Goal: Task Accomplishment & Management: Complete application form

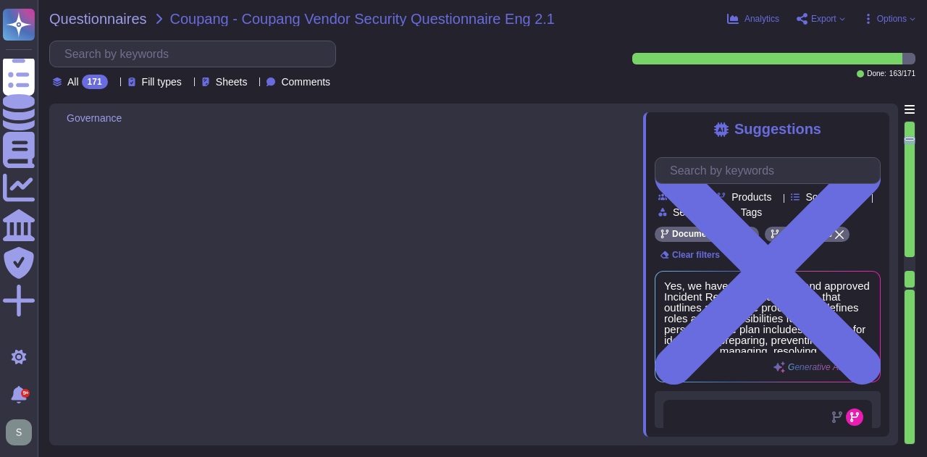
type textarea "Yes, we deliver regular information security and privacy training to educate ou…"
type textarea "Adobe has implemented a comprehensive Business Continuity and Disaster Recovery…"
type textarea "Yes, we have a documented and approved Incident Response Plan in place that out…"
type textarea "For incidents: The Incident Response Team coordinates incident response activit…"
type textarea "The timeframe for notification is governed by the laws and regulations of the c…"
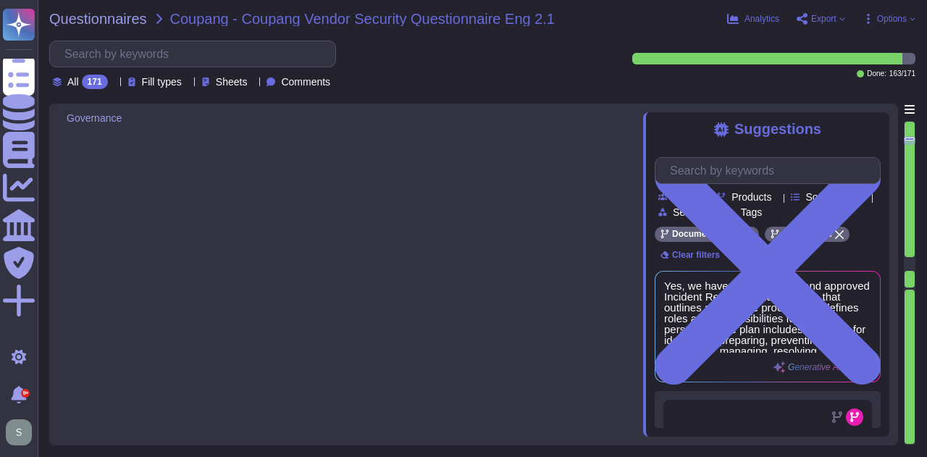
type textarea "Adobe’s obligations are made publicly available in our privacy policy which can…"
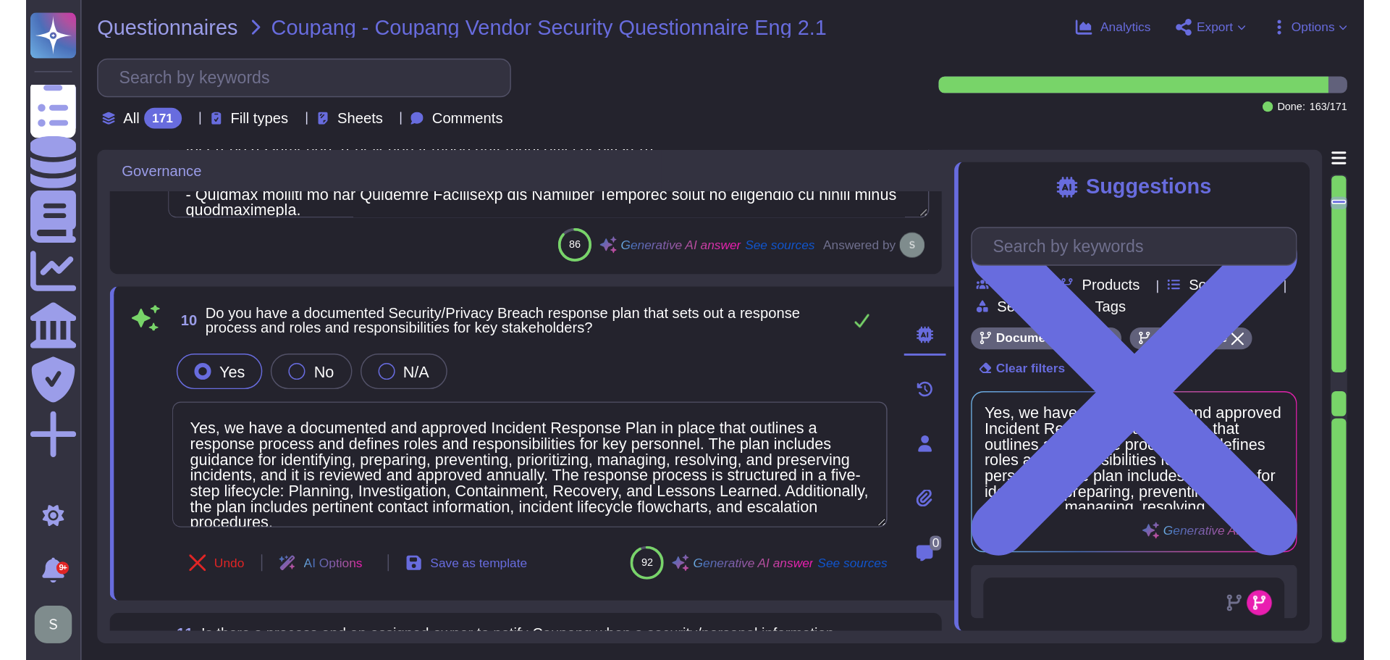
scroll to position [1625, 0]
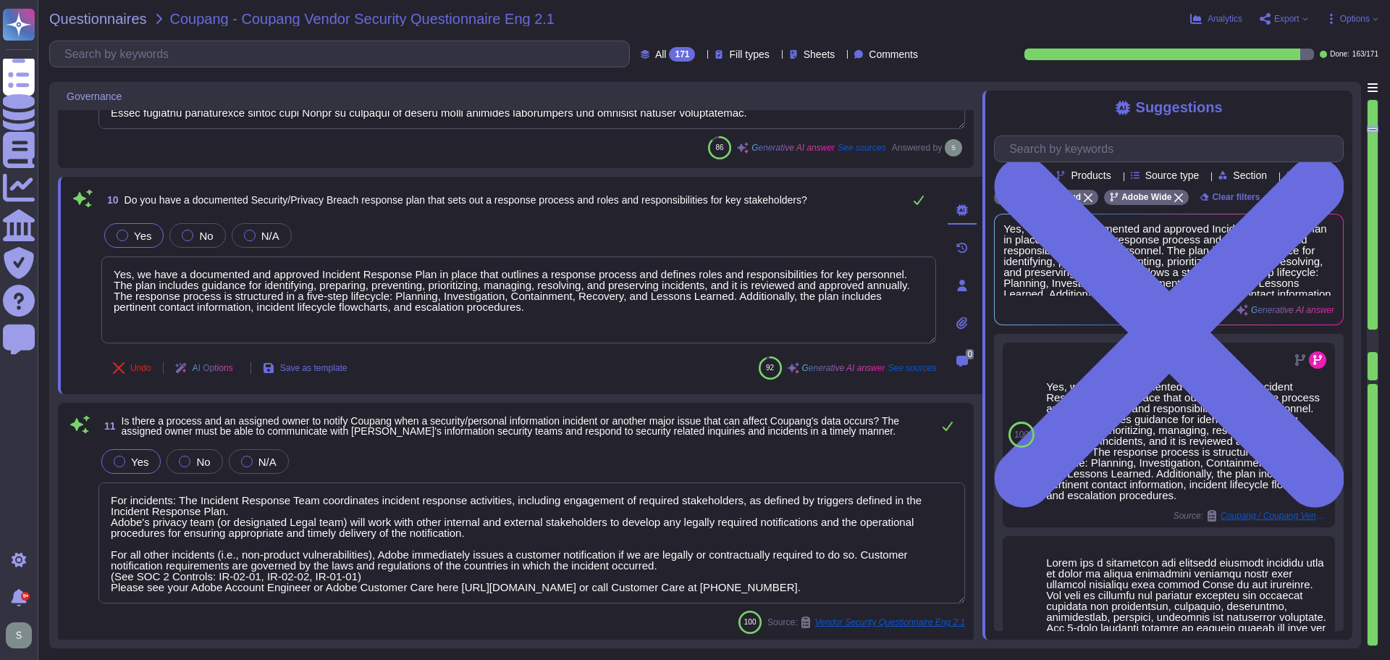
type textarea "Adobe has comprehensive policies, procedures, and technical measures in place t…"
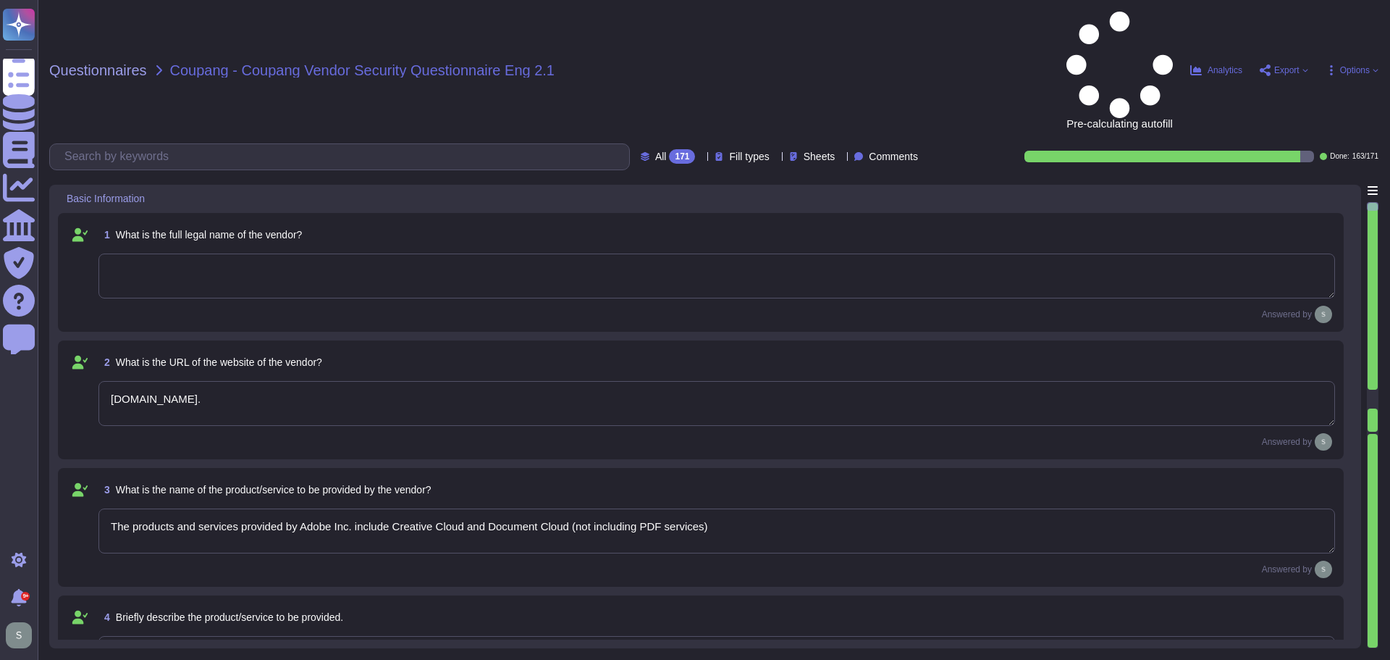
type textarea "[DOMAIN_NAME]."
type textarea "The products and services provided by Adobe Inc. include Creative Cloud and Doc…"
type textarea "Solutions Consultant to provide response"
type textarea "Adobe offers several APIs to its clients, enabling them to integrate Adobe serv…"
type textarea "Yes, Adobe maintains enterprise Information Security and Privacy Policies that …"
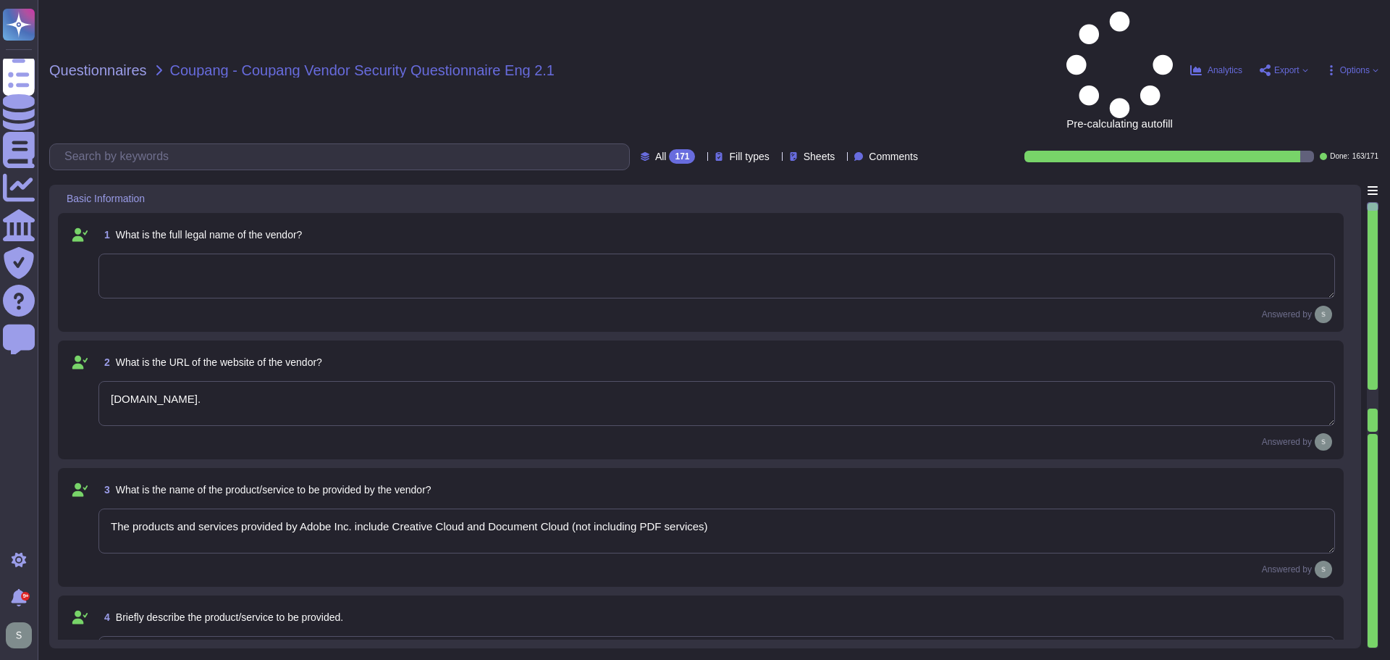
type textarea "Adobe has appointed a Chief Security Officer (CSO) who is responsible for secur…"
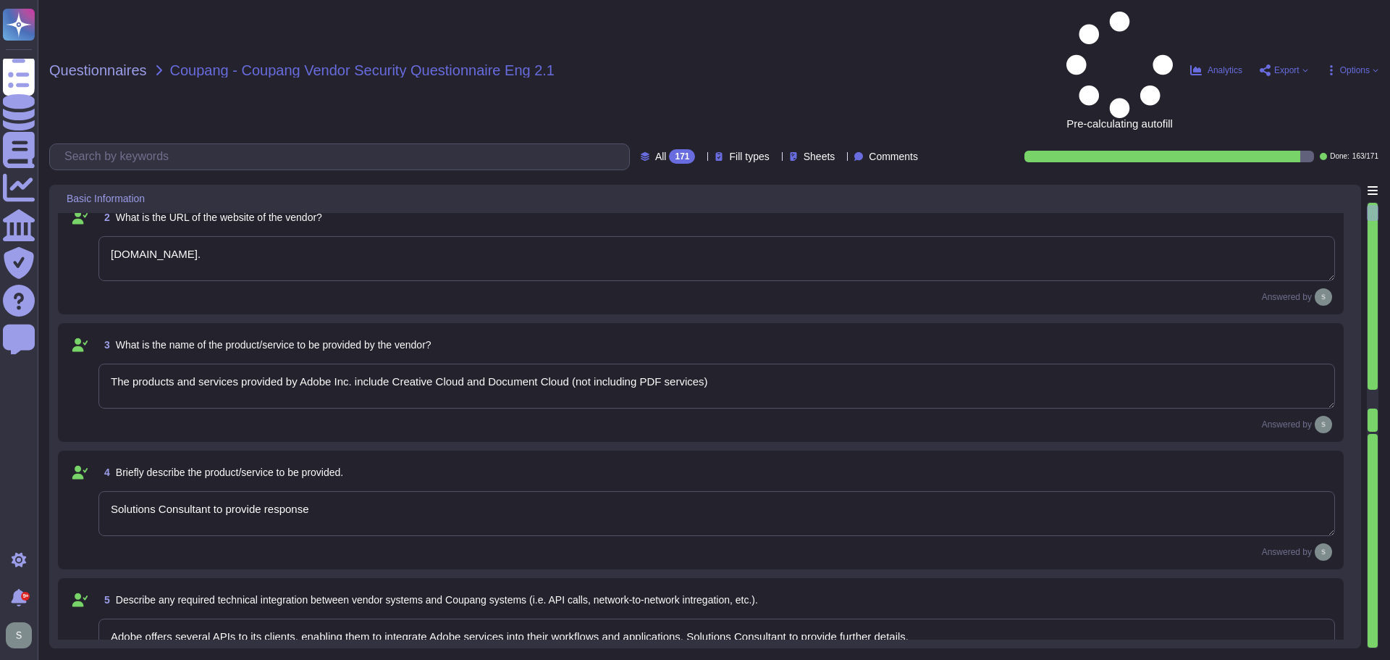
type textarea "Yes, we deliver regular information security and privacy training to educate ou…"
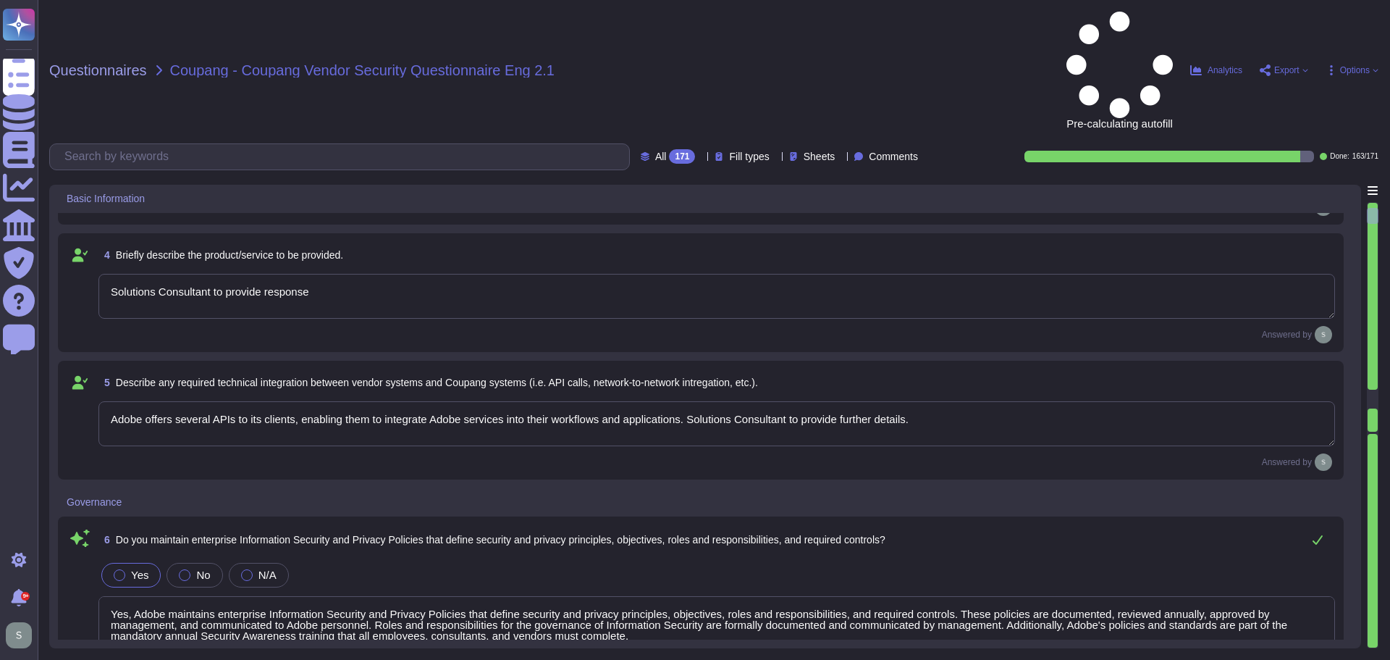
type textarea "Adobe has implemented a comprehensive Business Continuity and Disaster Recovery…"
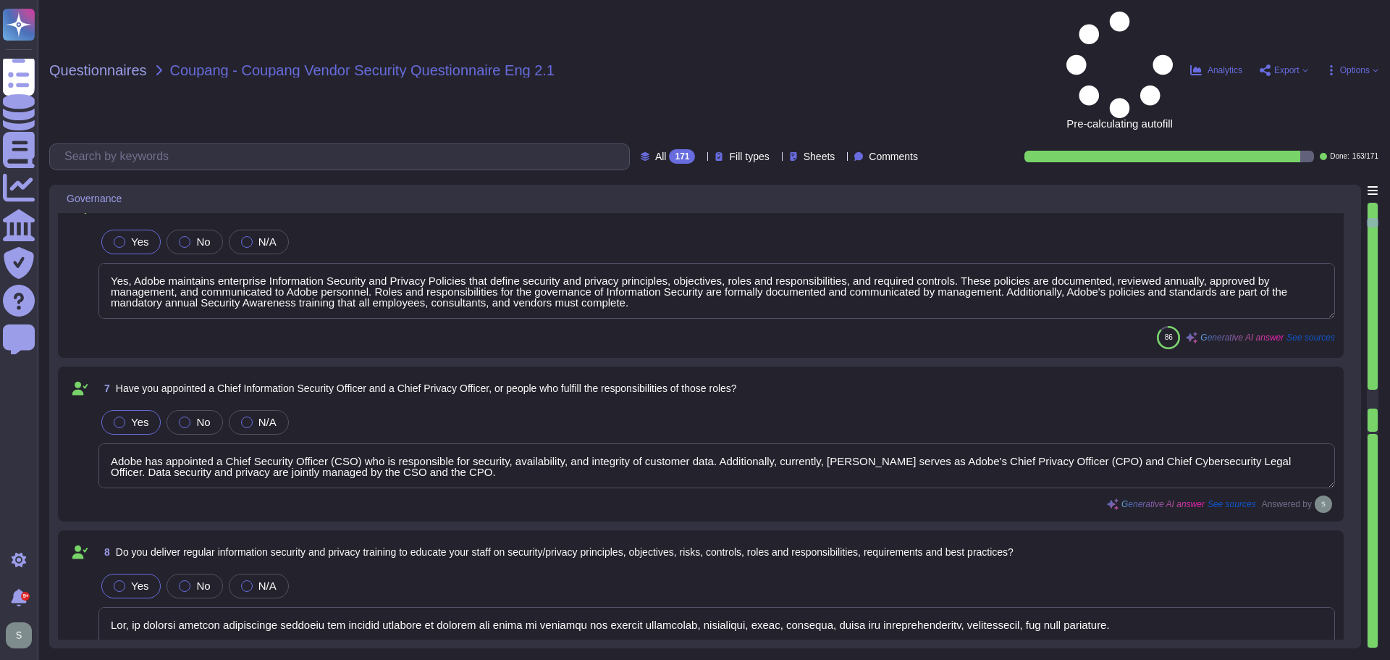
type textarea "Yes, we have a documented and approved Incident Response Plan in place that out…"
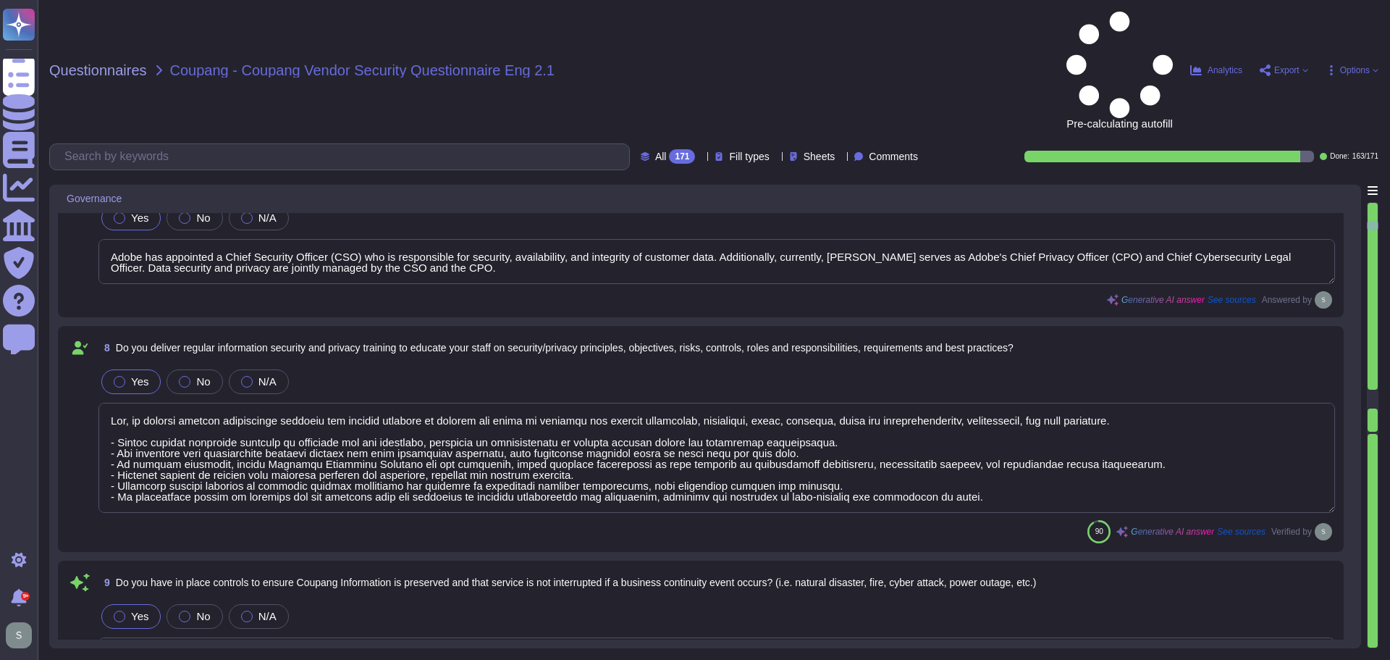
type textarea "For incidents: The Incident Response Team coordinates incident response activit…"
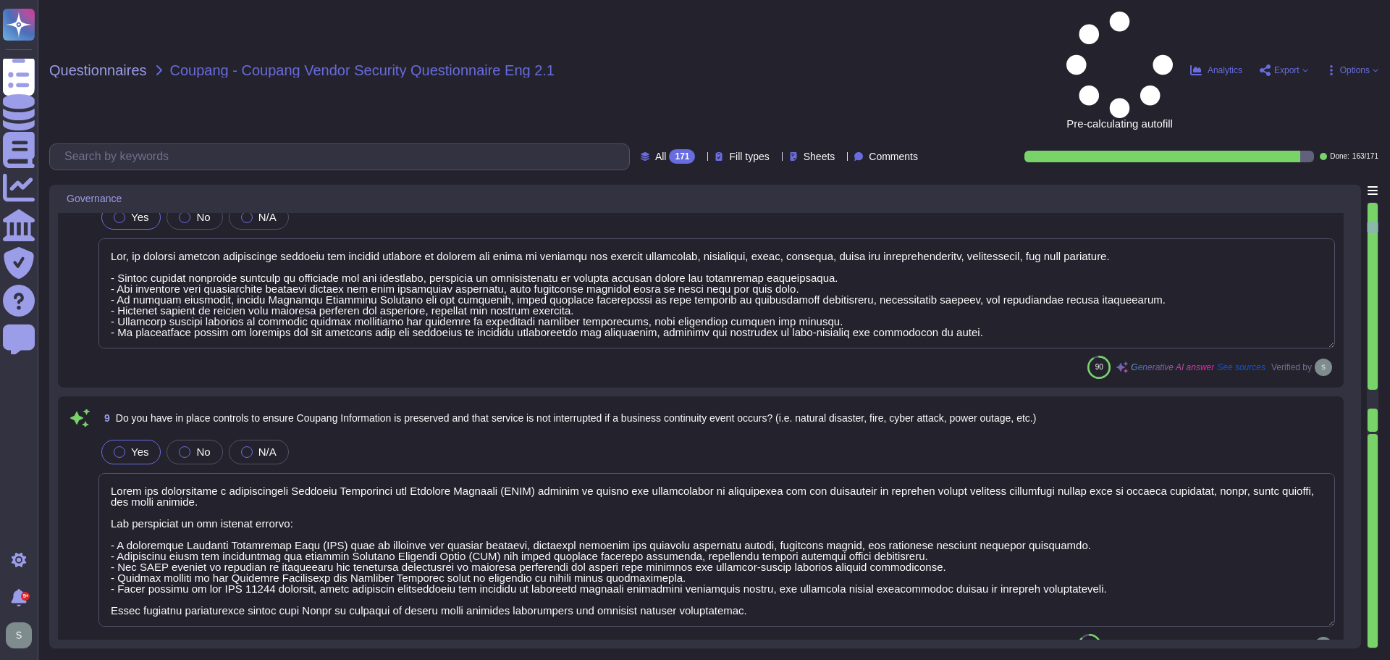
scroll to position [1159, 0]
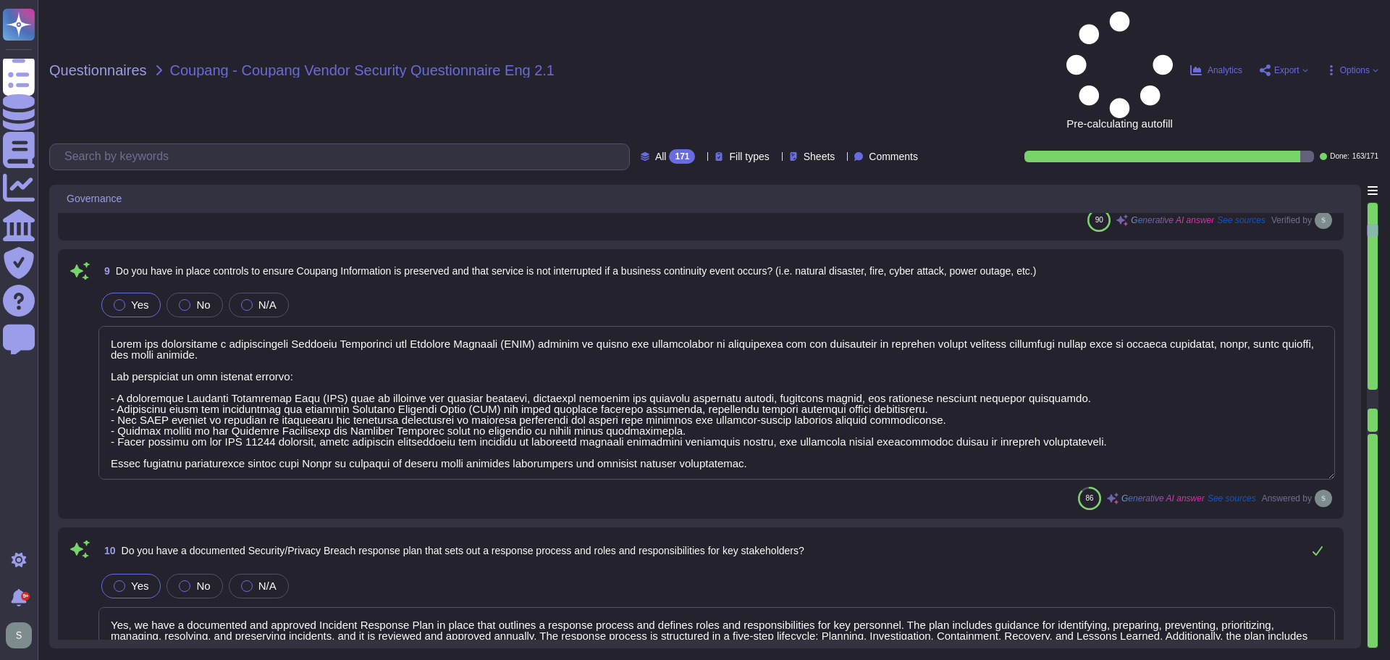
type textarea "The timeframe for notification is governed by the laws and regulations of the c…"
type textarea "Adobe’s obligations are made publicly available in our privacy policy which can…"
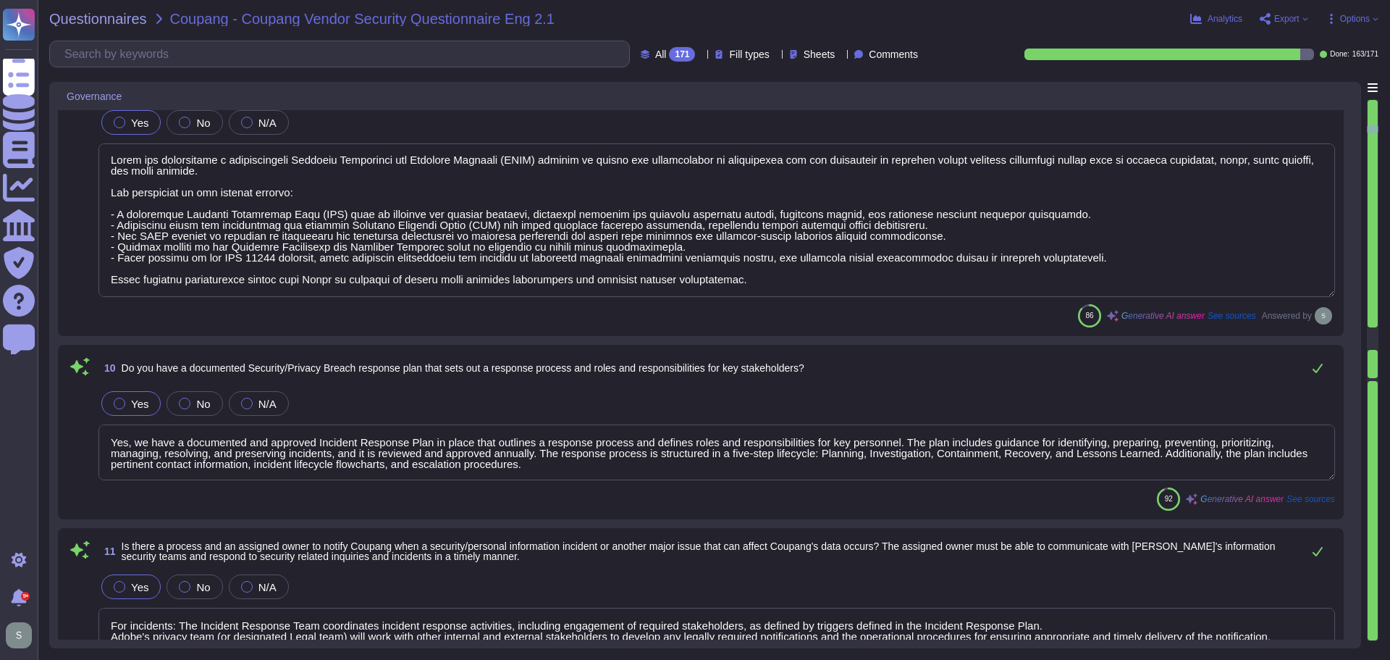
type textarea "Adobe has comprehensive policies, procedures, and technical measures in place t…"
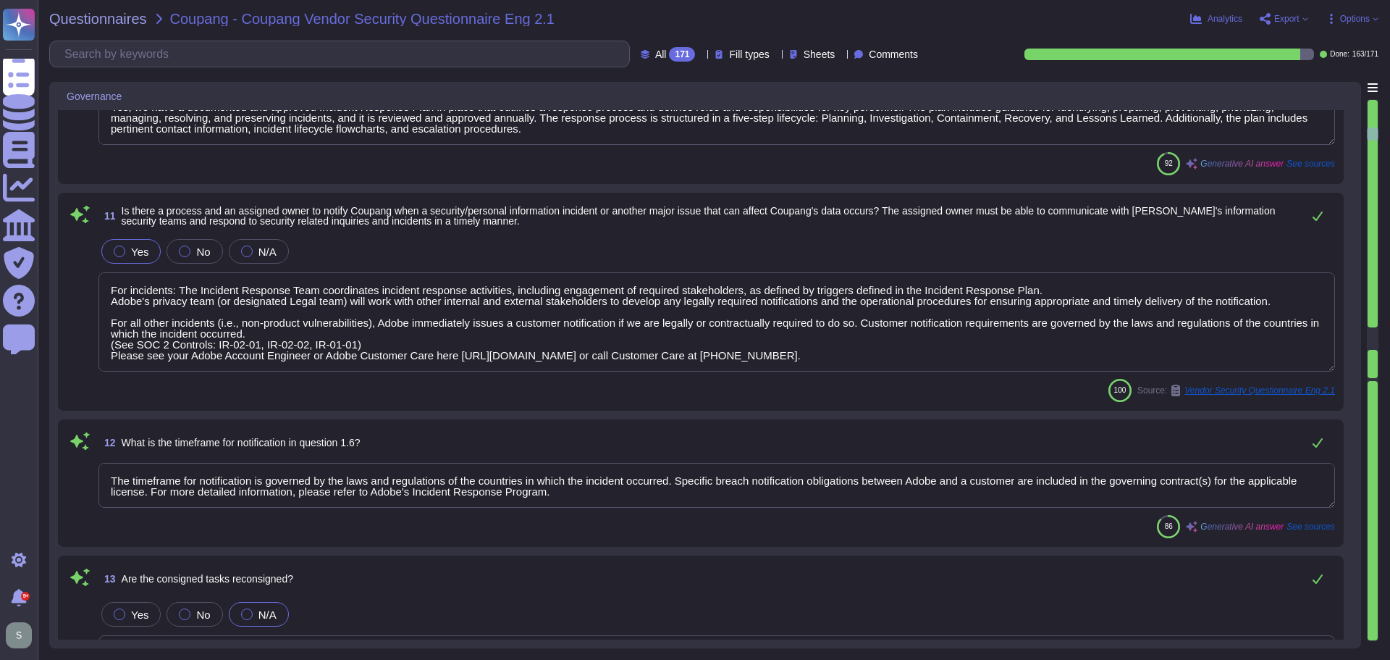
scroll to position [1593, 0]
type textarea "Adobe has a policy in place for the secure deletion and destruction of data, wh…"
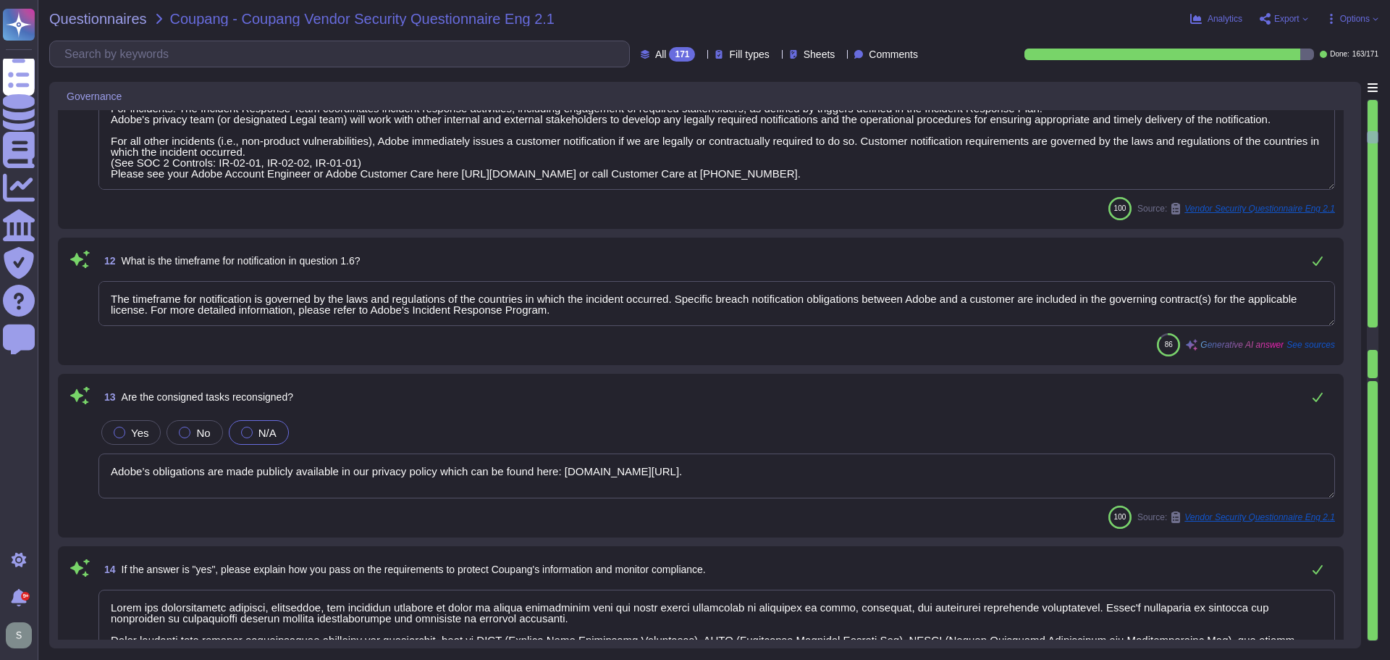
type textarea "a) We retain personal information related to our contract and business transact…"
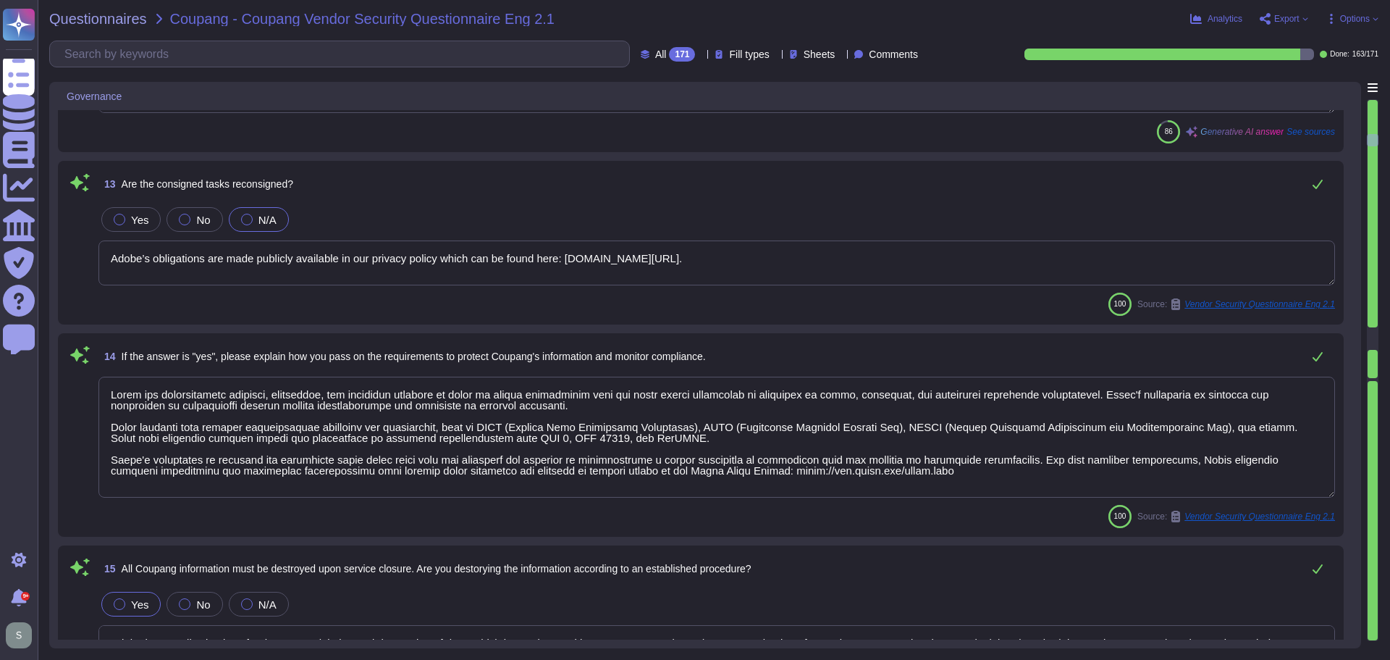
scroll to position [1955, 0]
type textarea "Yes, Adobe instructs all employees to report any identified or suspected inform…"
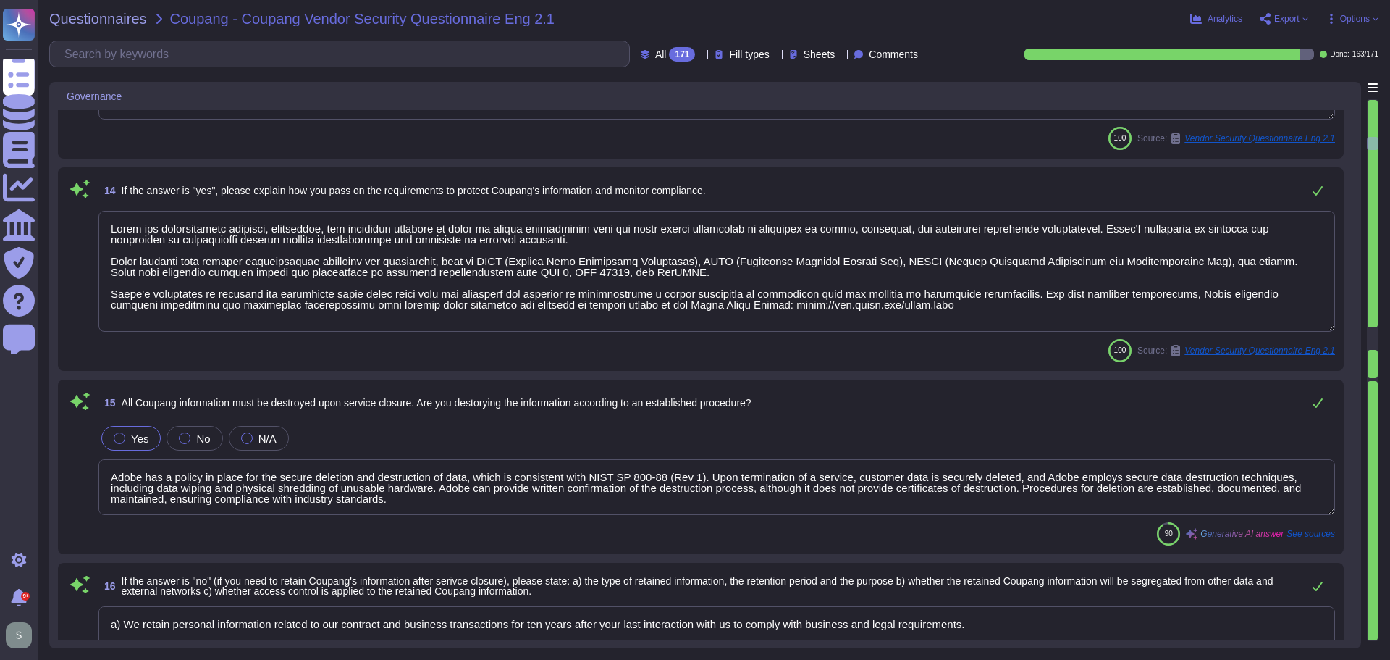
scroll to position [2100, 0]
type textarea "Adobe employees at an office location that do not have access to confidential o…"
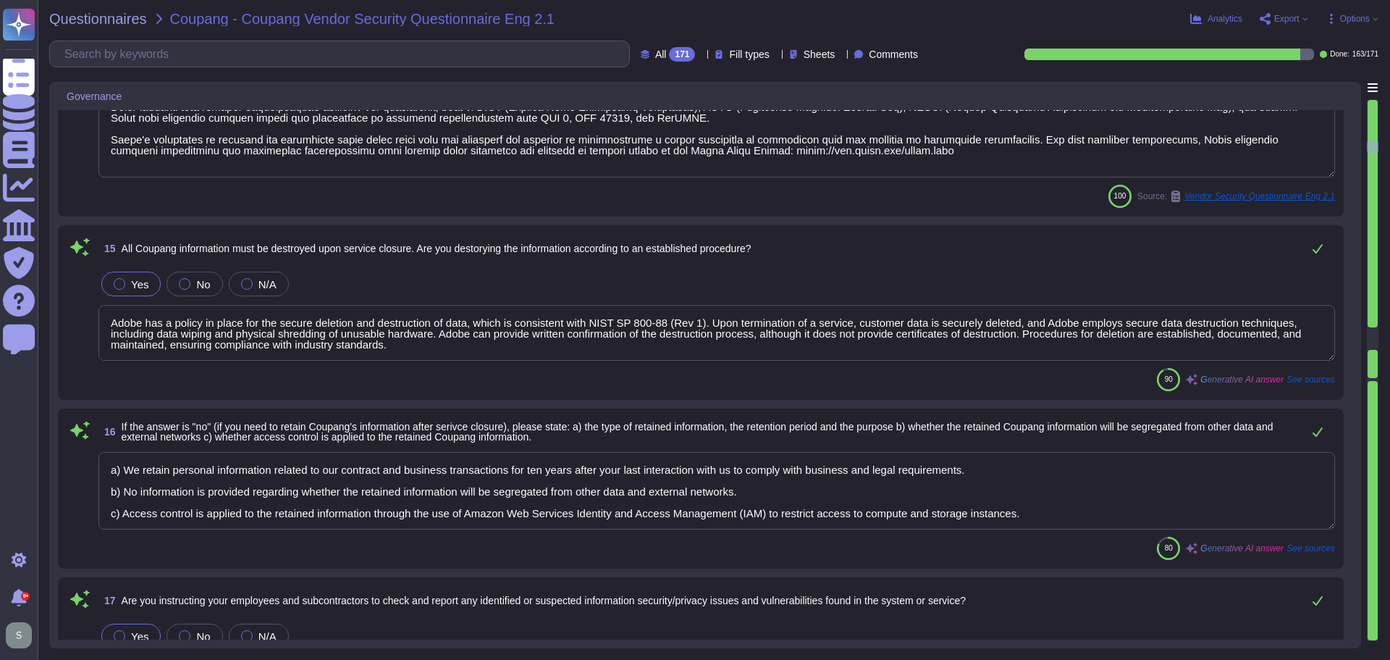
type textarea "Coupang Information is maintained in controlled areas that are protected by var…"
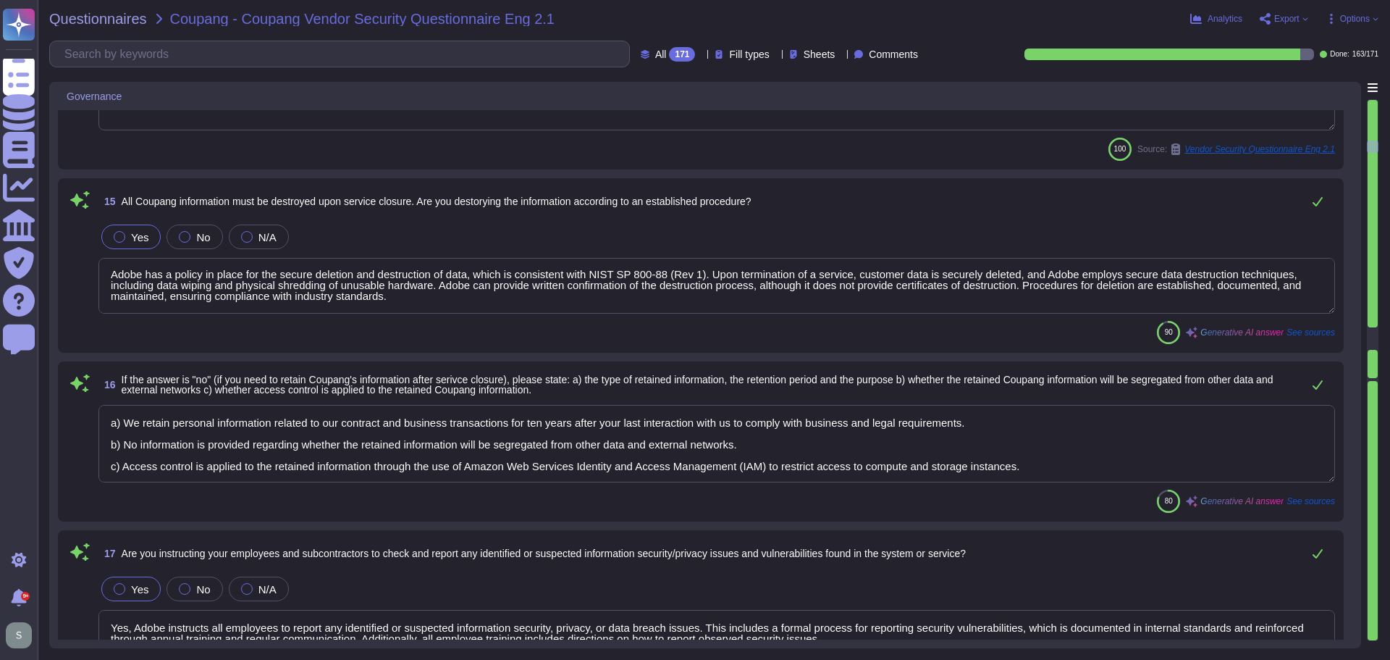
scroll to position [2317, 0]
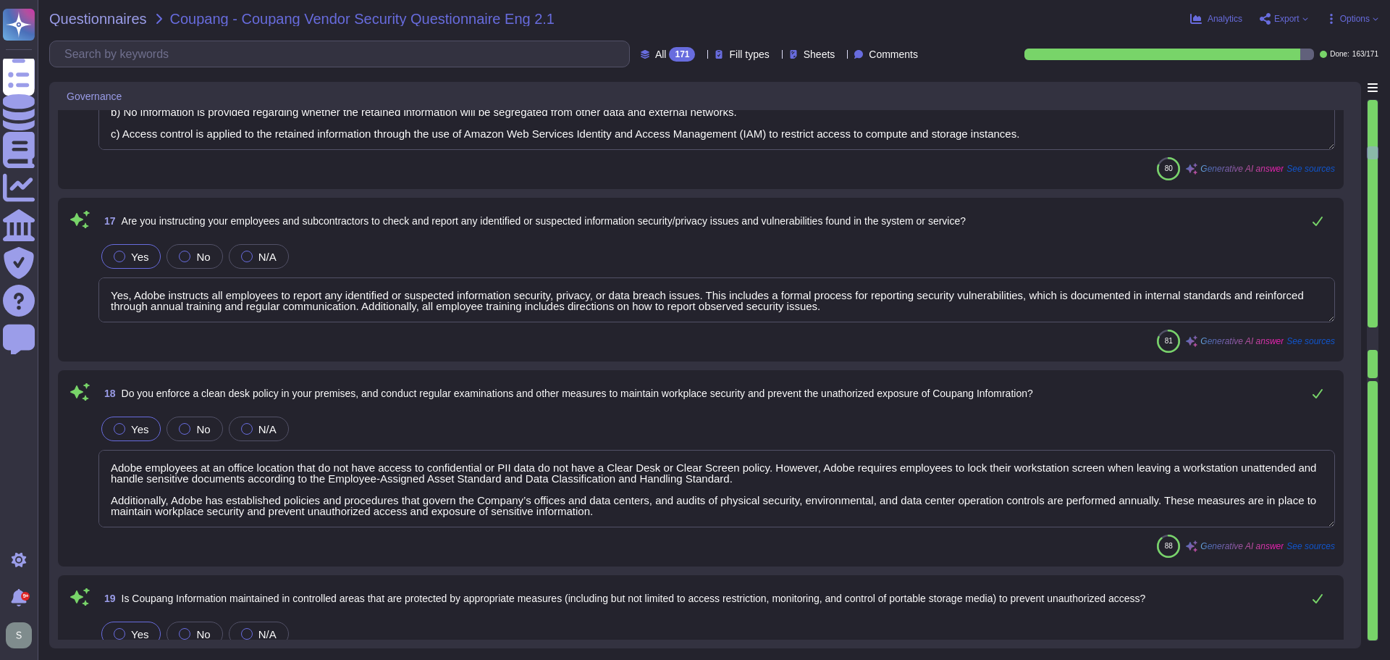
type textarea "Lor, ipsum do s ametcon ad elits, doeius, tem incidi utlabo etdolo magnaaliqua …"
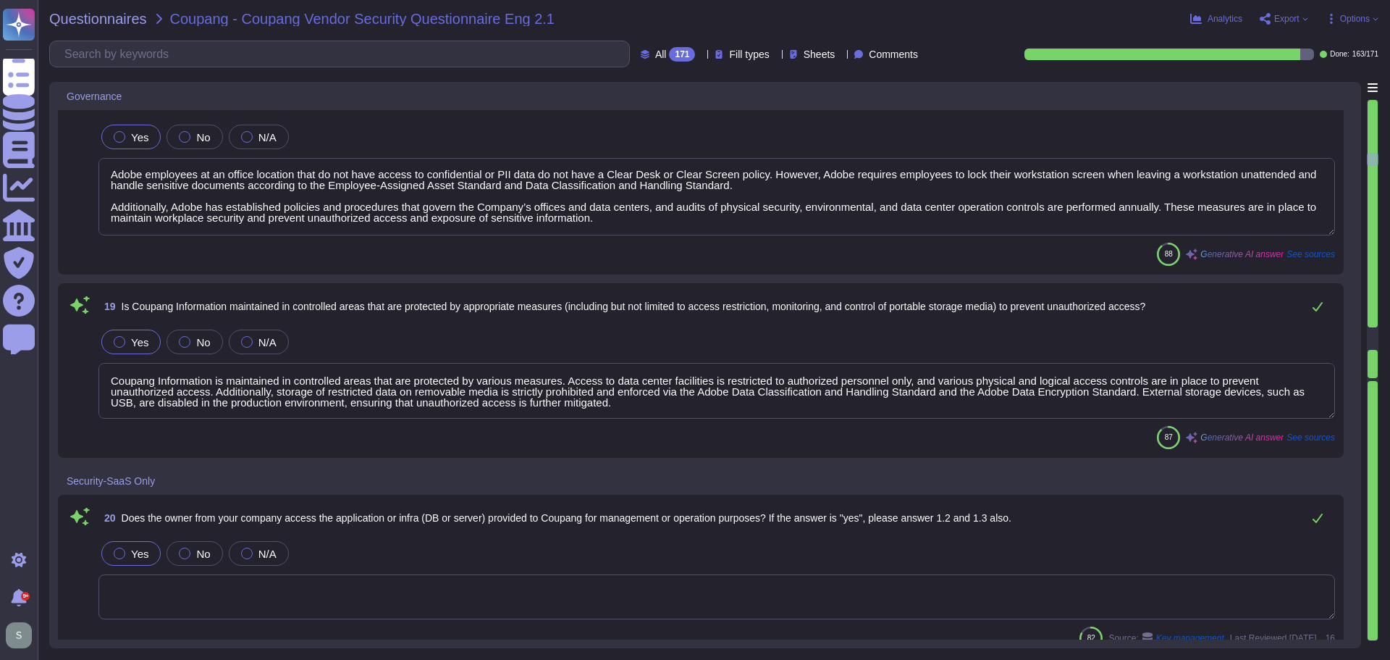
scroll to position [2969, 0]
type textarea "System access granting, adjusting, and revoking activities are logged, and appr…"
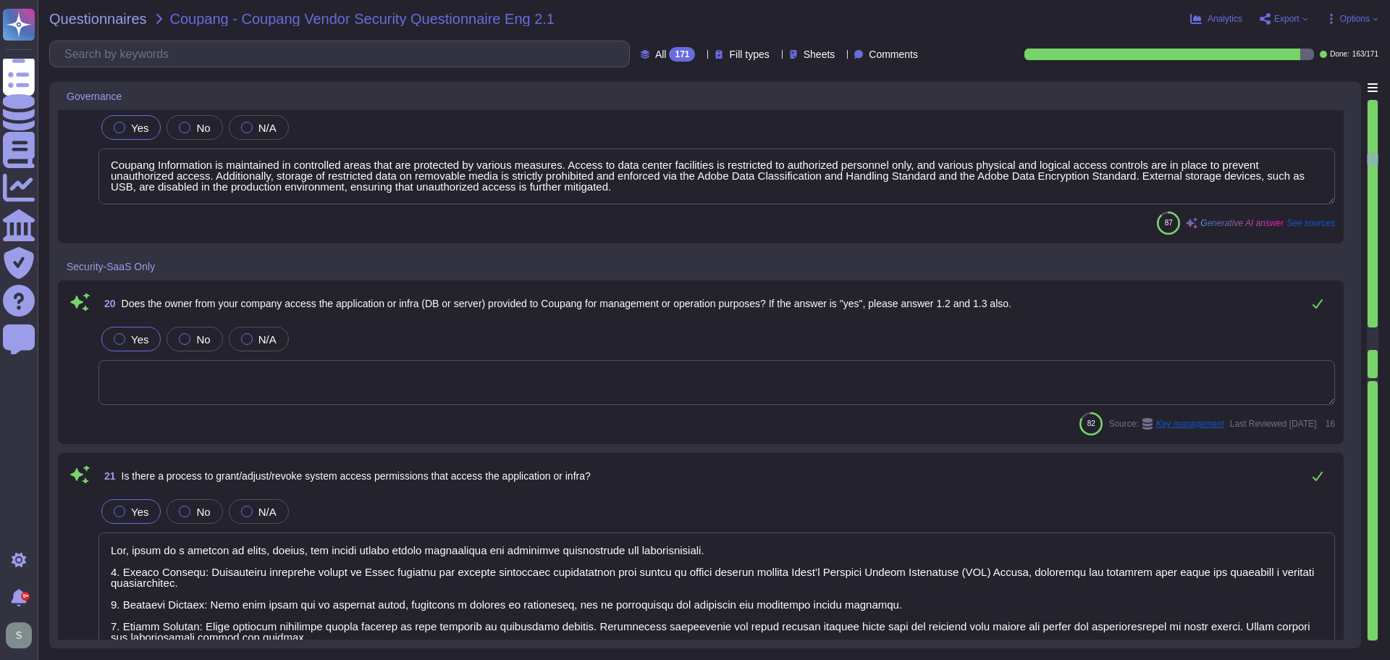
scroll to position [3186, 0]
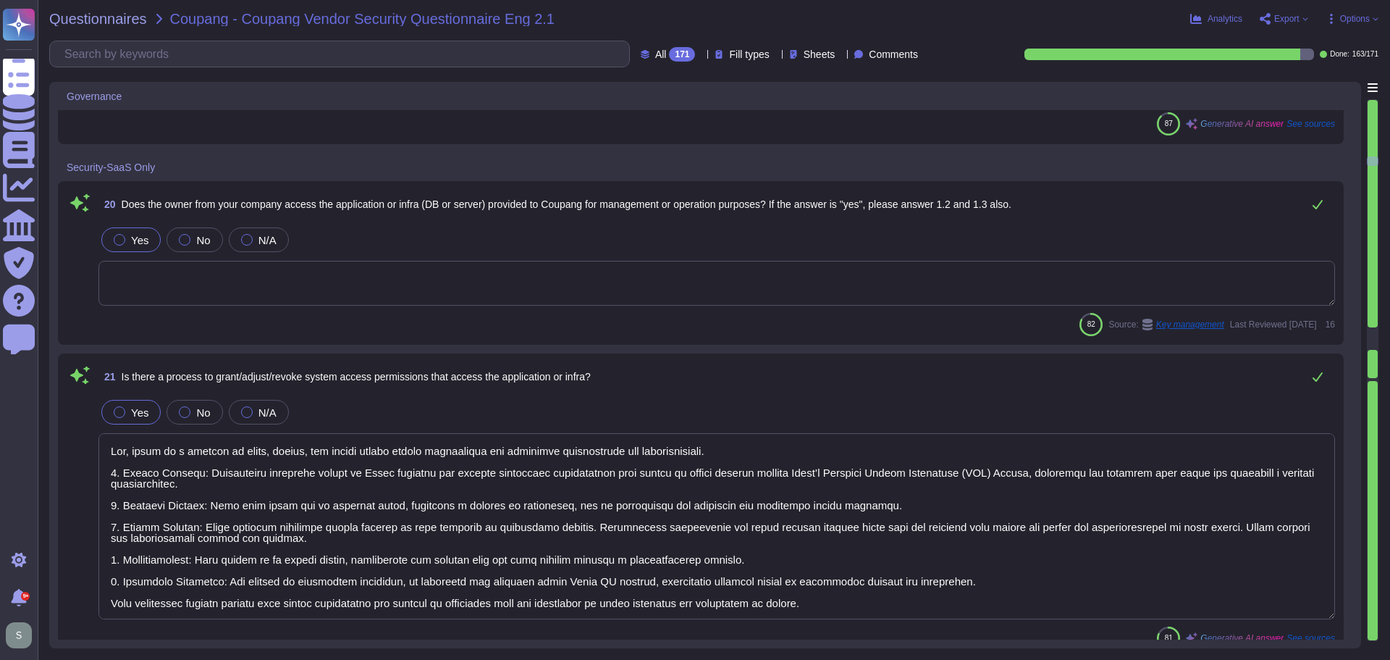
type textarea "The default sign-in session timeout value is 24 hours."
click at [369, 277] on textarea at bounding box center [716, 283] width 1237 height 45
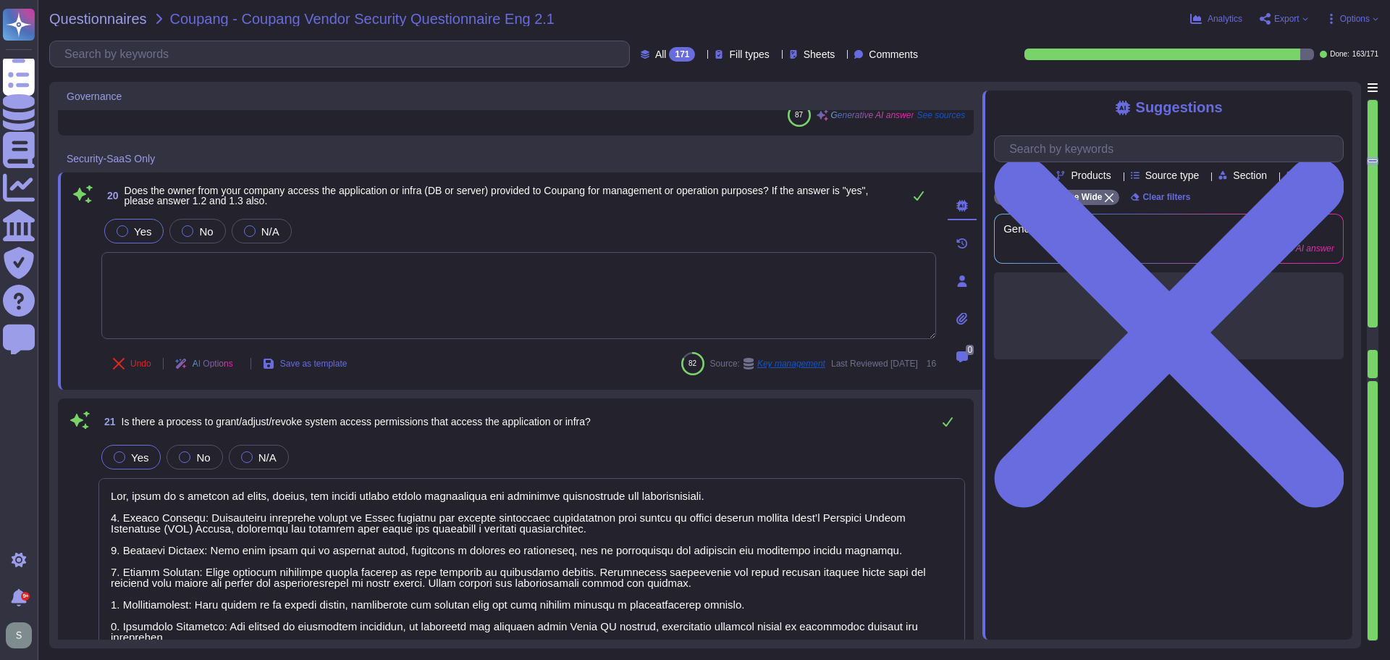
type textarea "The default sign-in session timeout value is 24 hours."
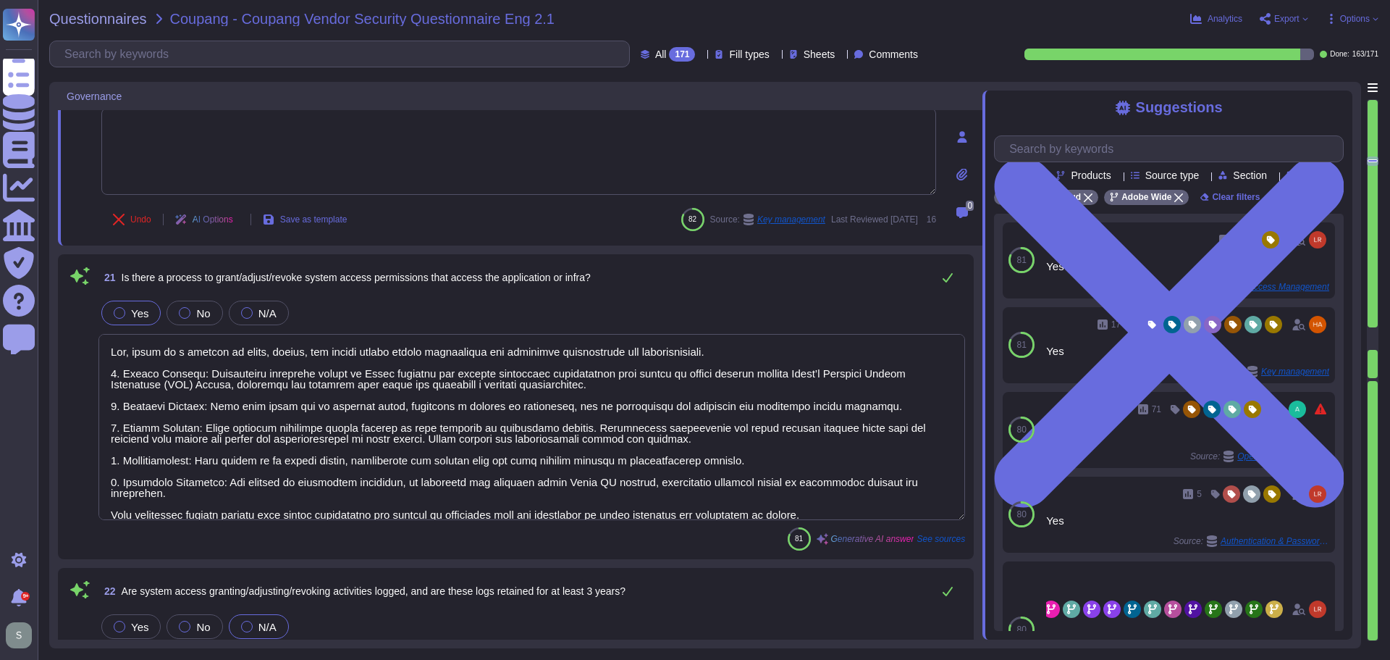
scroll to position [3331, 0]
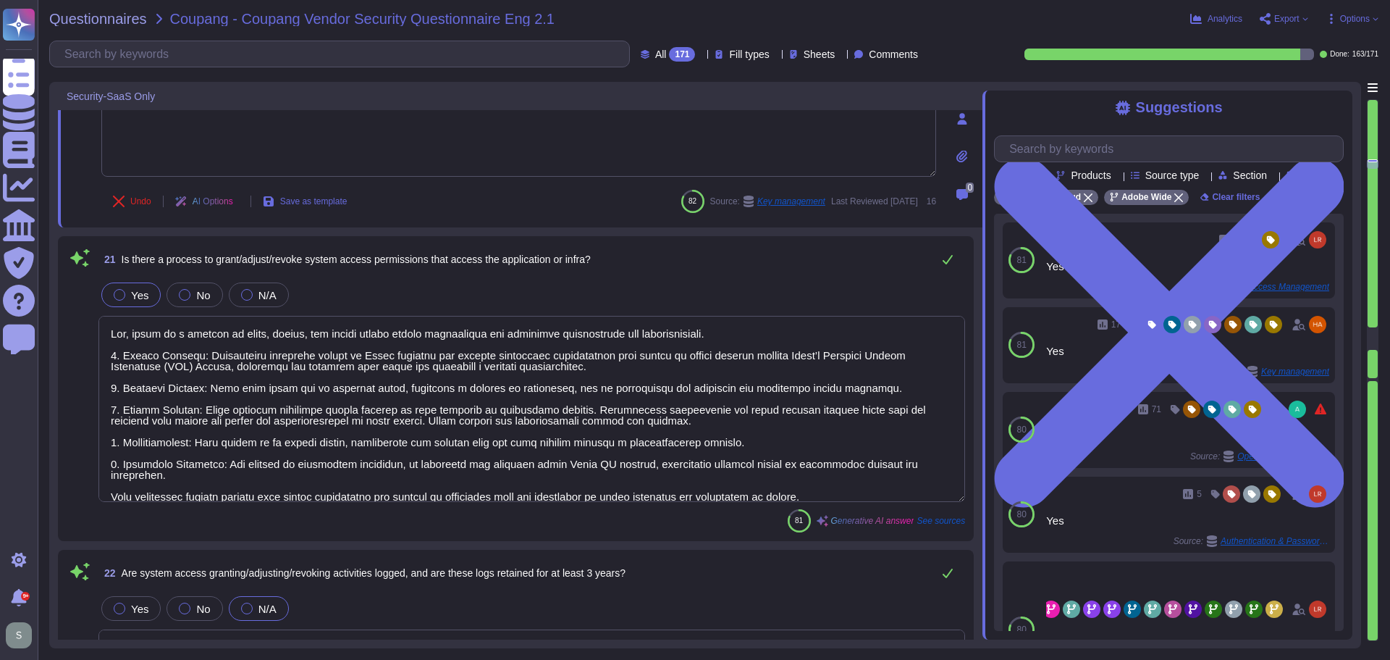
type textarea "Yes, the session timeout may be configured by the customer. Additionally, sessi…"
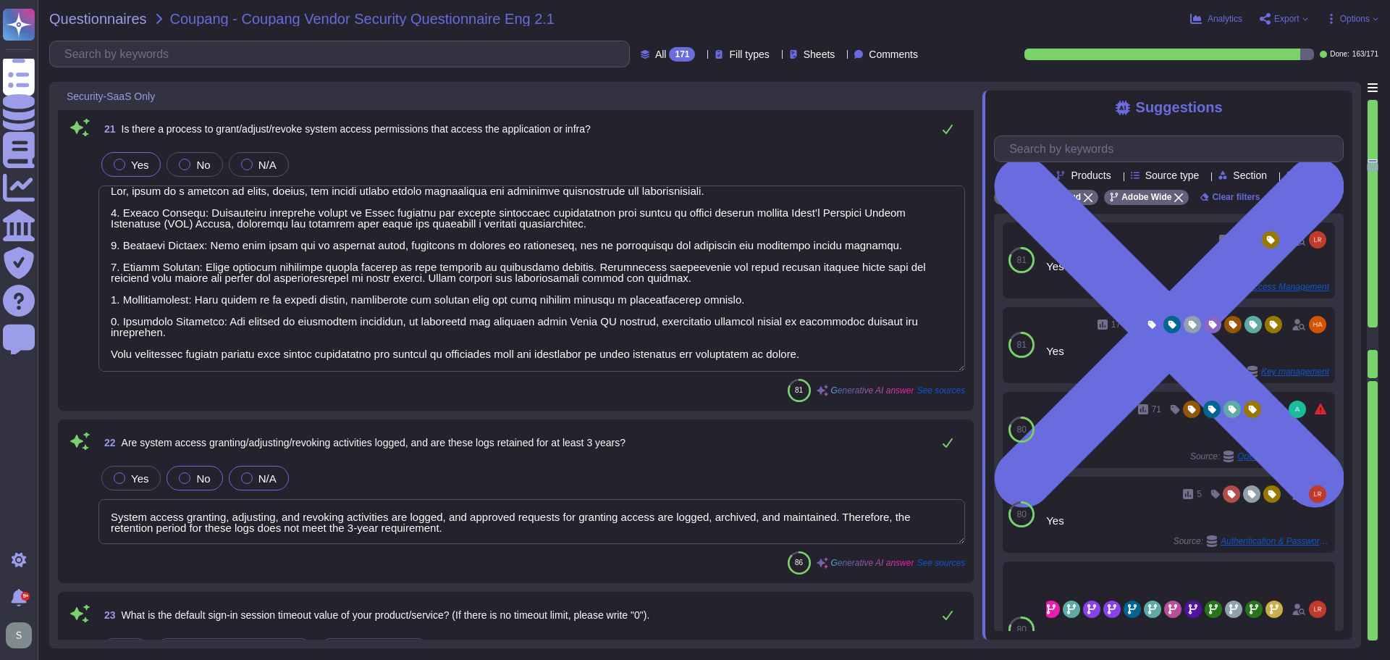
scroll to position [3548, 0]
type textarea "Yes, it can be integrated with Coupang Okta for SSO based on [PERSON_NAME] 2.0 …"
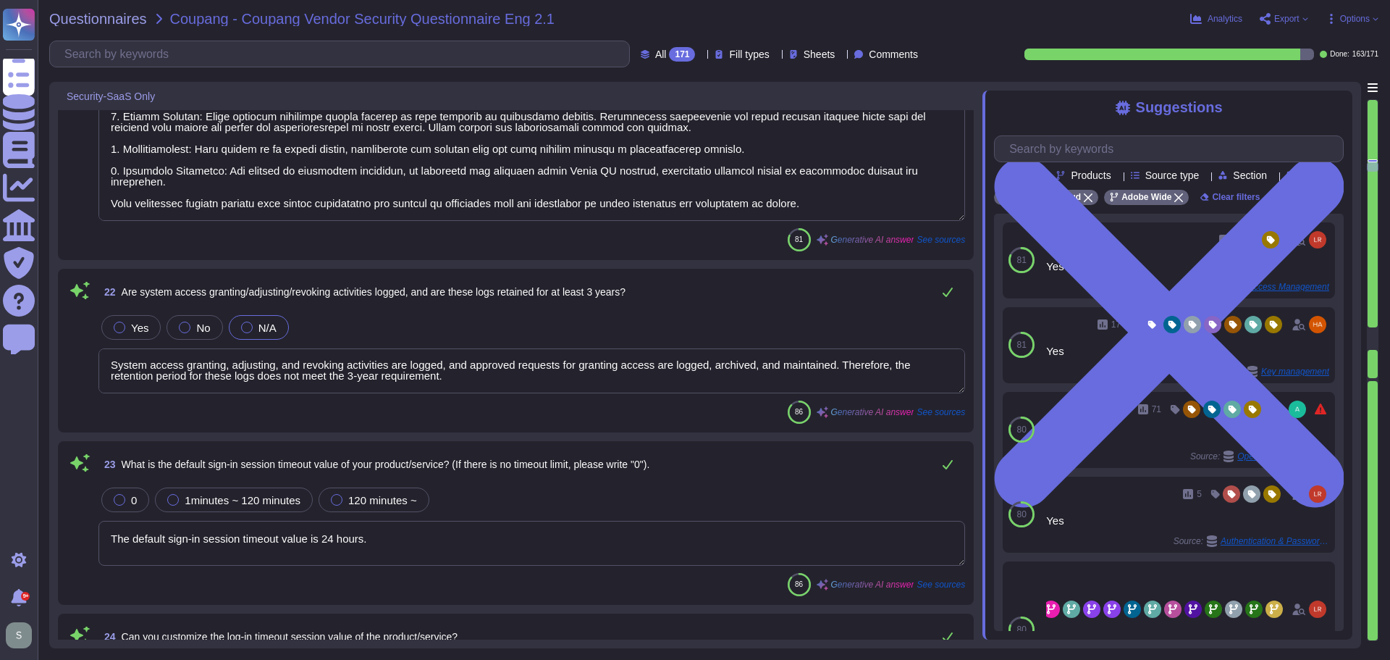
scroll to position [3693, 0]
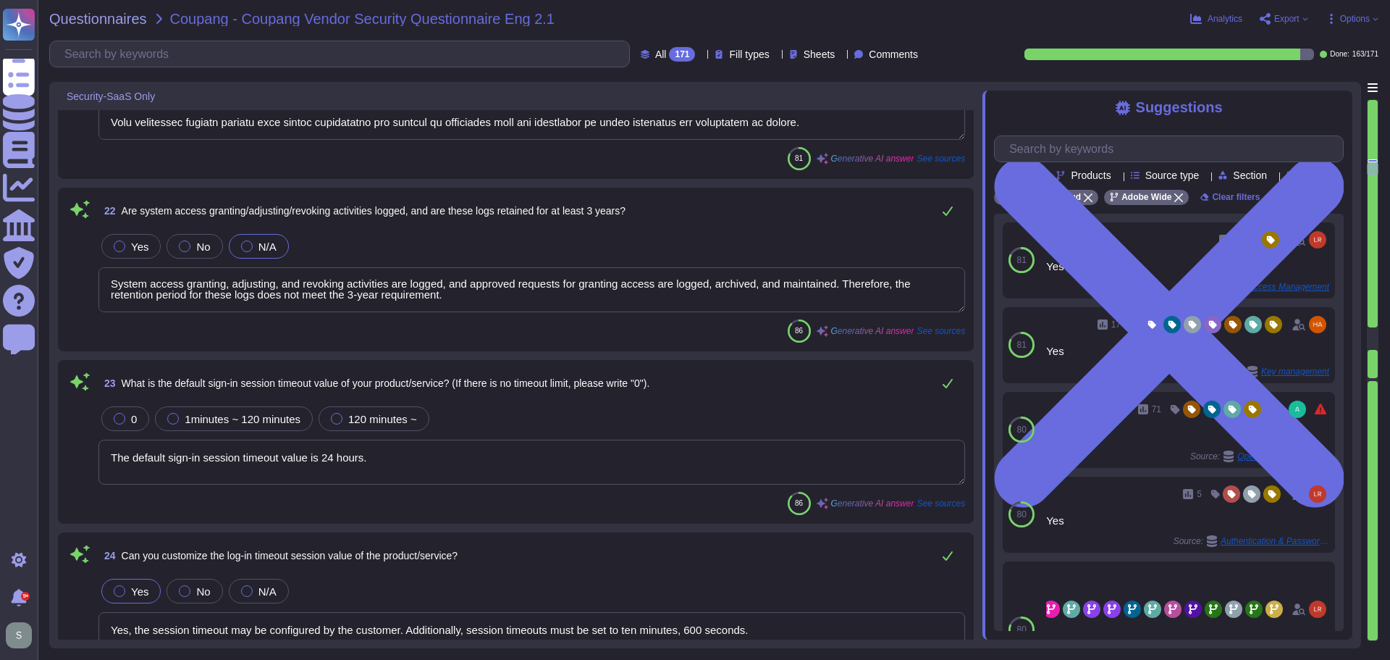
type textarea "Each user must have a unique personal account created using Adobe's Identity an…"
click at [469, 298] on textarea "System access granting, adjusting, and revoking activities are logged, and appr…" at bounding box center [531, 289] width 867 height 45
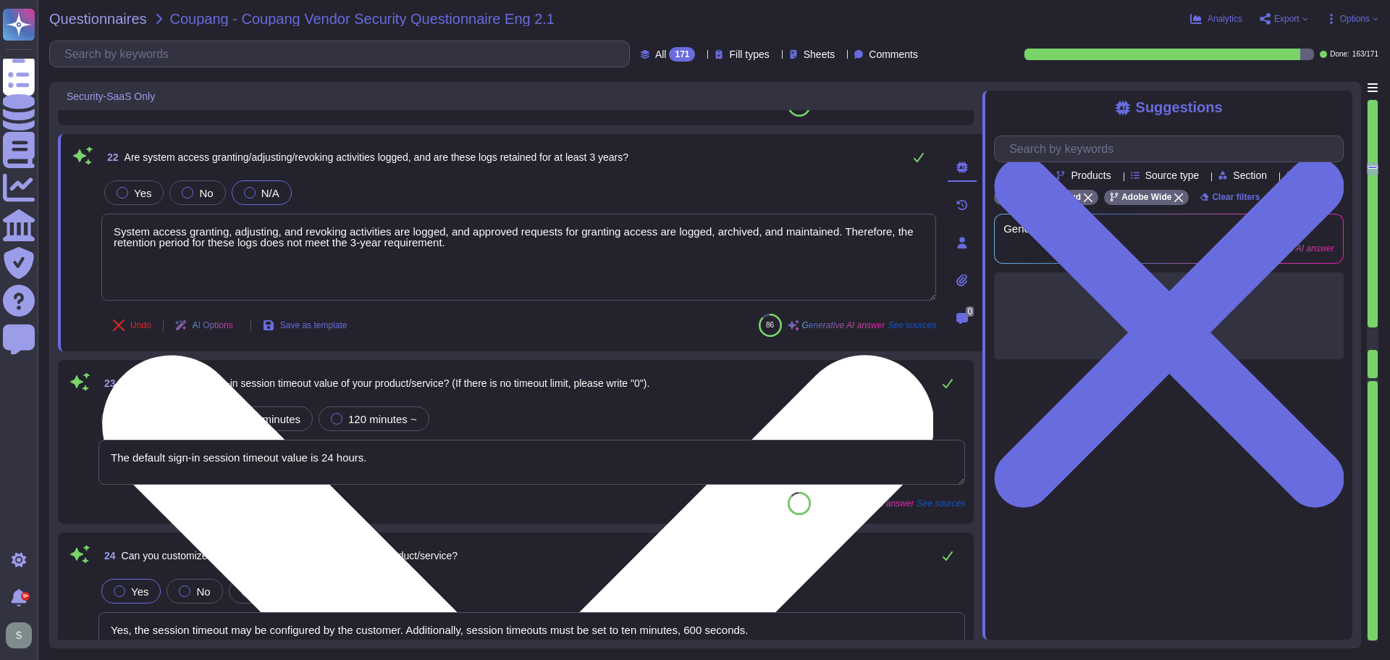
scroll to position [0, 0]
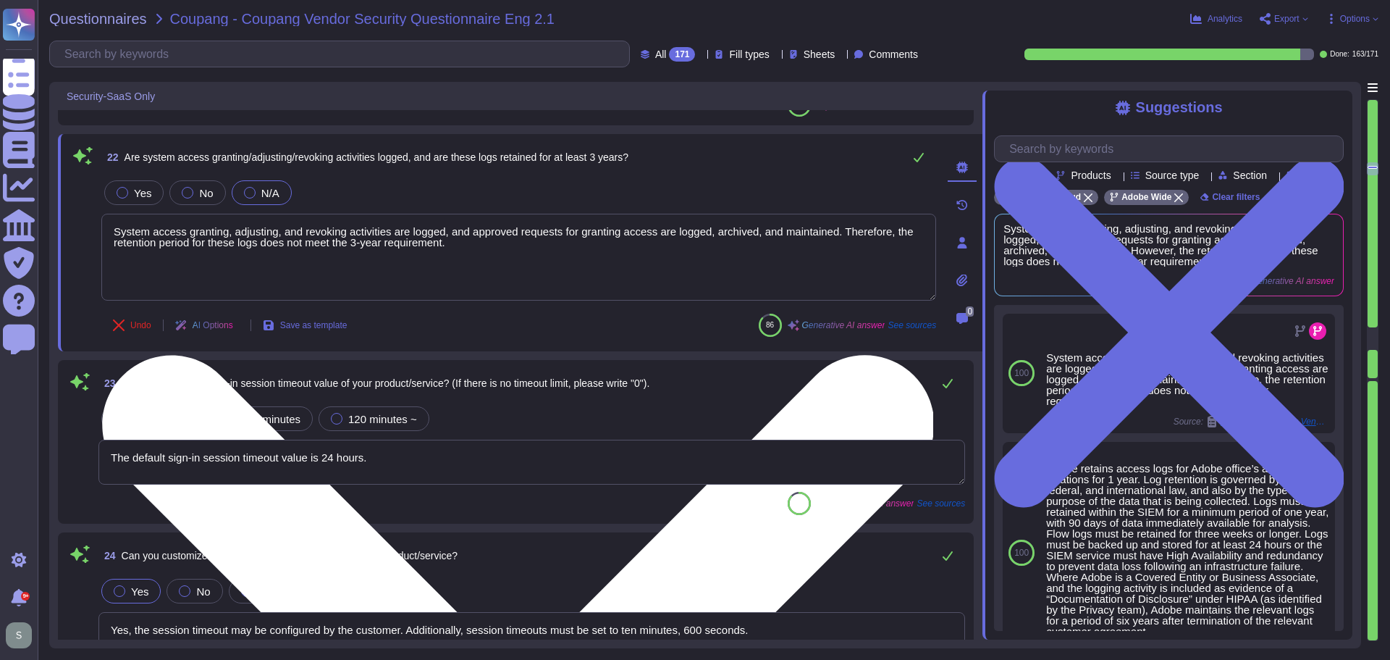
drag, startPoint x: 838, startPoint y: 230, endPoint x: 903, endPoint y: 279, distance: 81.7
click at [903, 279] on textarea "System access granting, adjusting, and revoking activities are logged, and appr…" at bounding box center [518, 257] width 835 height 87
click at [844, 234] on textarea "System access granting, adjusting, and revoking activities are logged, and appr…" at bounding box center [518, 257] width 835 height 87
click at [844, 232] on textarea "System access granting, adjusting, and revoking activities are logged, and appr…" at bounding box center [518, 257] width 835 height 87
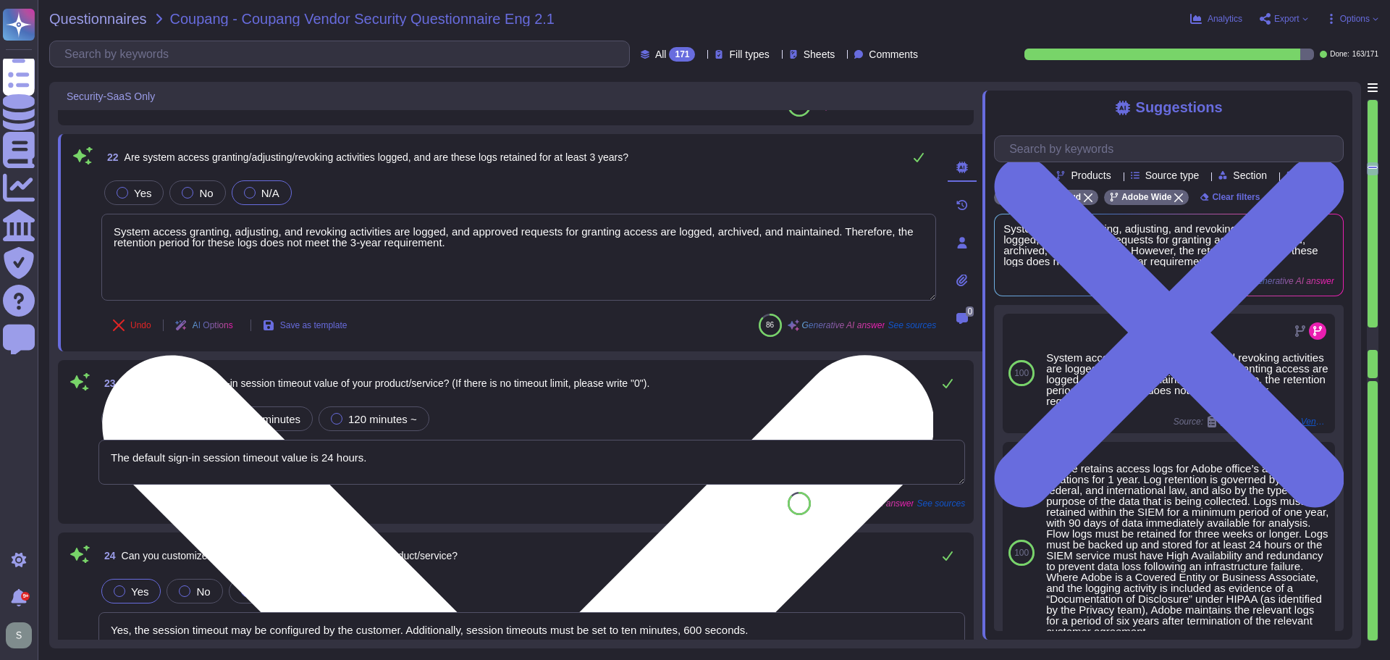
click at [841, 229] on textarea "System access granting, adjusting, and revoking activities are logged, and appr…" at bounding box center [518, 257] width 835 height 87
drag, startPoint x: 839, startPoint y: 232, endPoint x: 855, endPoint y: 256, distance: 29.1
click at [855, 256] on textarea "System access granting, adjusting, and revoking activities are logged, and appr…" at bounding box center [518, 257] width 835 height 87
type textarea "System access granting, adjusting, and revoking activities are logged, and appr…"
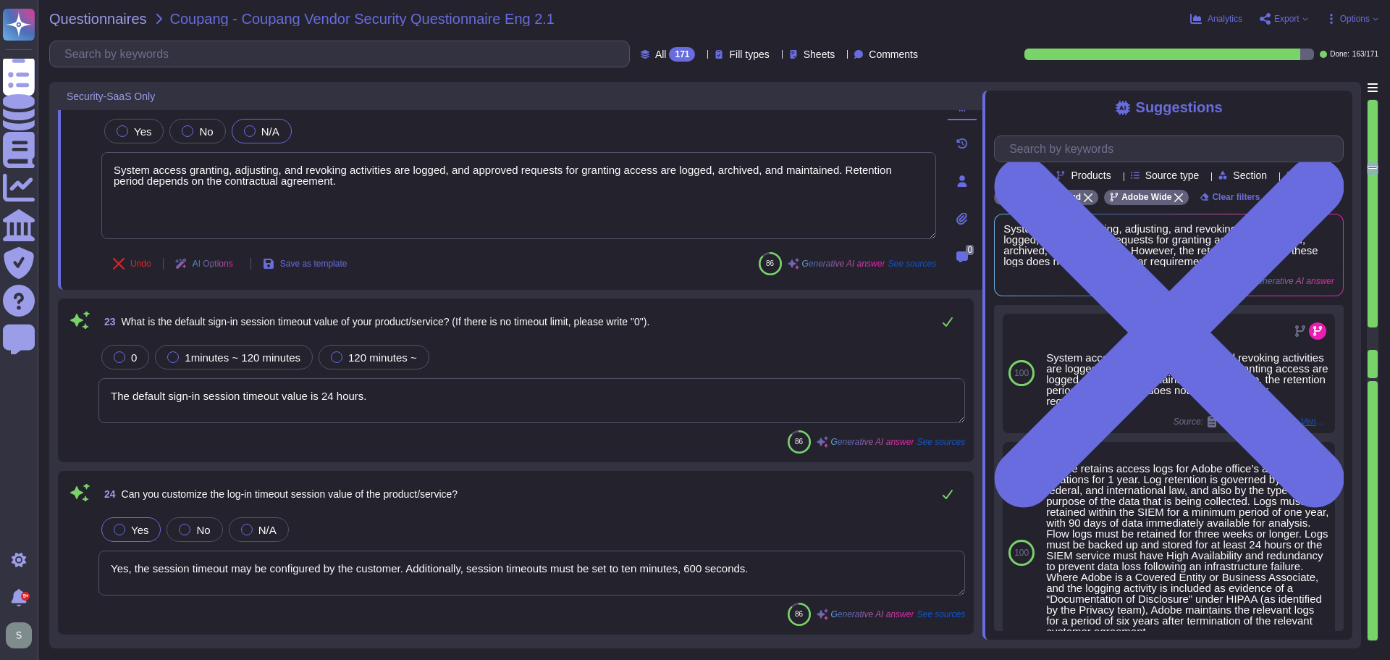
scroll to position [3838, 0]
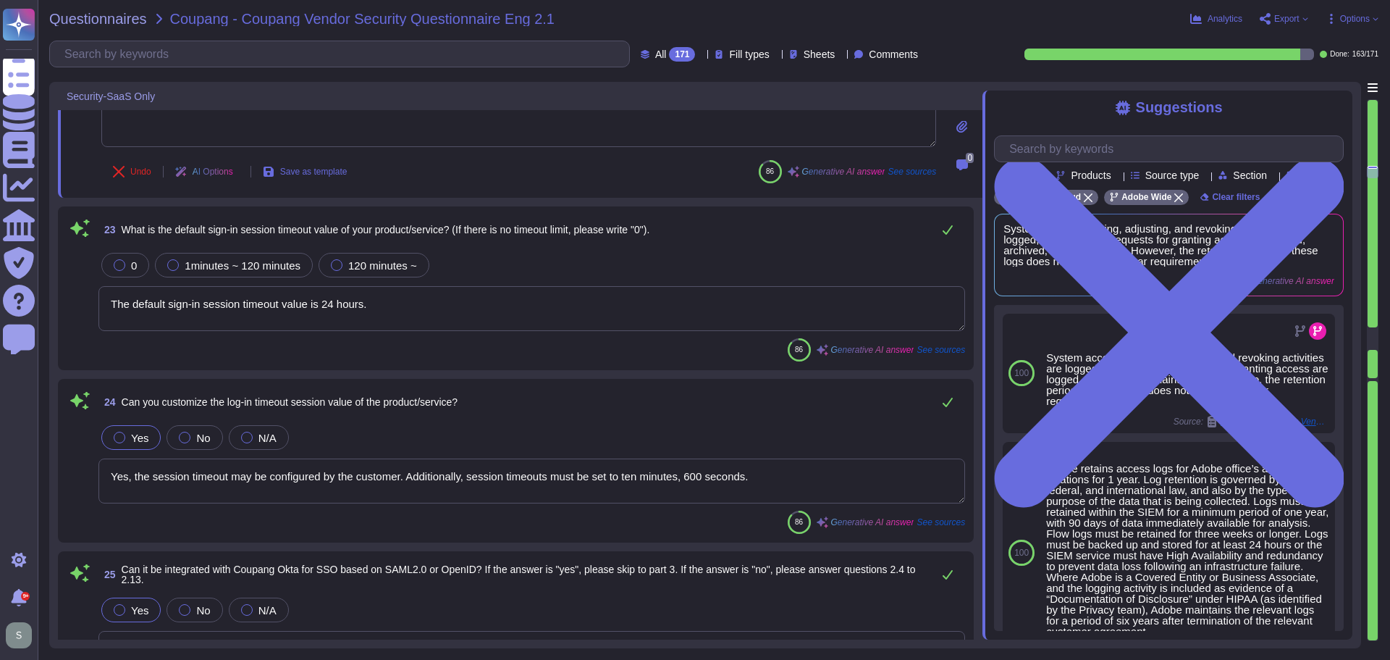
type textarea "Yes, multi-factor authentication (MFA) is required prior to obtaining access to…"
type textarea "System access granting, adjusting, and revoking activities are logged, and appr…"
click at [419, 301] on textarea "The default sign-in session timeout value is 24 hours." at bounding box center [531, 308] width 867 height 45
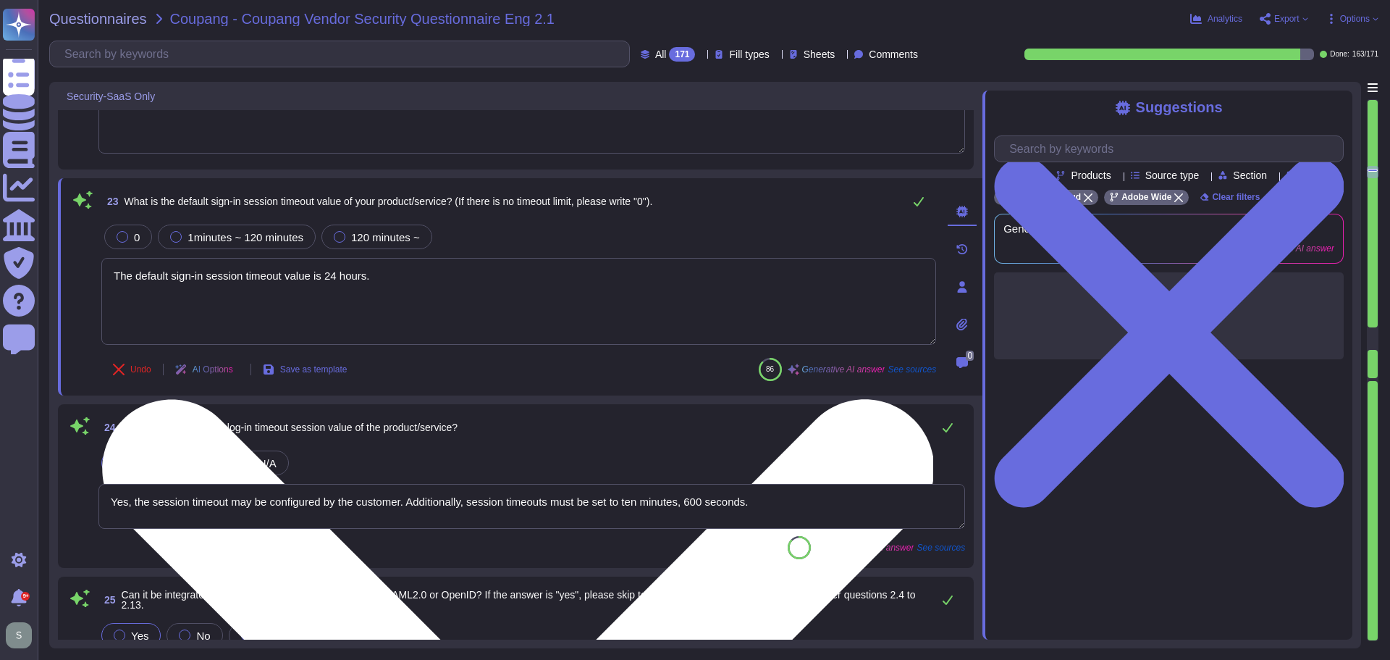
type textarea "Yes, multi-factor authentication (MFA) is required prior to obtaining access to…"
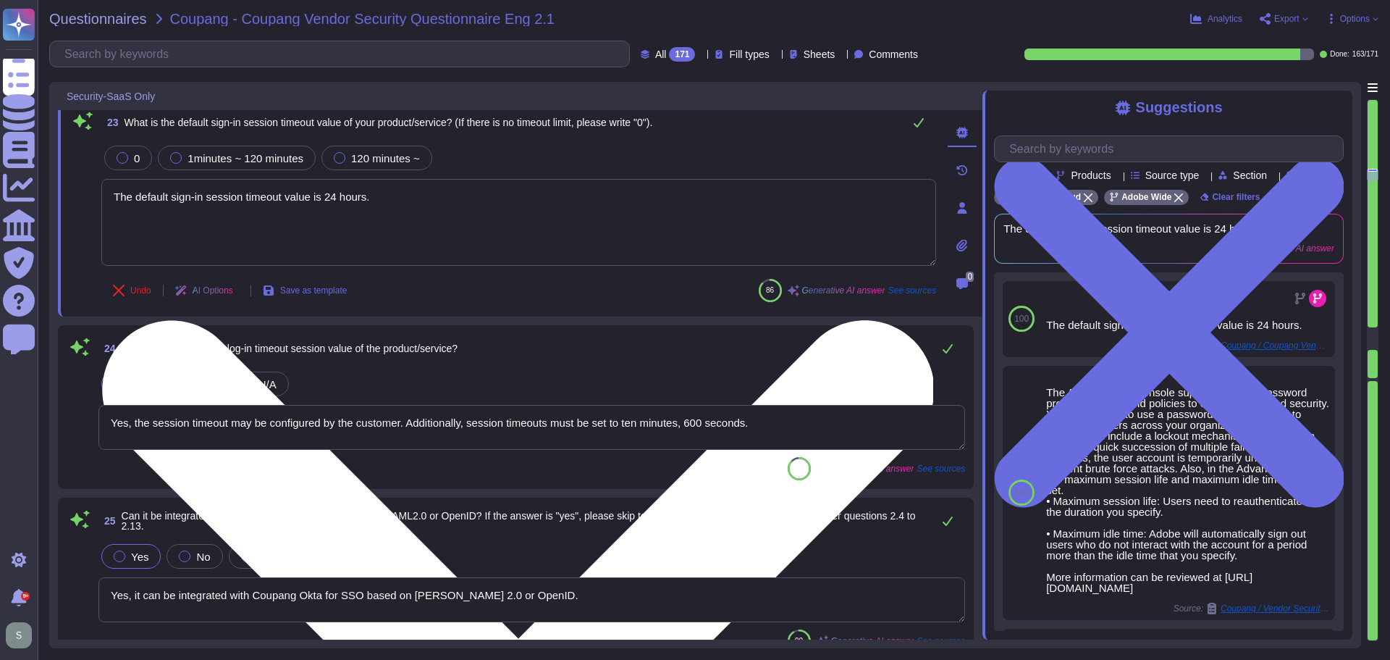
type textarea "Yes, we require complicated password settings. Passwords must be a minimum of 1…"
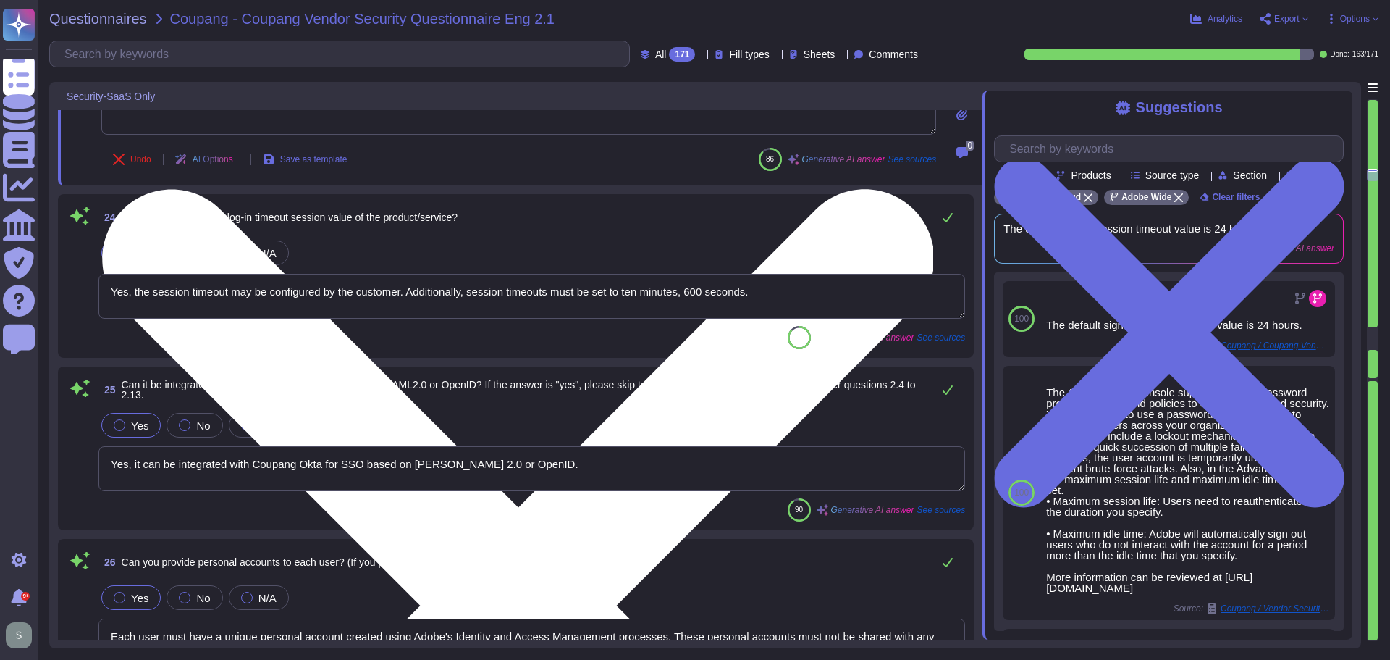
scroll to position [4055, 0]
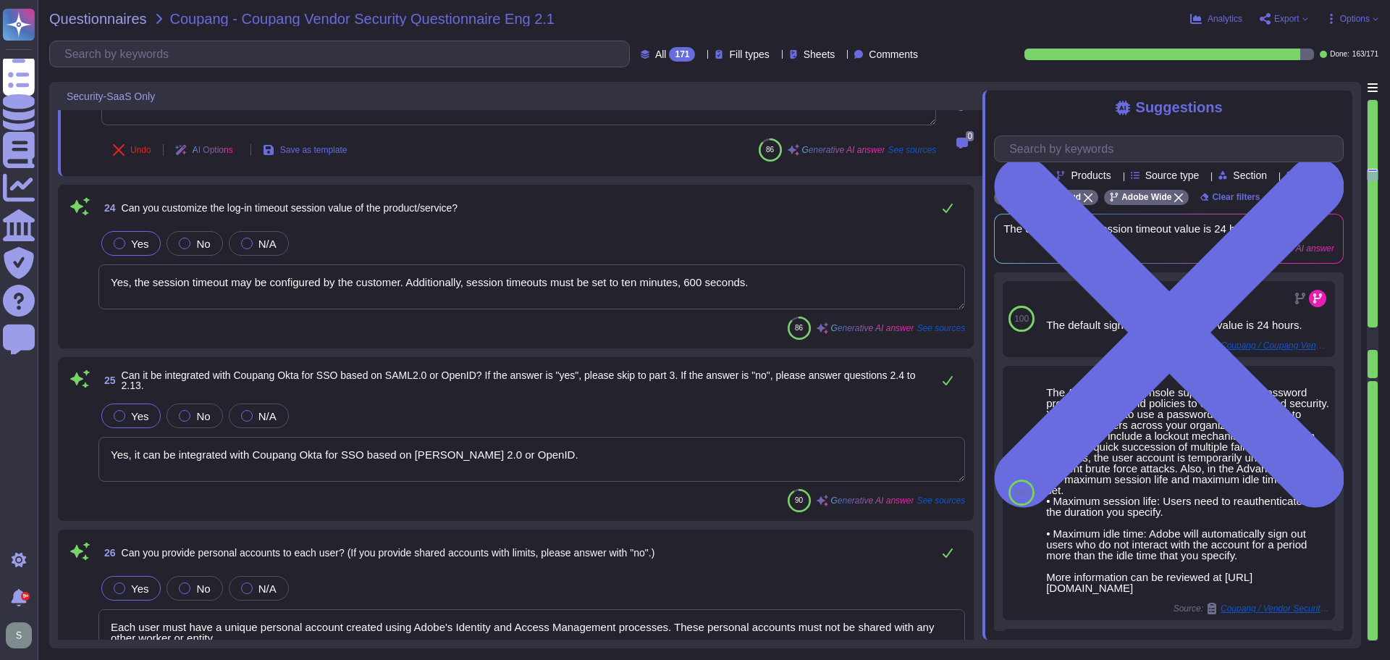
type textarea "We use SHA-256 hashing in combination with password salts and a large number of…"
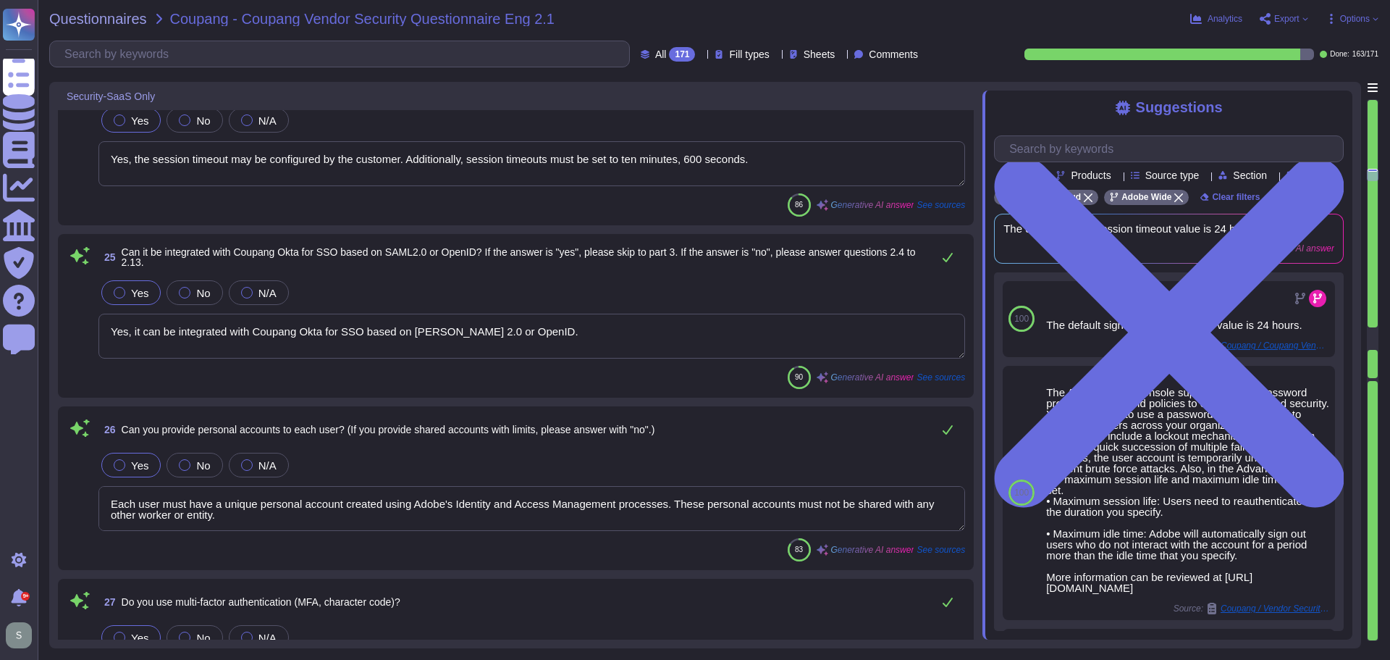
scroll to position [4273, 0]
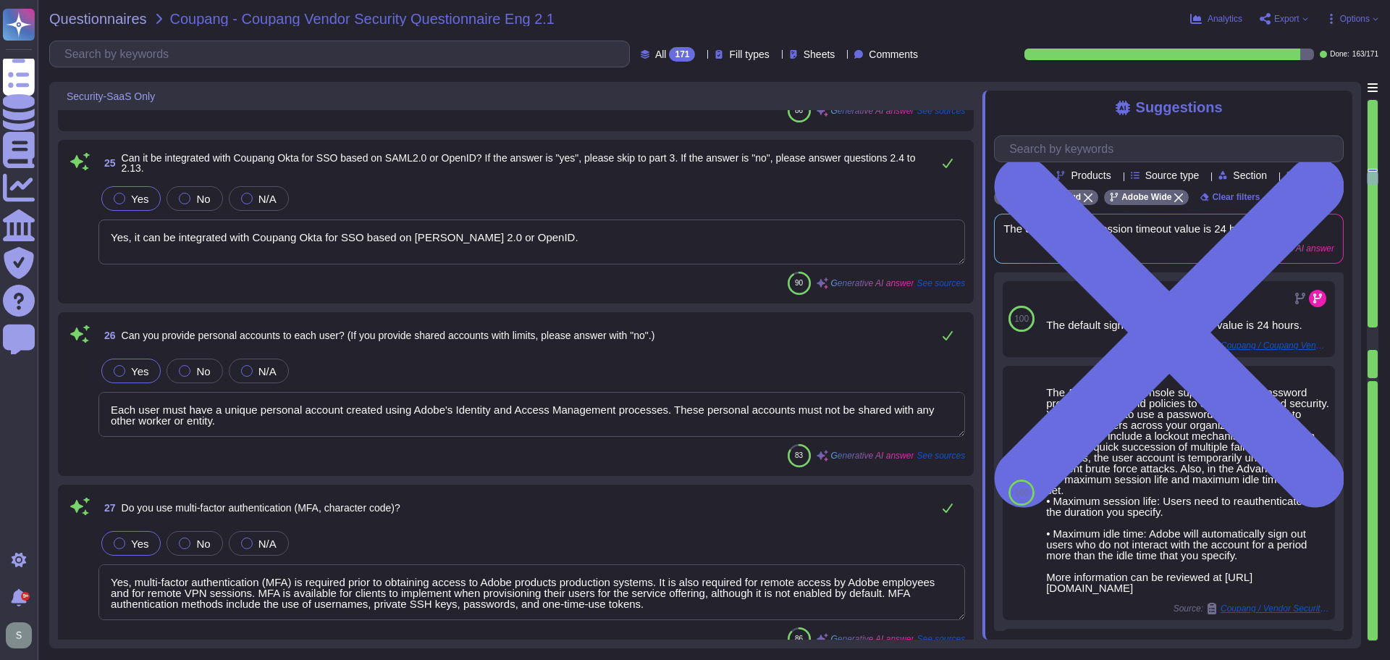
click at [486, 158] on span "Can it be integrated with Coupang Okta for SSO based on SAML2.0 or OpenID? If t…" at bounding box center [519, 163] width 794 height 22
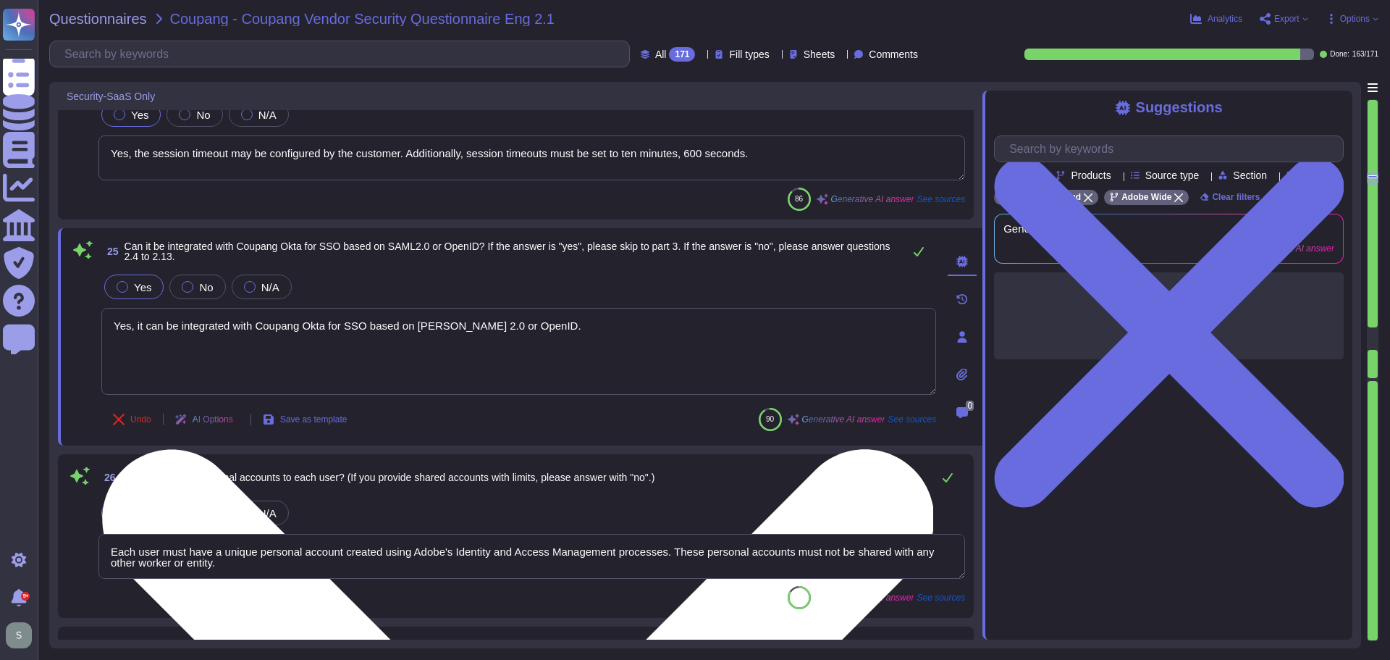
scroll to position [4128, 0]
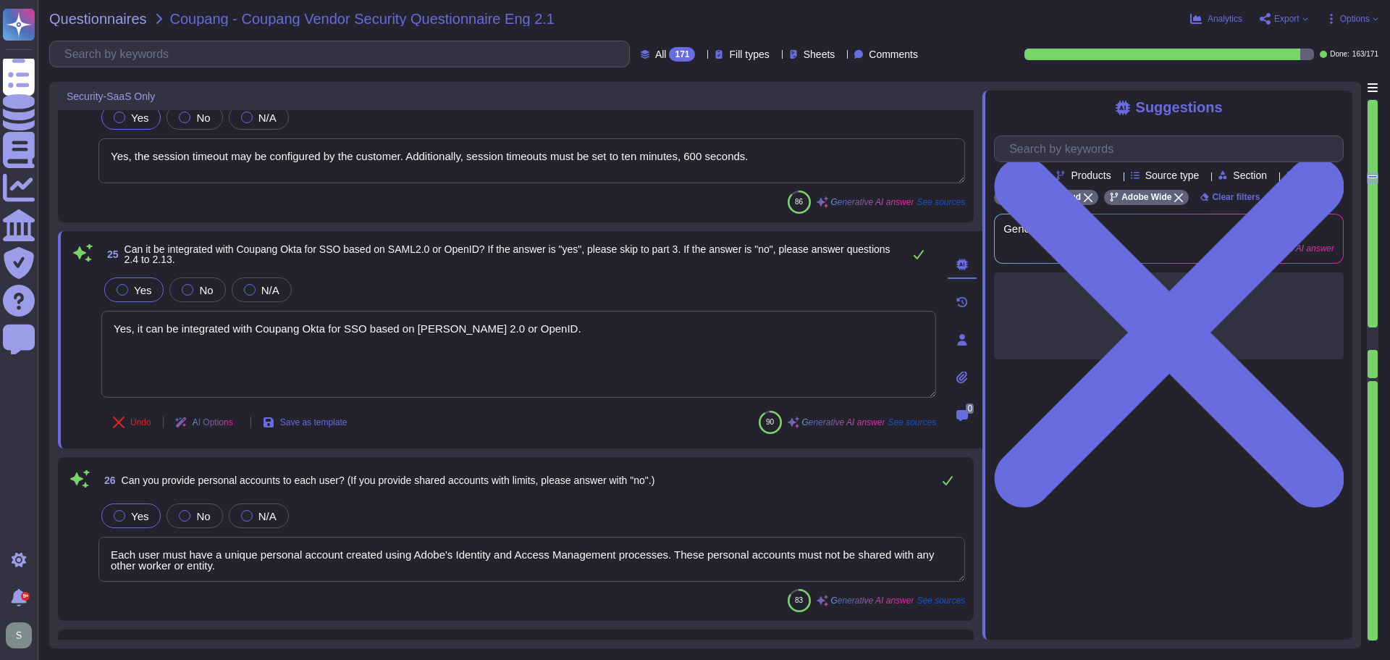
click at [486, 251] on span "Can it be integrated with Coupang Okta for SSO based on SAML2.0 or OpenID? If t…" at bounding box center [508, 254] width 766 height 22
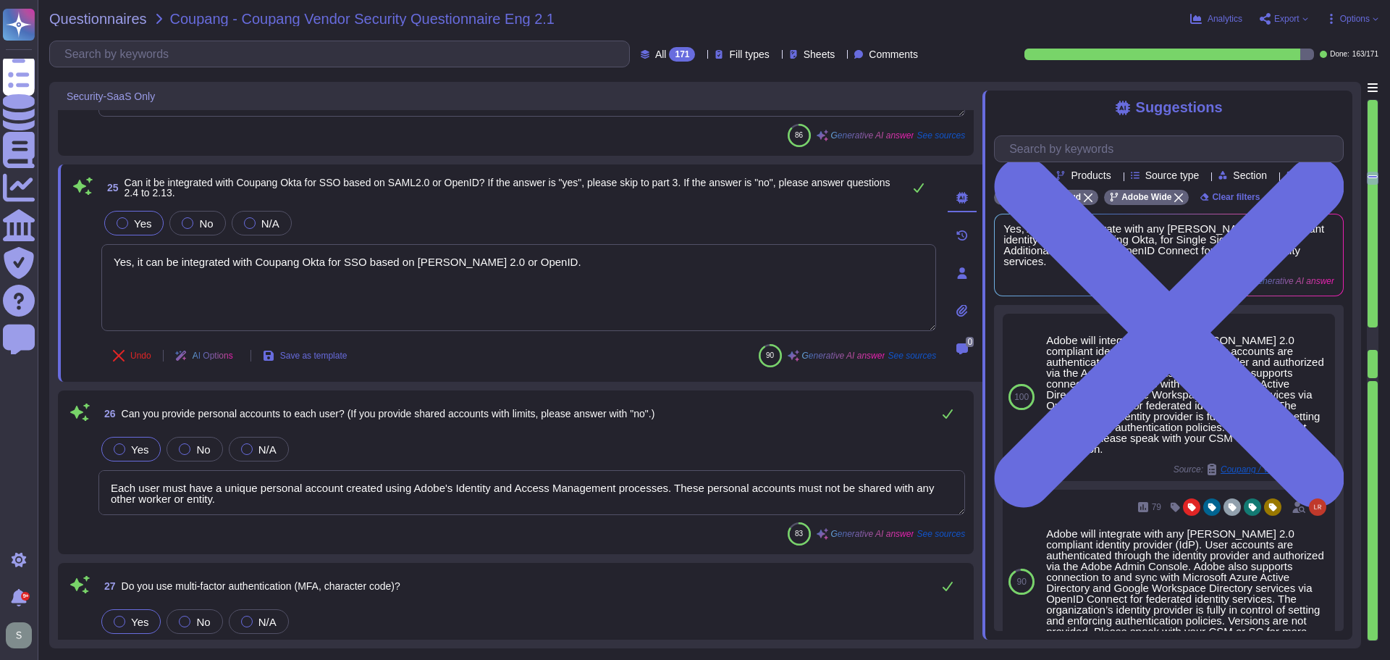
scroll to position [4273, 0]
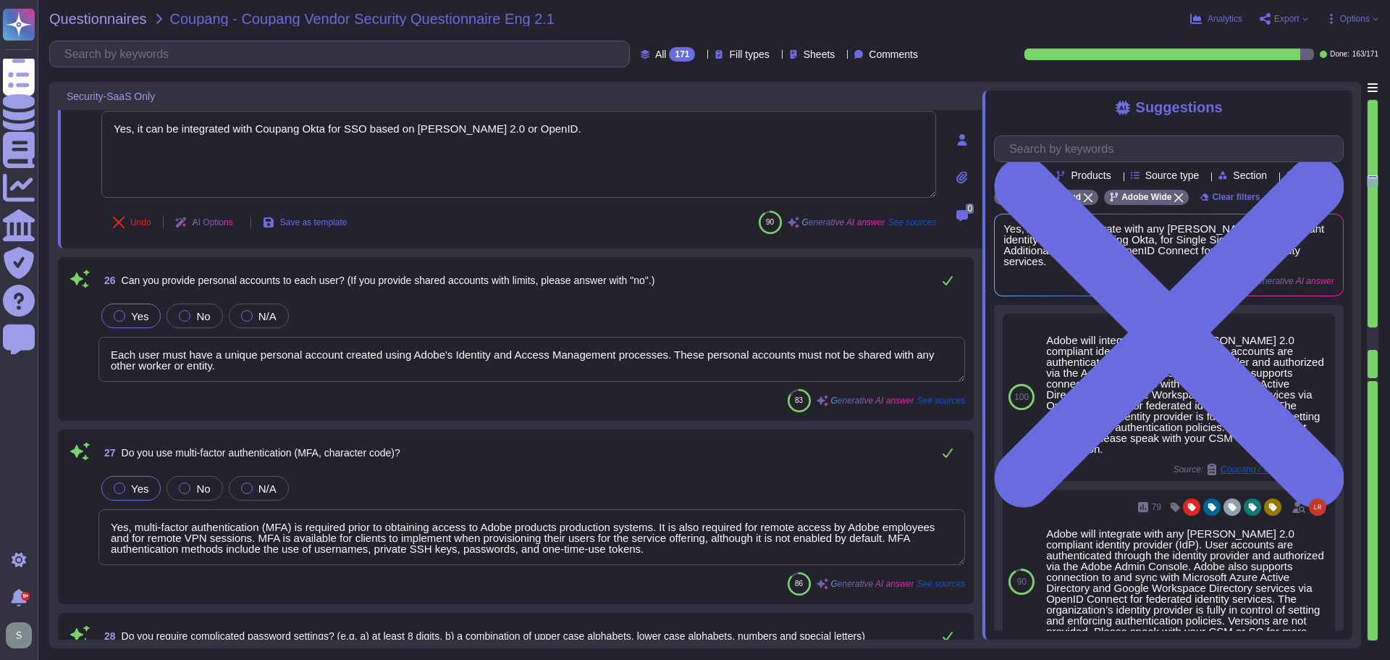
type textarea "For Adobe, personnel accounts subscribed to the corporate identity management s…"
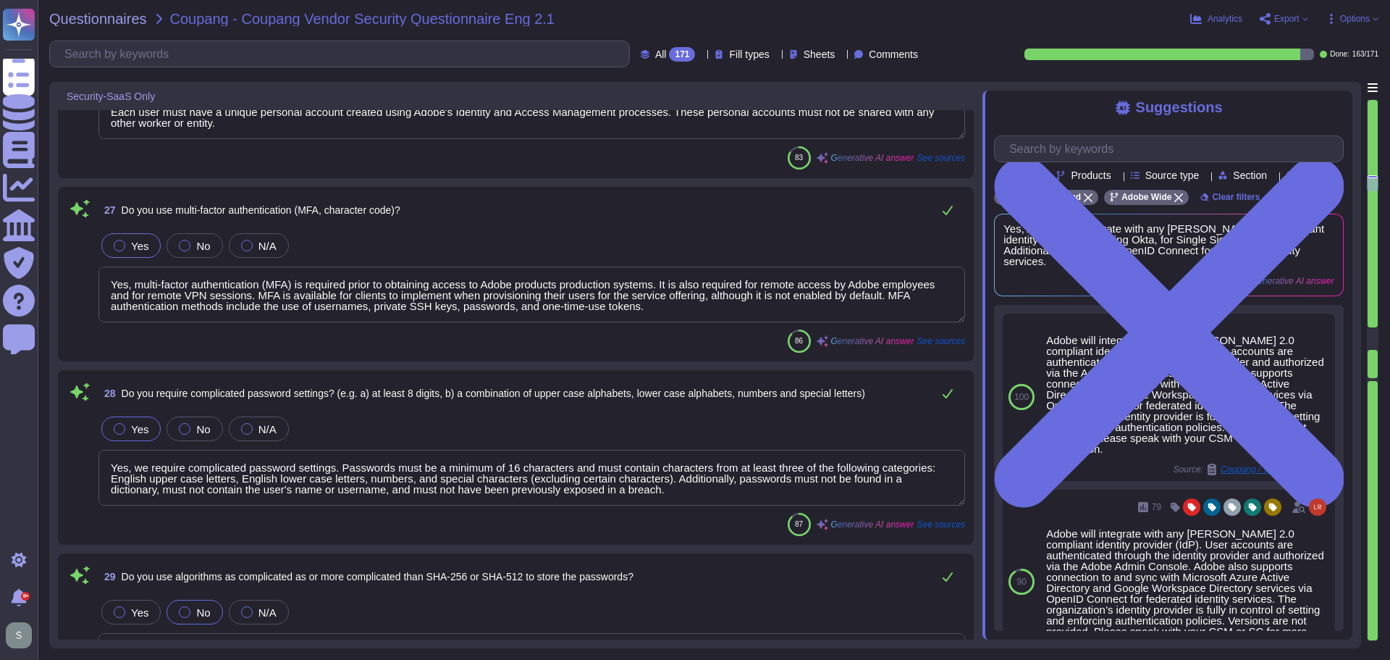
scroll to position [4562, 0]
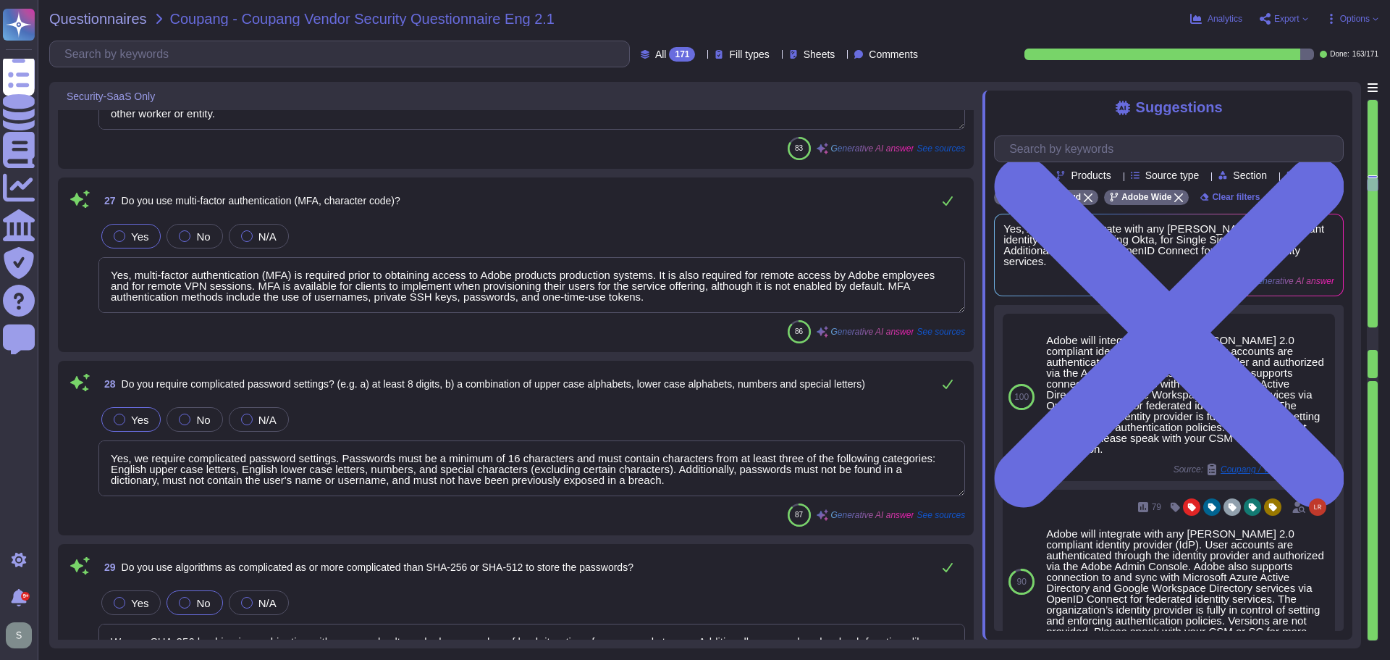
type textarea "Yes, administrator and other special purpose accounts are separately identified…"
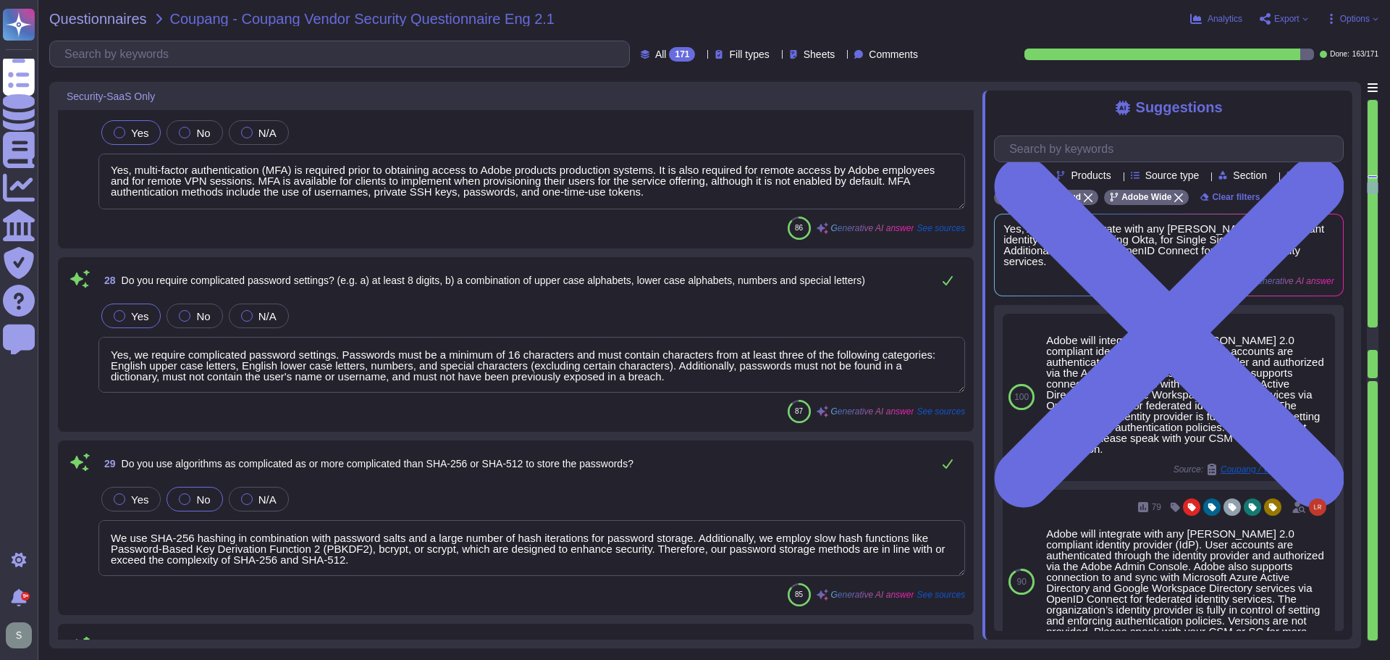
scroll to position [4780, 0]
type textarea "Yes, our systems implement controls to prevent unauthorized access, including l…"
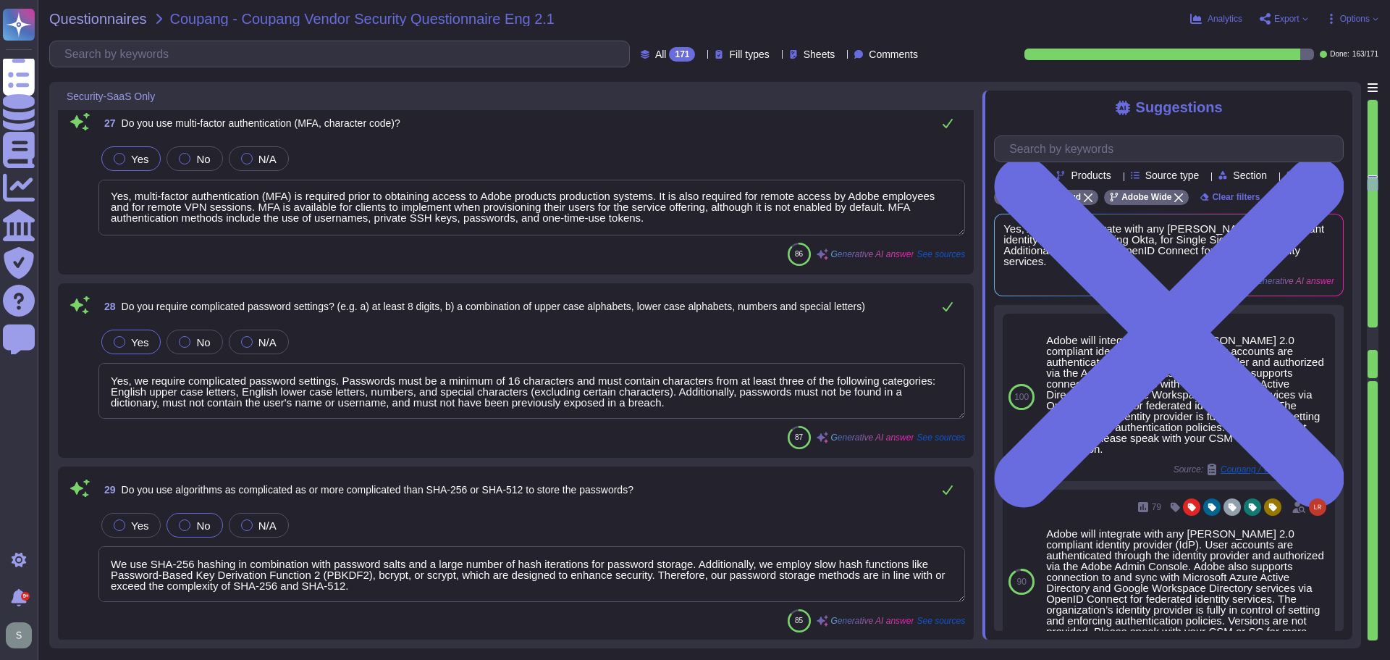
scroll to position [4707, 0]
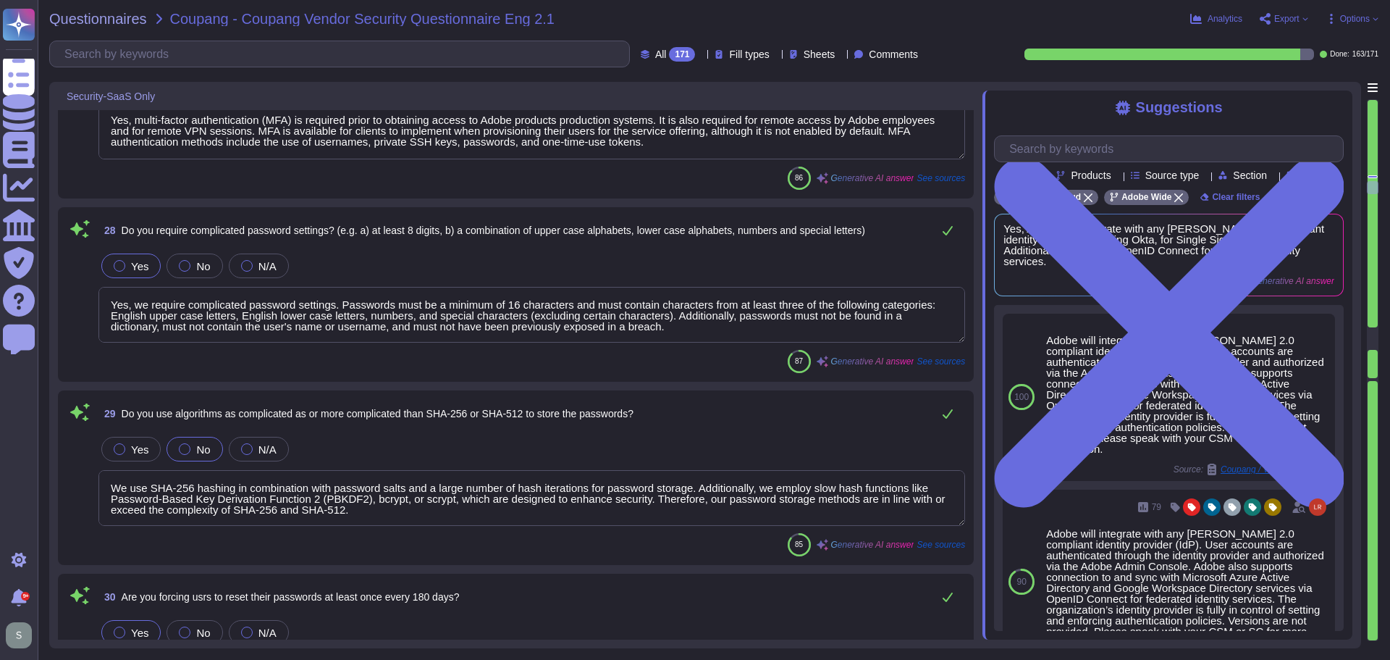
click at [659, 136] on textarea "Yes, multi-factor authentication (MFA) is required prior to obtaining access to…" at bounding box center [531, 132] width 867 height 56
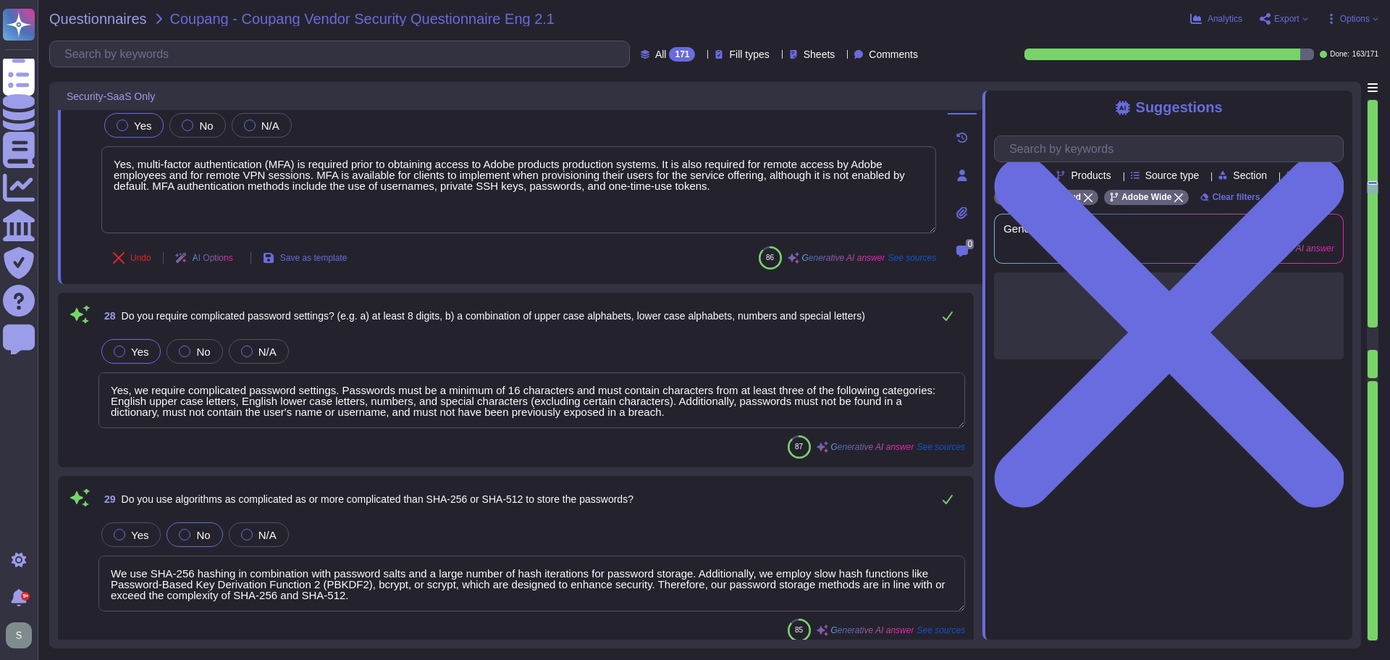
scroll to position [4490, 0]
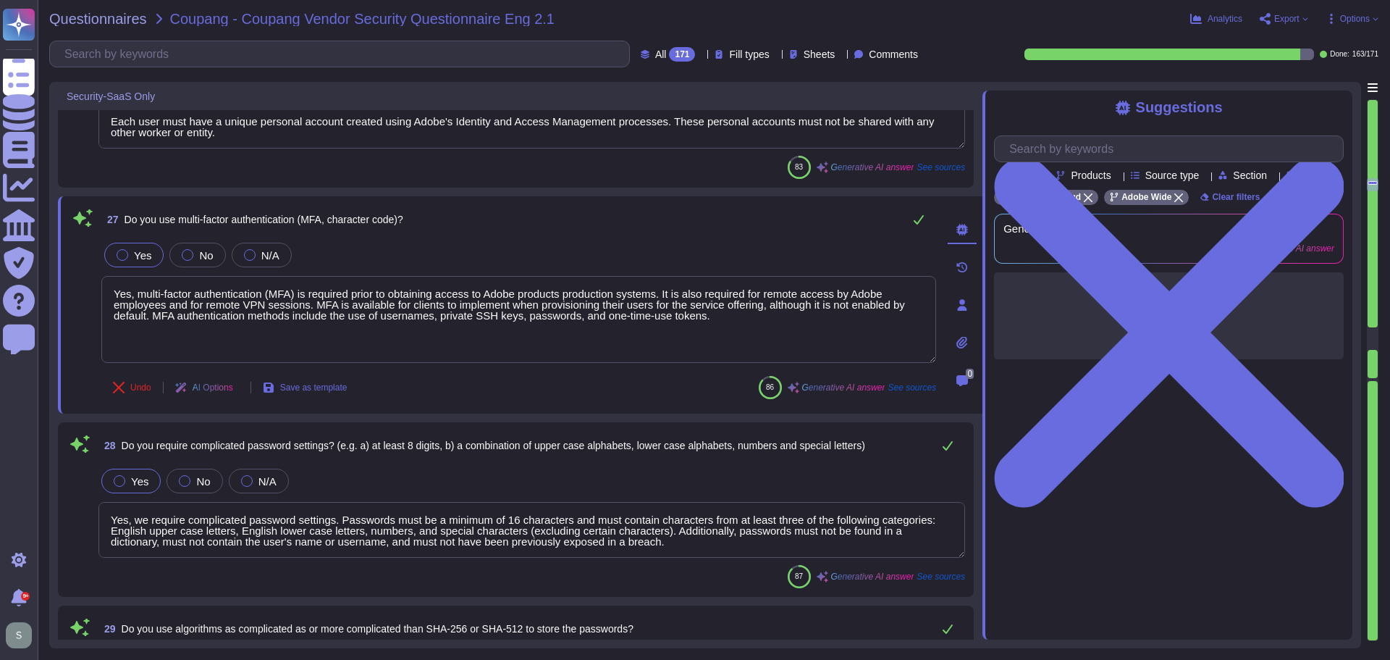
type textarea "Yes, the session timeout may be configured by the customer. Additionally, sessi…"
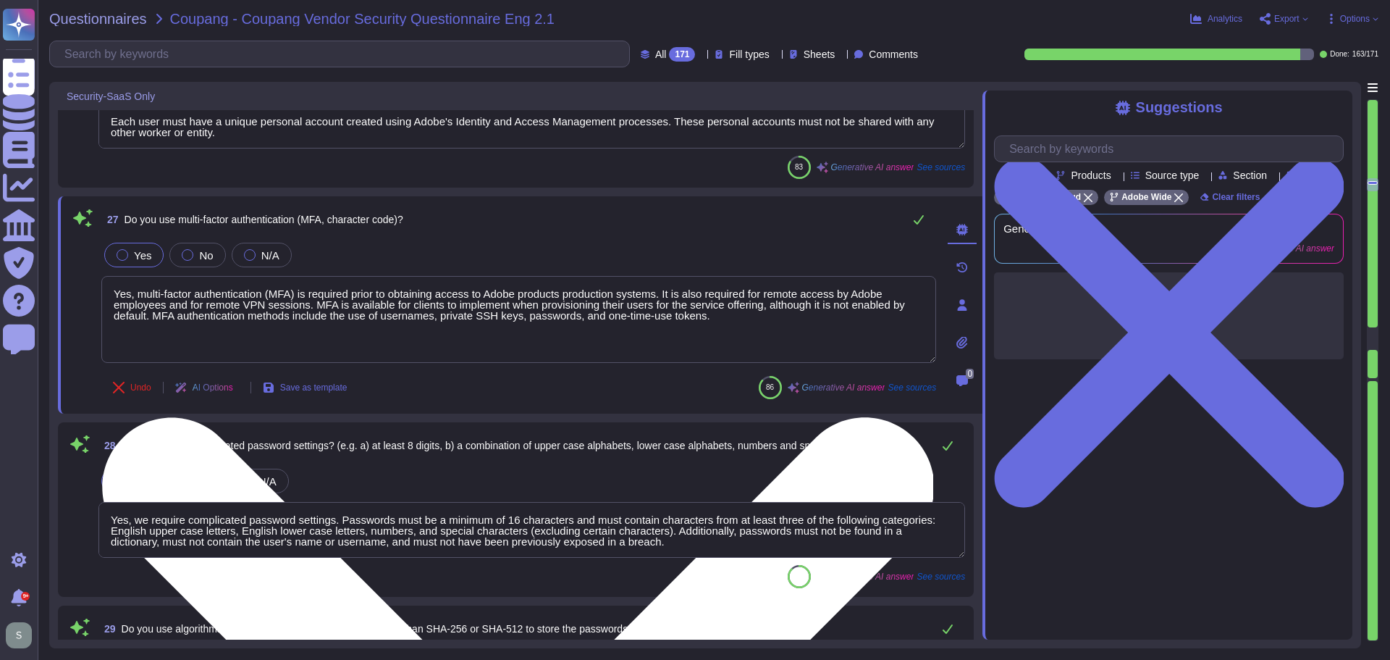
click at [734, 316] on textarea "Yes, multi-factor authentication (MFA) is required prior to obtaining access to…" at bounding box center [518, 319] width 835 height 87
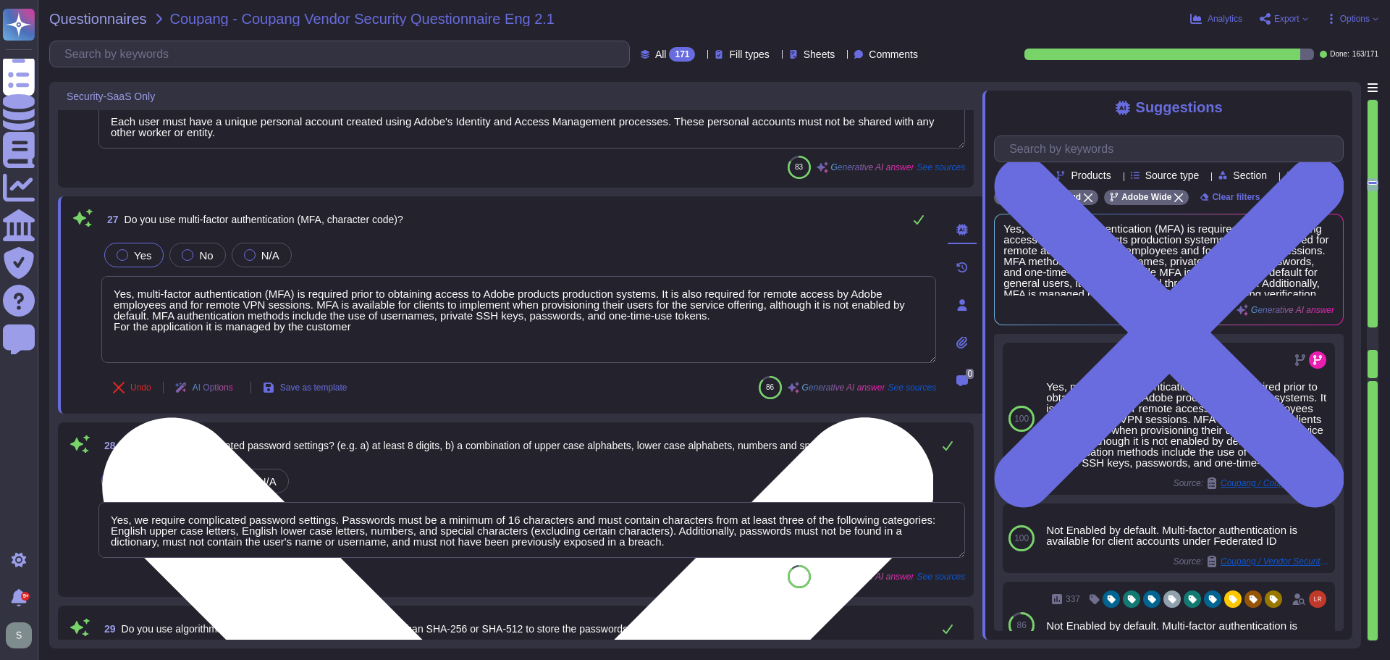
type textarea "Yes, multi-factor authentication (MFA) is required prior to obtaining access to…"
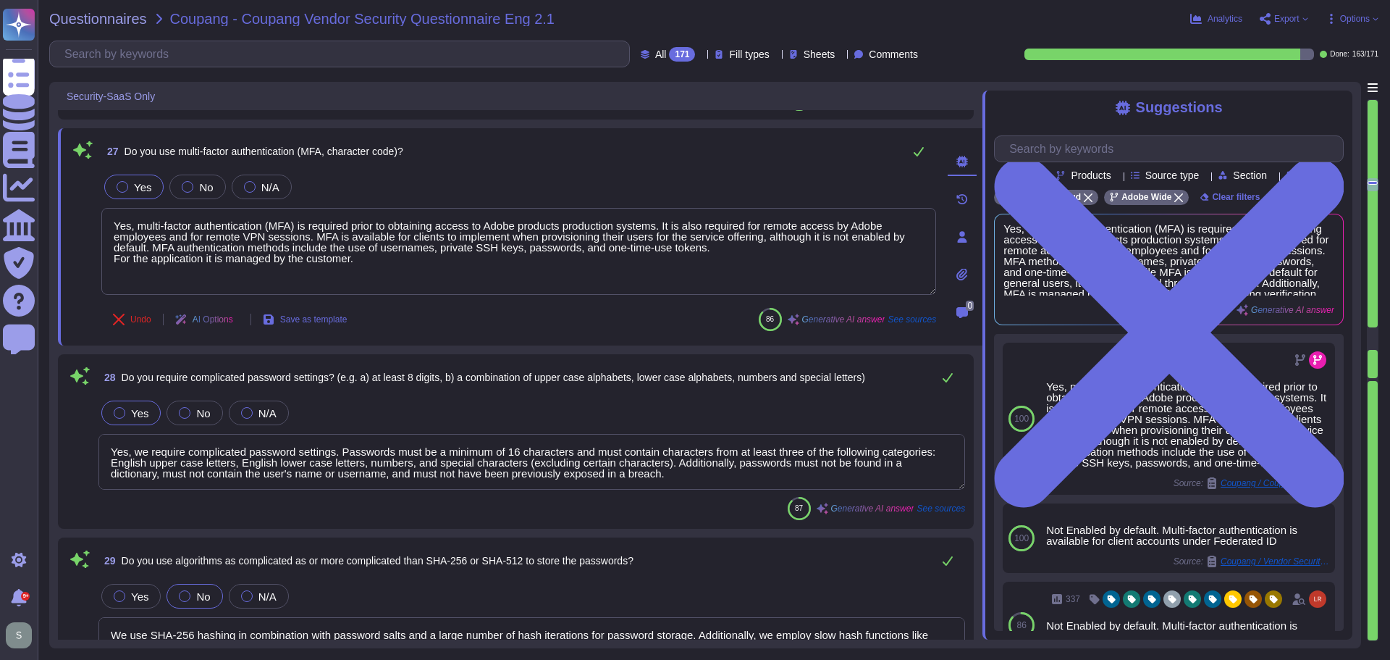
scroll to position [4707, 0]
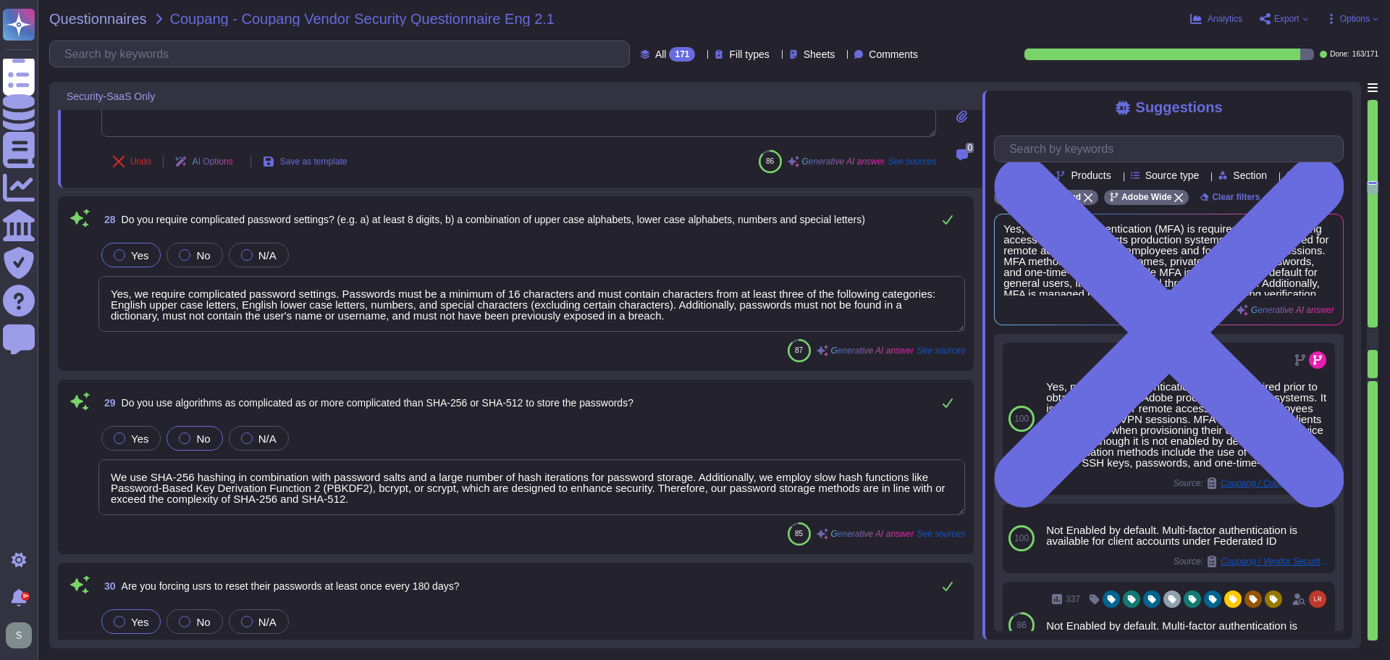
type textarea "Yes, our systems implement controls to prevent unauthorized access, including l…"
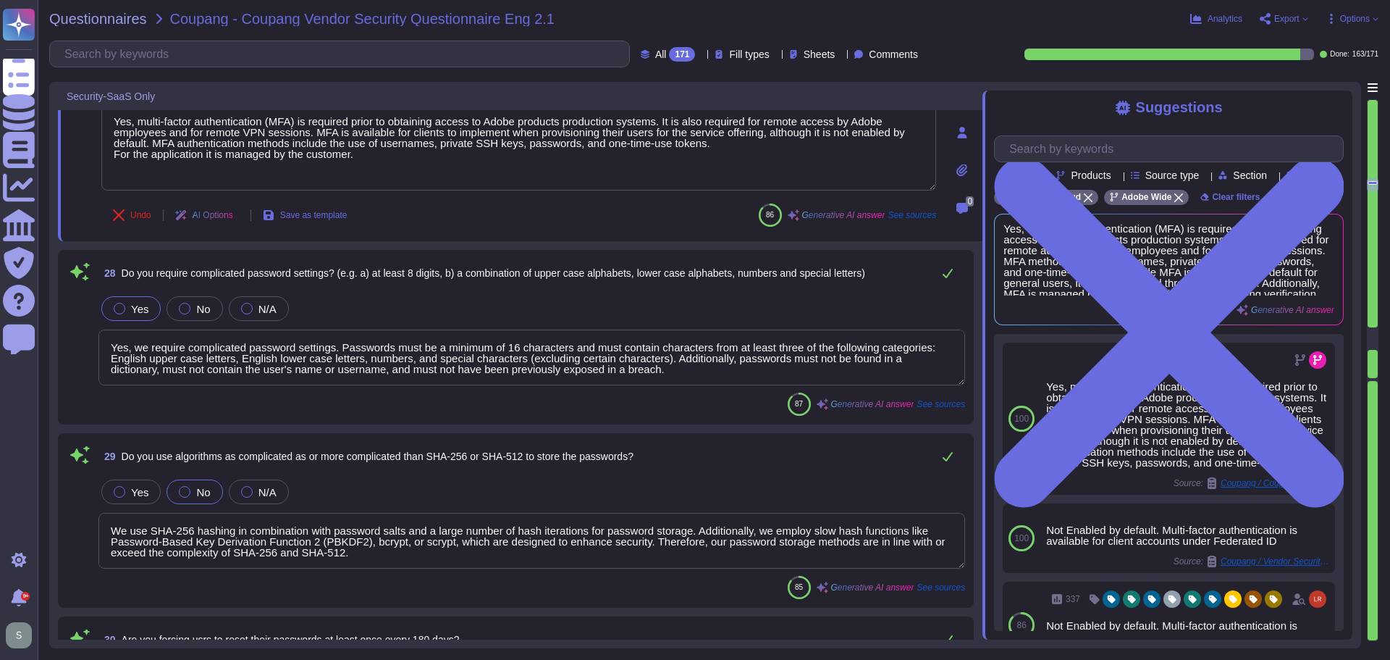
scroll to position [4562, 0]
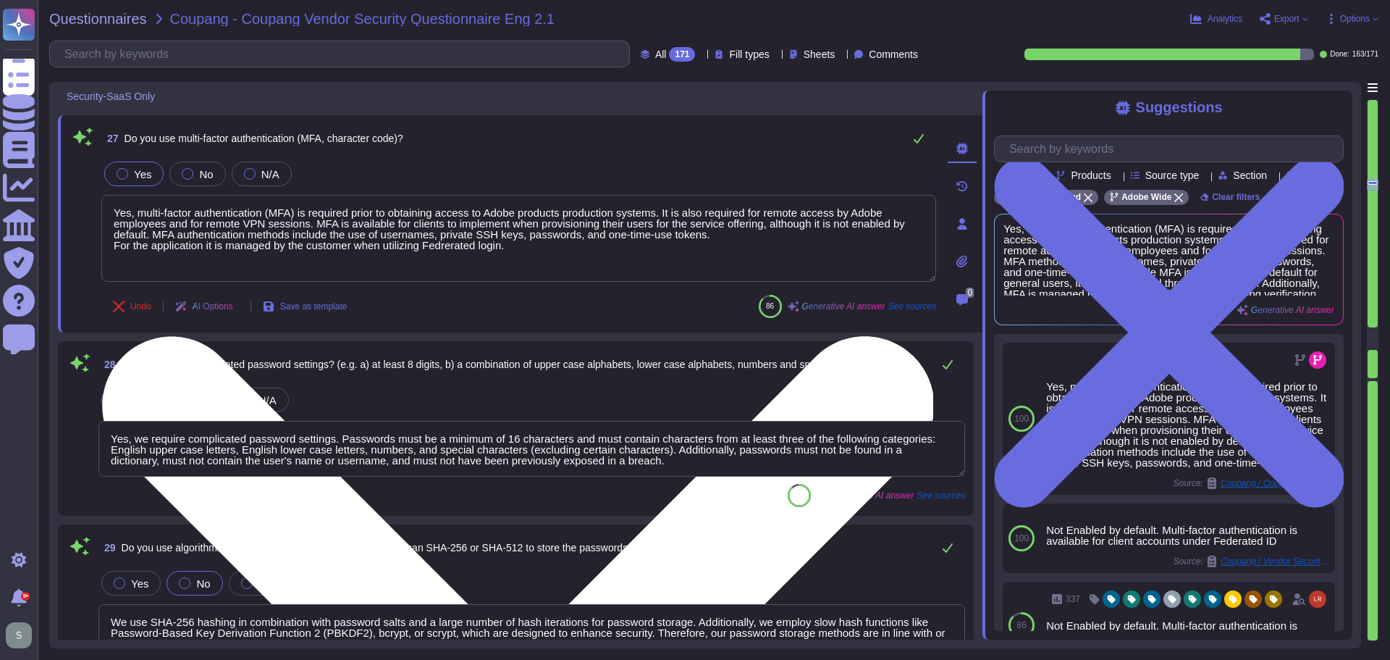
click at [459, 244] on textarea "Yes, multi-factor authentication (MFA) is required prior to obtaining access to…" at bounding box center [518, 238] width 835 height 87
click at [519, 246] on textarea "Yes, multi-factor authentication (MFA) is required prior to obtaining access to…" at bounding box center [518, 238] width 835 height 87
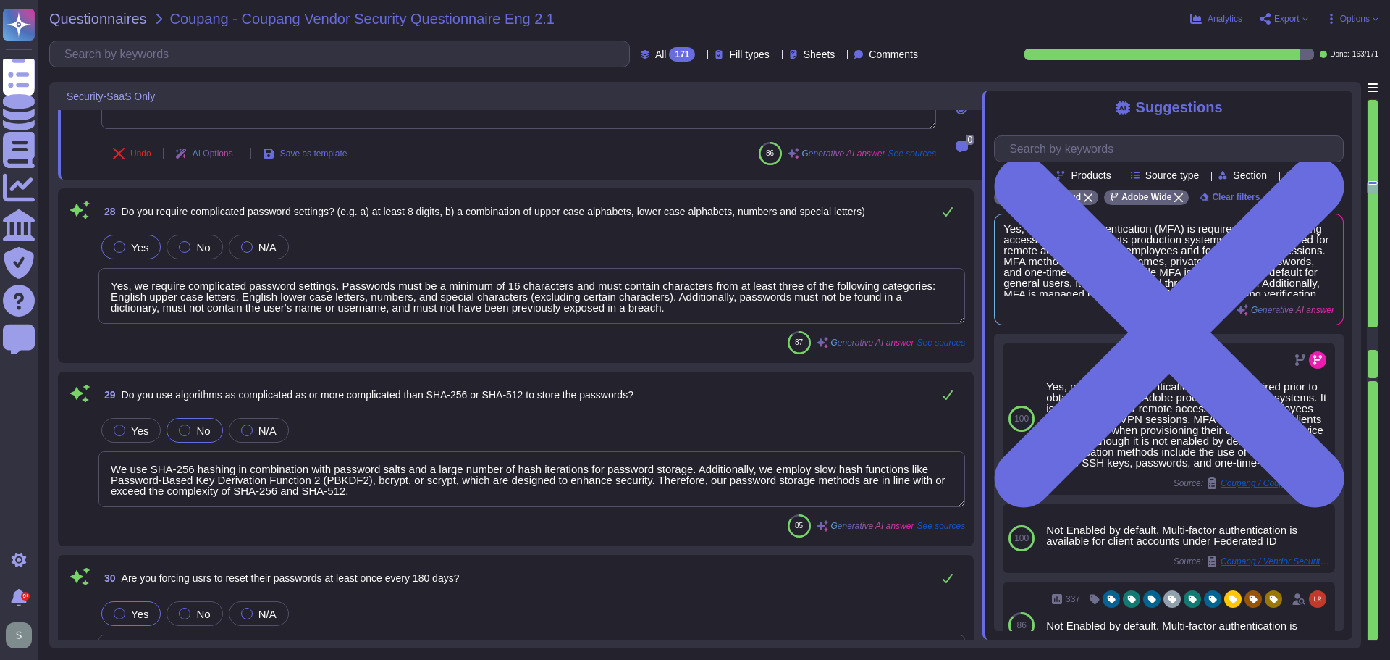
scroll to position [4780, 0]
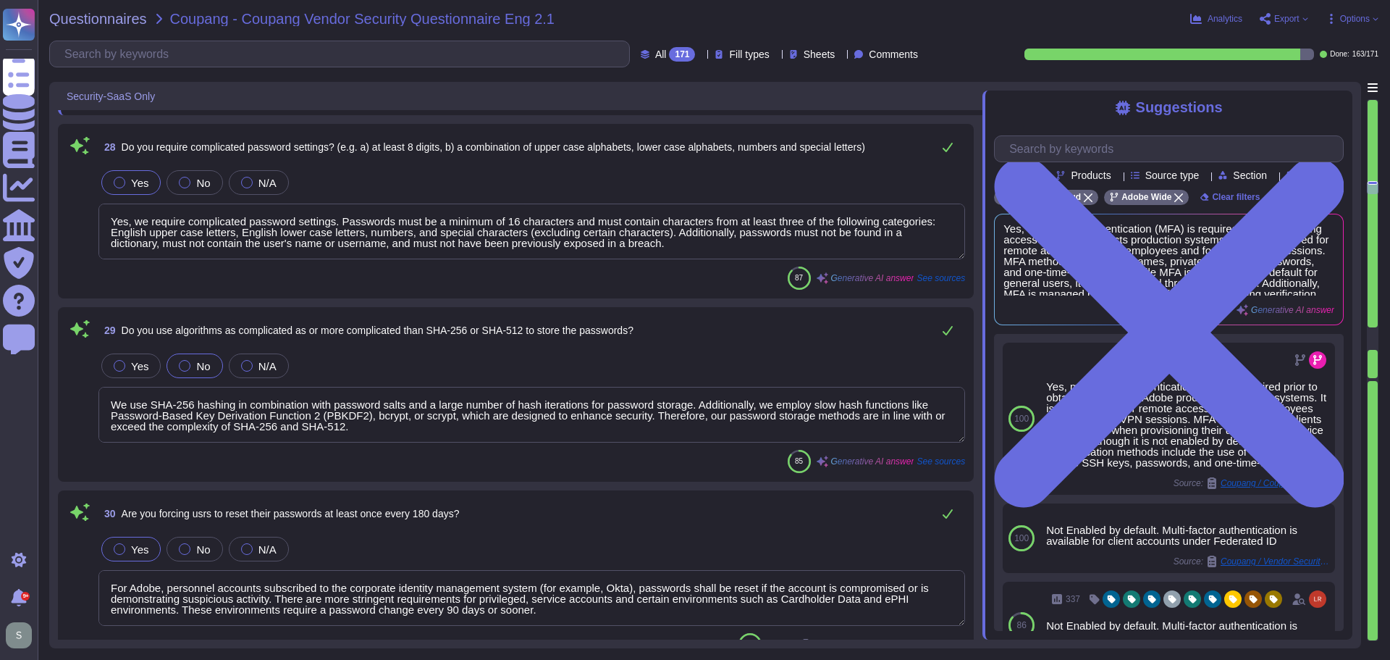
type textarea "Yes, multi-factor authentication (MFA) is required prior to obtaining access to…"
click at [632, 247] on textarea "Yes, we require complicated password settings. Passwords must be a minimum of 1…" at bounding box center [531, 231] width 867 height 56
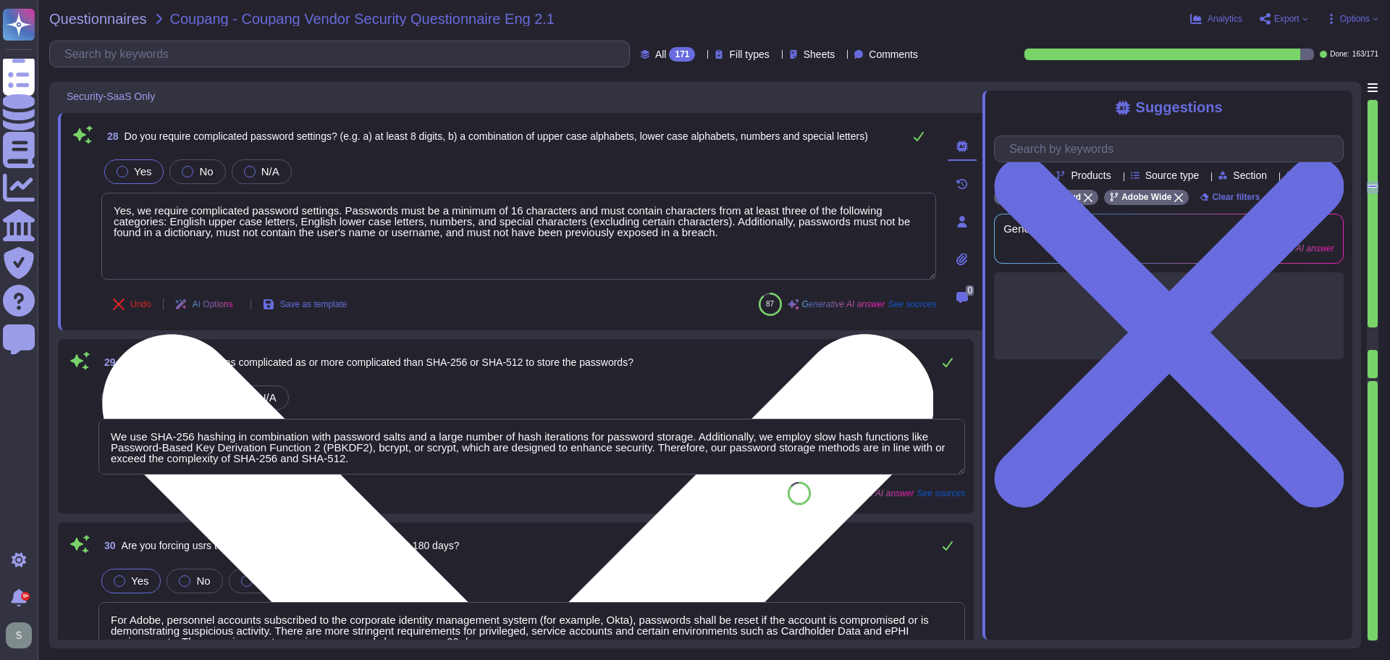
type textarea "Yes, our systems implement controls to prevent unauthorized access, including l…"
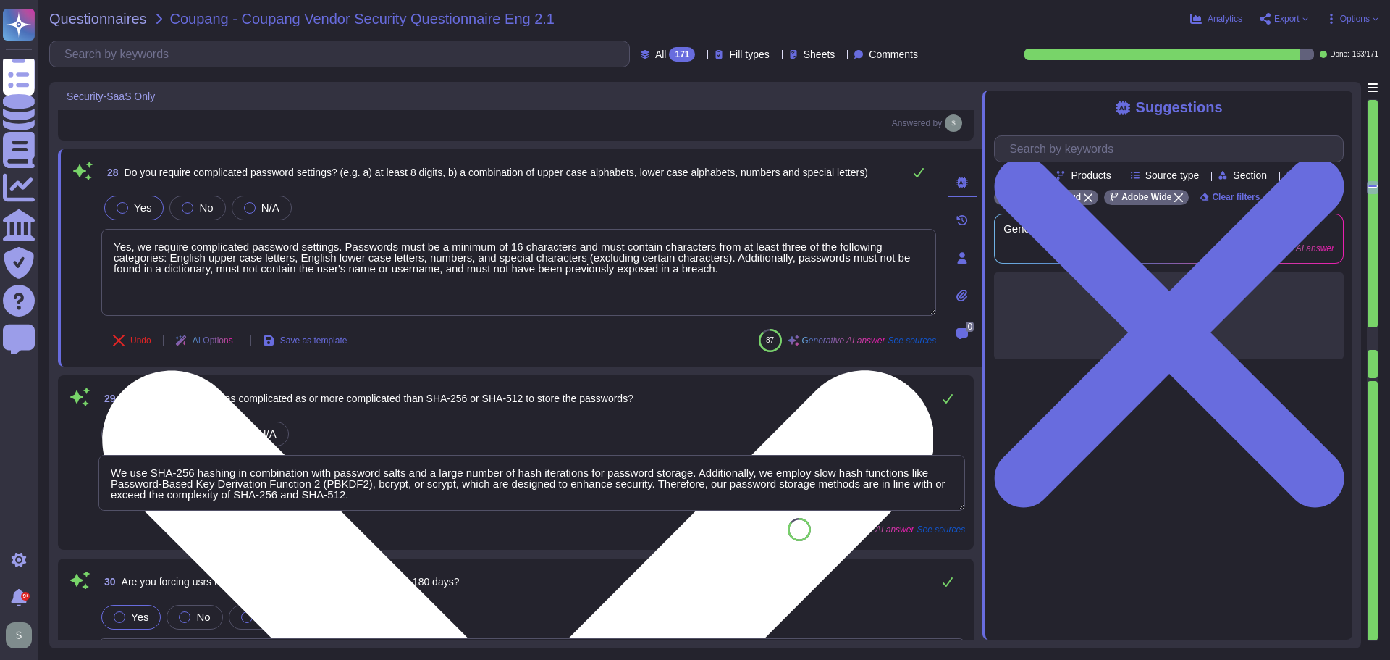
scroll to position [4707, 0]
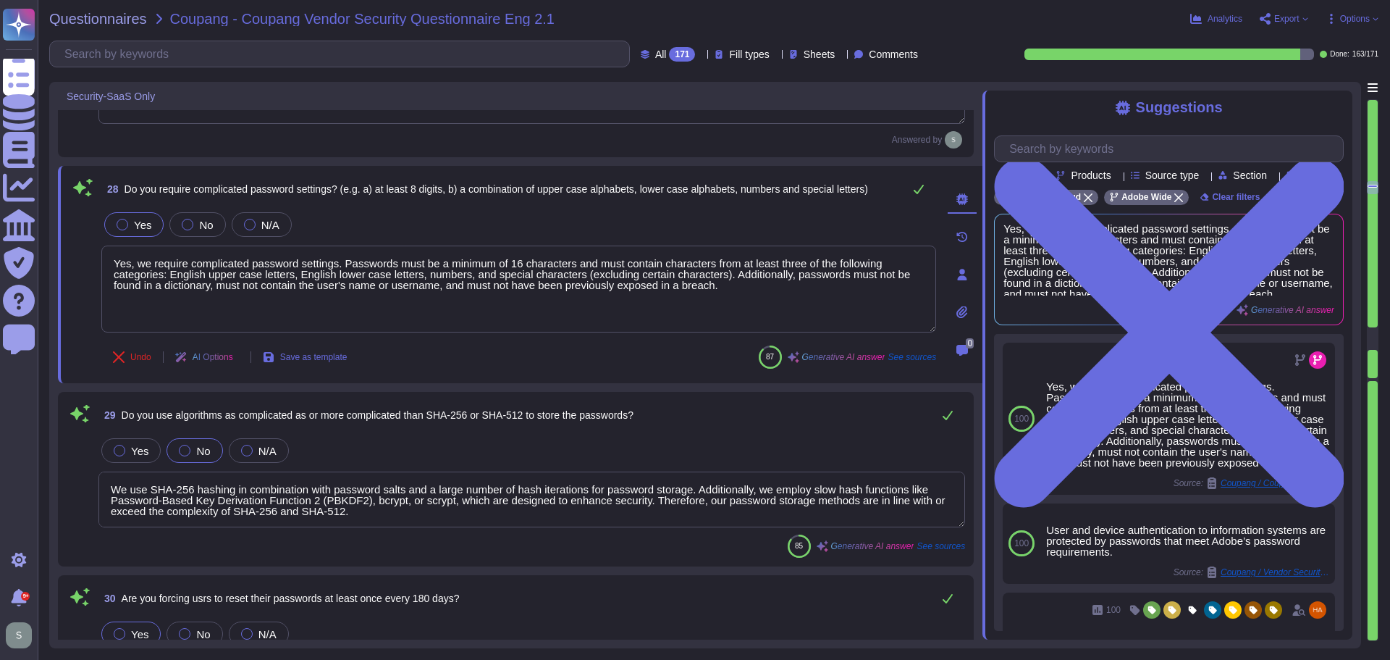
click at [345, 188] on span "Do you require complicated password settings? (e.g. a) at least 8 digits, b) a …" at bounding box center [497, 189] width 744 height 12
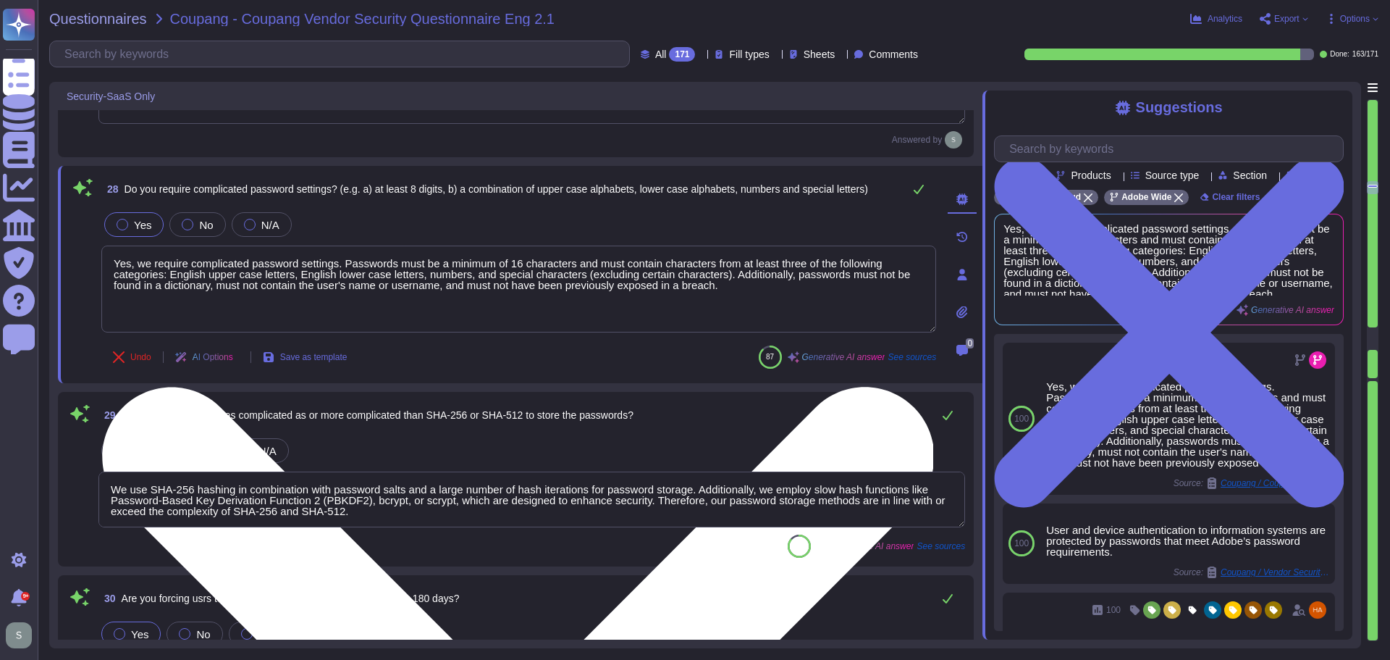
click at [729, 288] on textarea "Yes, we require complicated password settings. Passwords must be a minimum of 1…" at bounding box center [518, 288] width 835 height 87
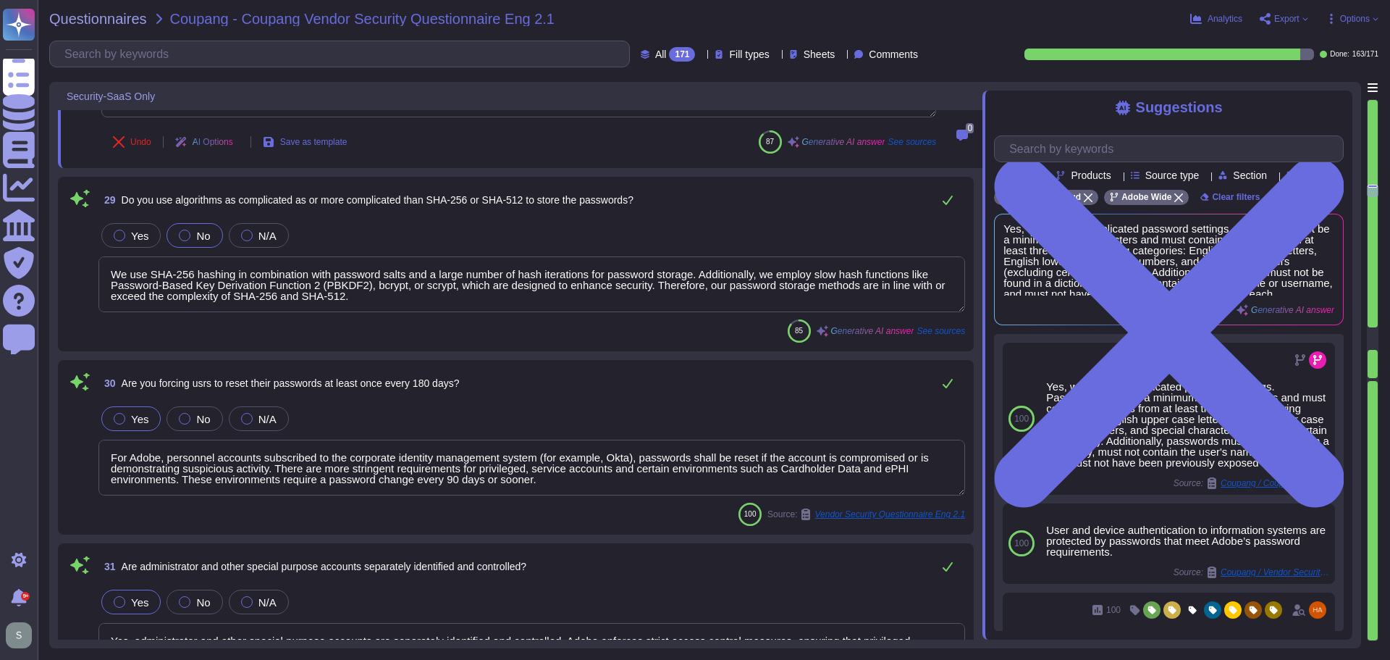
scroll to position [4924, 0]
type textarea "Yes we do all of the above - 2FA, audit trails, IP address filtering, firewalls…"
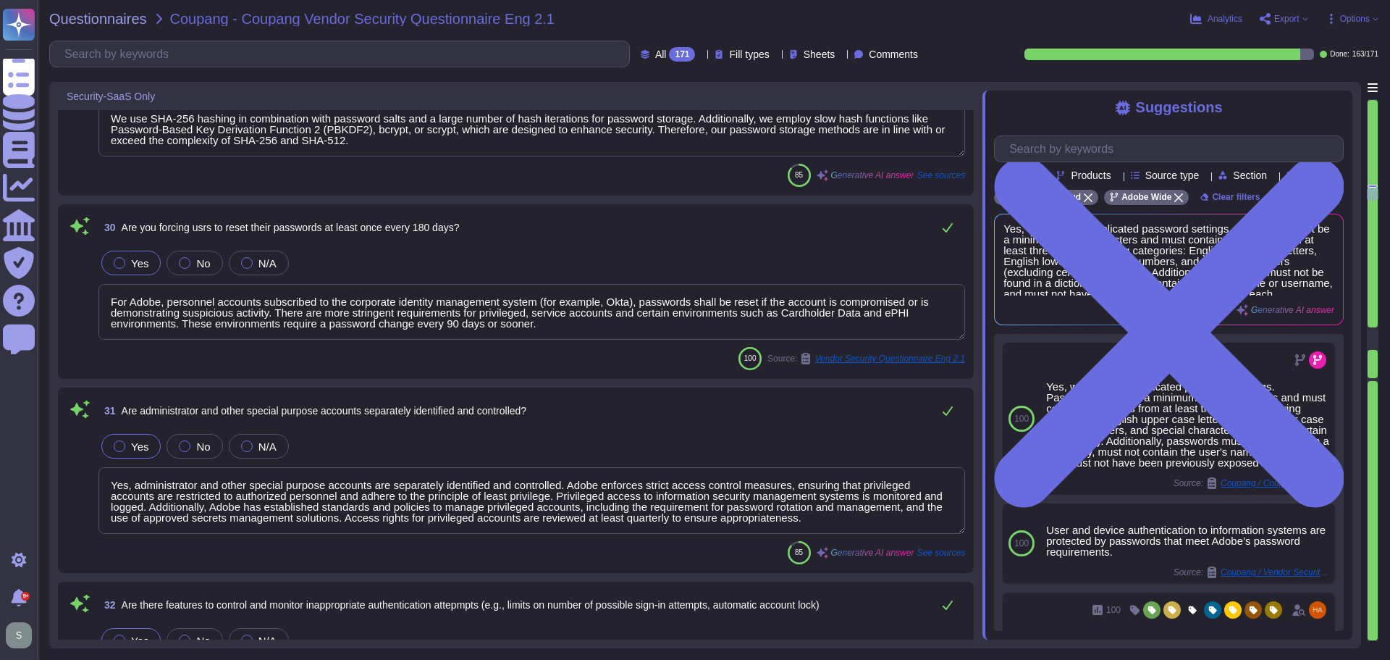
type textarea "Yes, Adobe captures and retains logs related to authentication attempts, includ…"
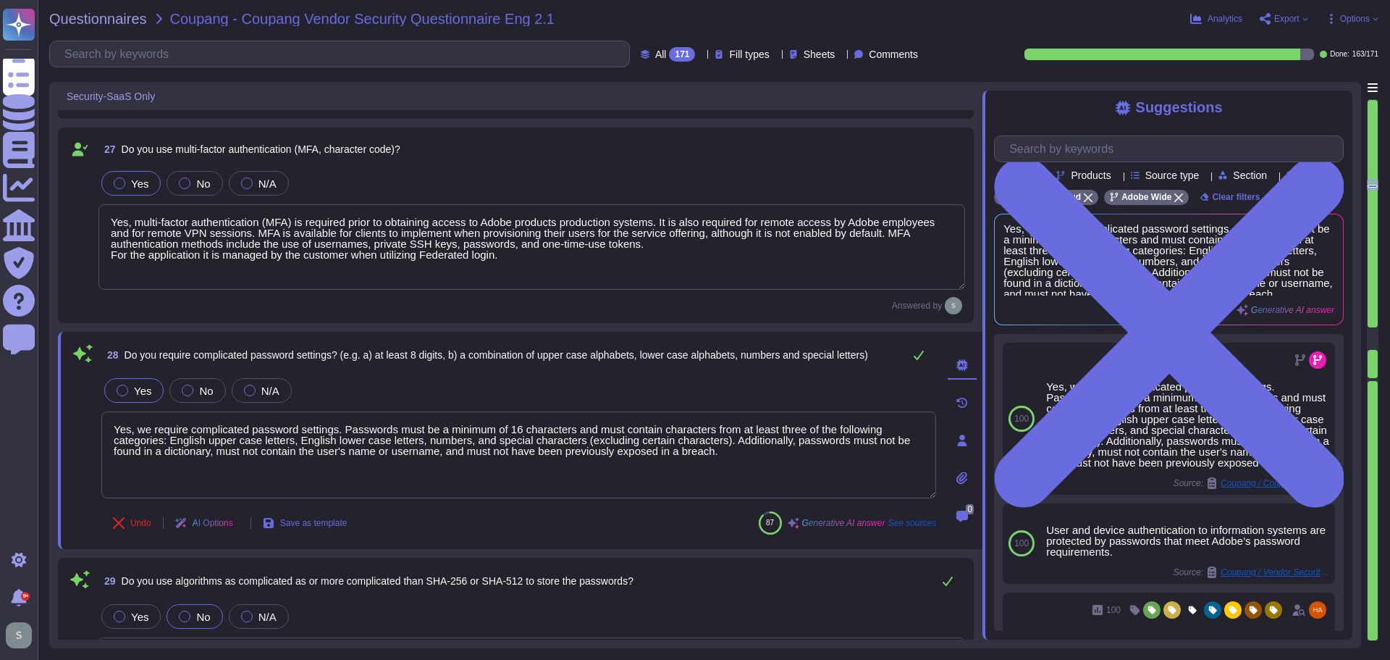
type textarea "Yes, it can be integrated with Coupang Okta for SSO based on [PERSON_NAME] 2.0 …"
type textarea "Each user must have a unique personal account created using Adobe's Identity an…"
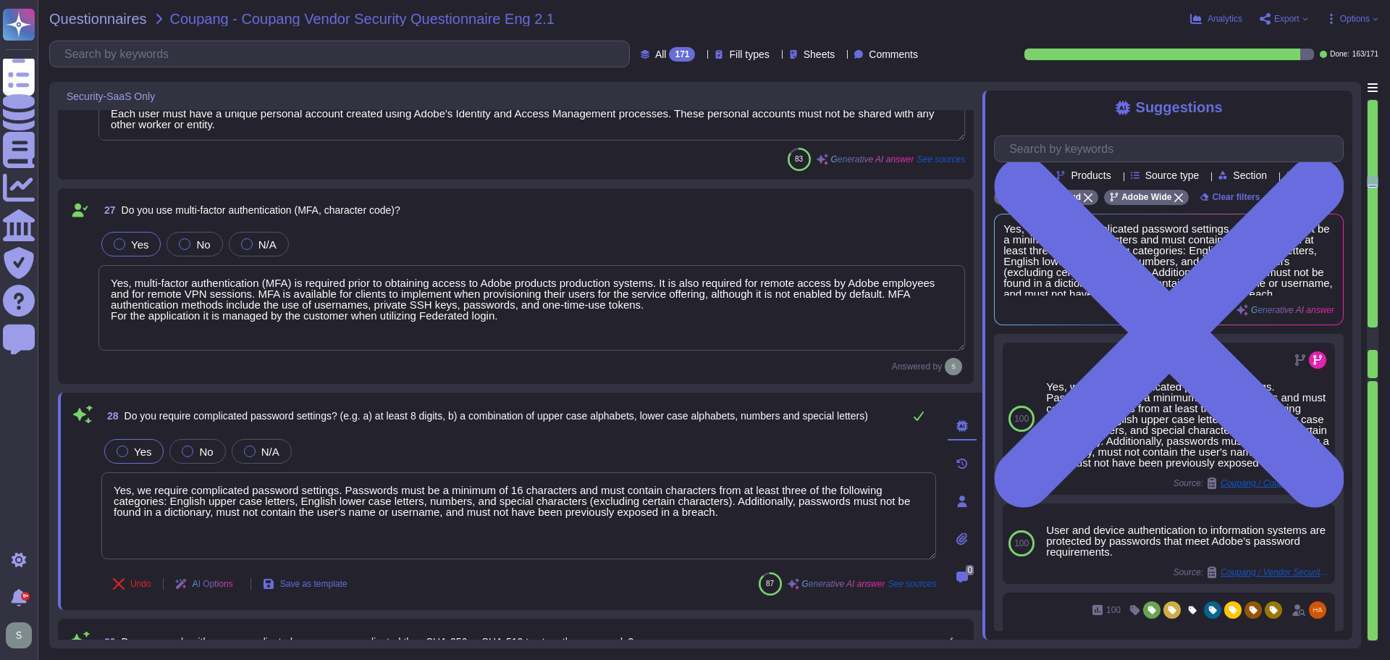
scroll to position [4402, 0]
type textarea "Yes, the session timeout may be configured by the customer. Additionally, sessi…"
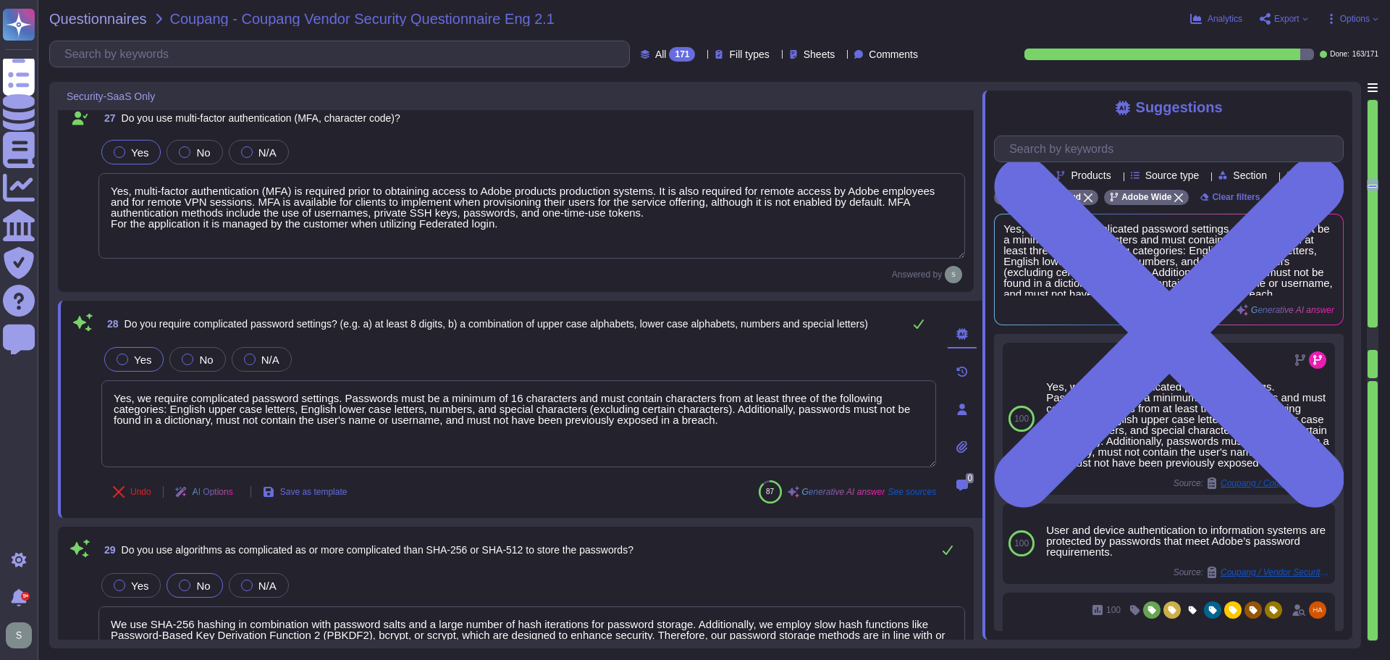
scroll to position [4692, 0]
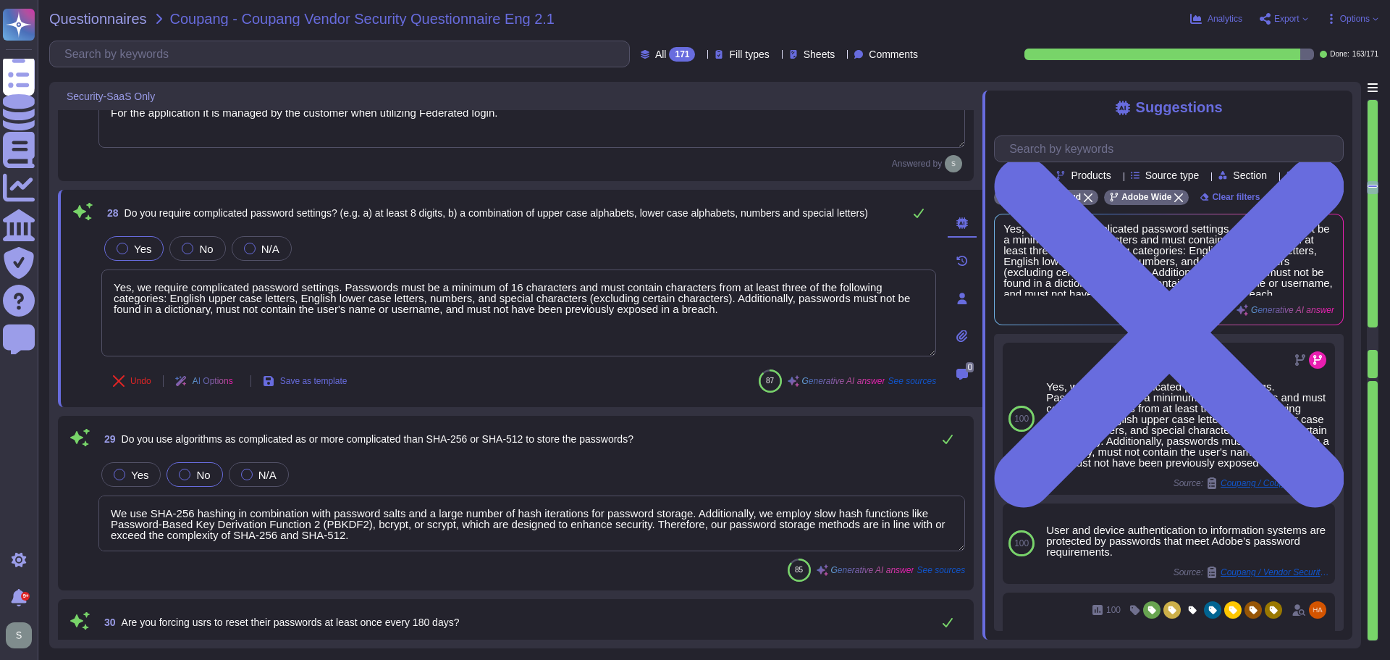
type textarea "Yes, our systems implement controls to prevent unauthorized access, including l…"
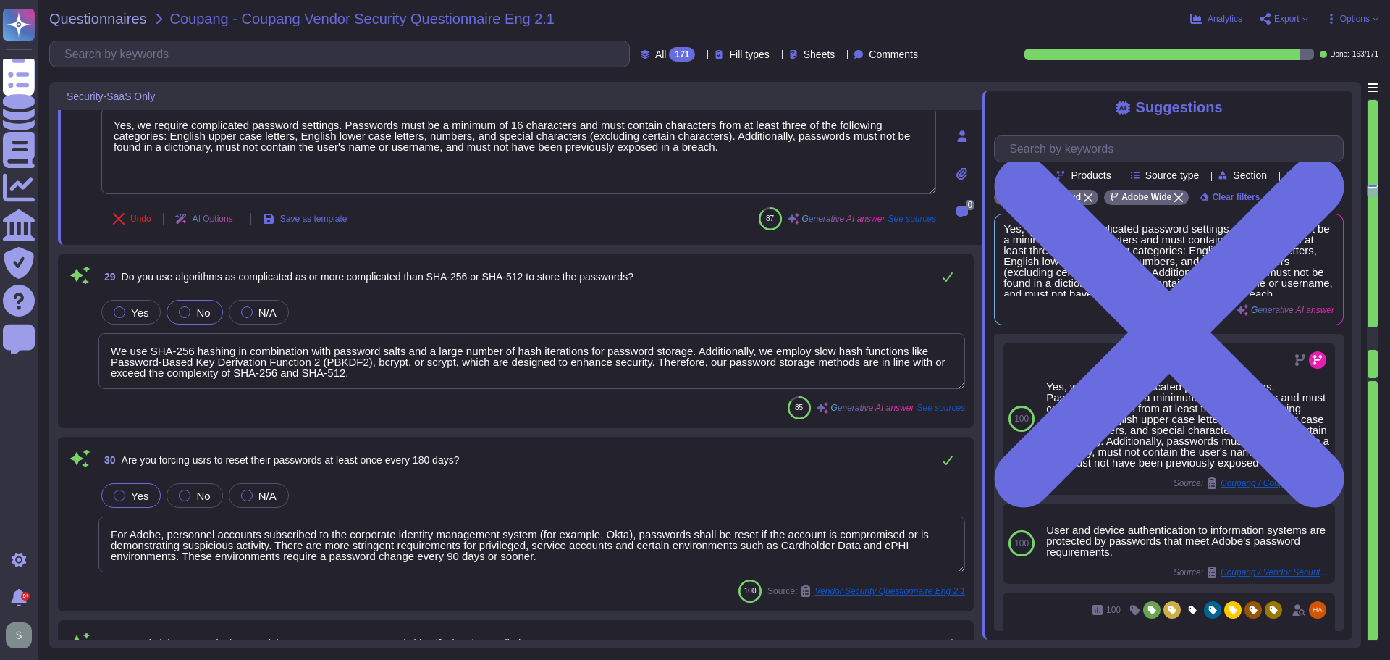
type textarea "Yes we do all of the above - 2FA, audit trails, IP address filtering, firewalls…"
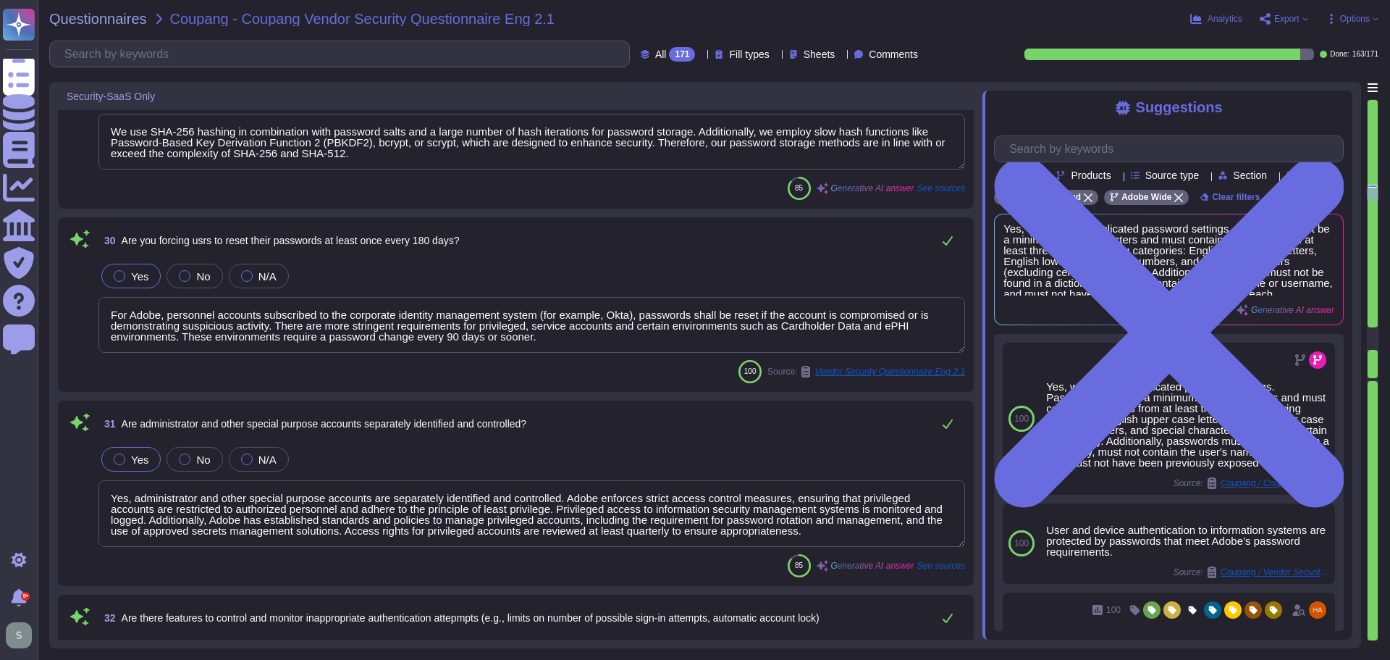
scroll to position [5126, 0]
type textarea "Yes, Adobe captures and retains logs related to authentication attempts, includ…"
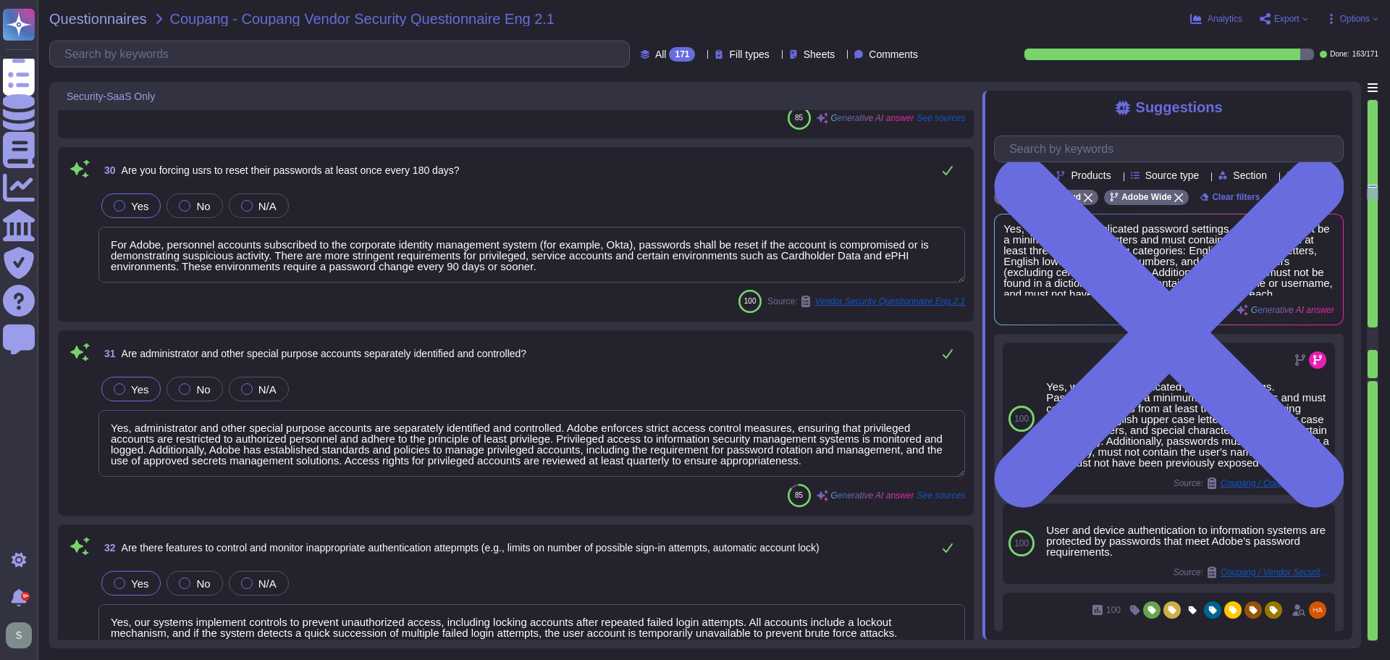
scroll to position [1, 0]
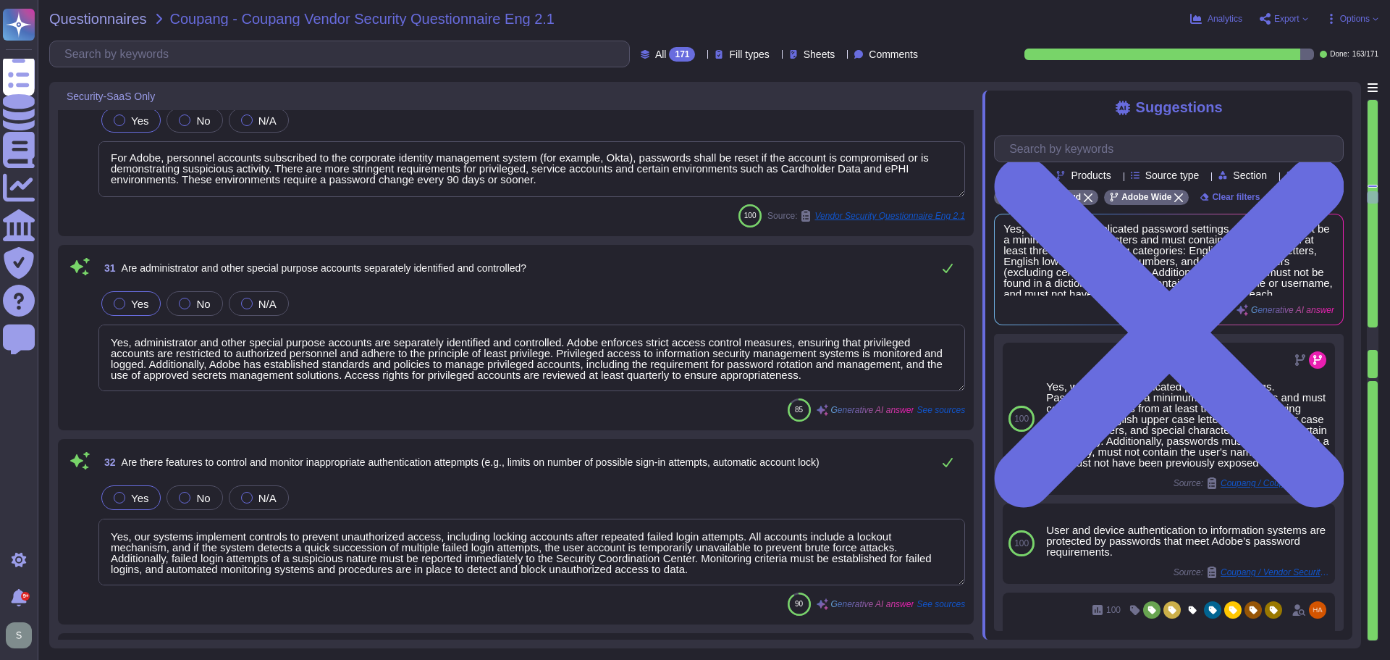
type textarea "Yes, Adobe will provide customer logs upon request. Additionally, all routers a…"
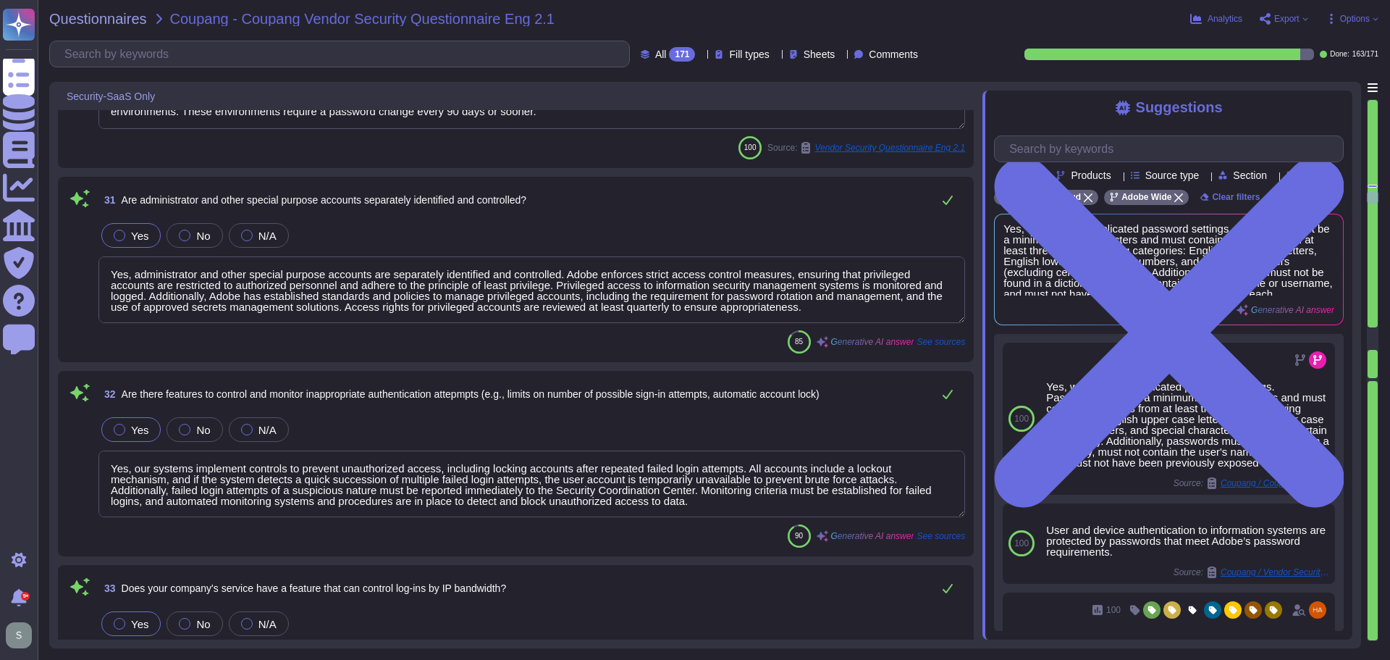
scroll to position [5489, 0]
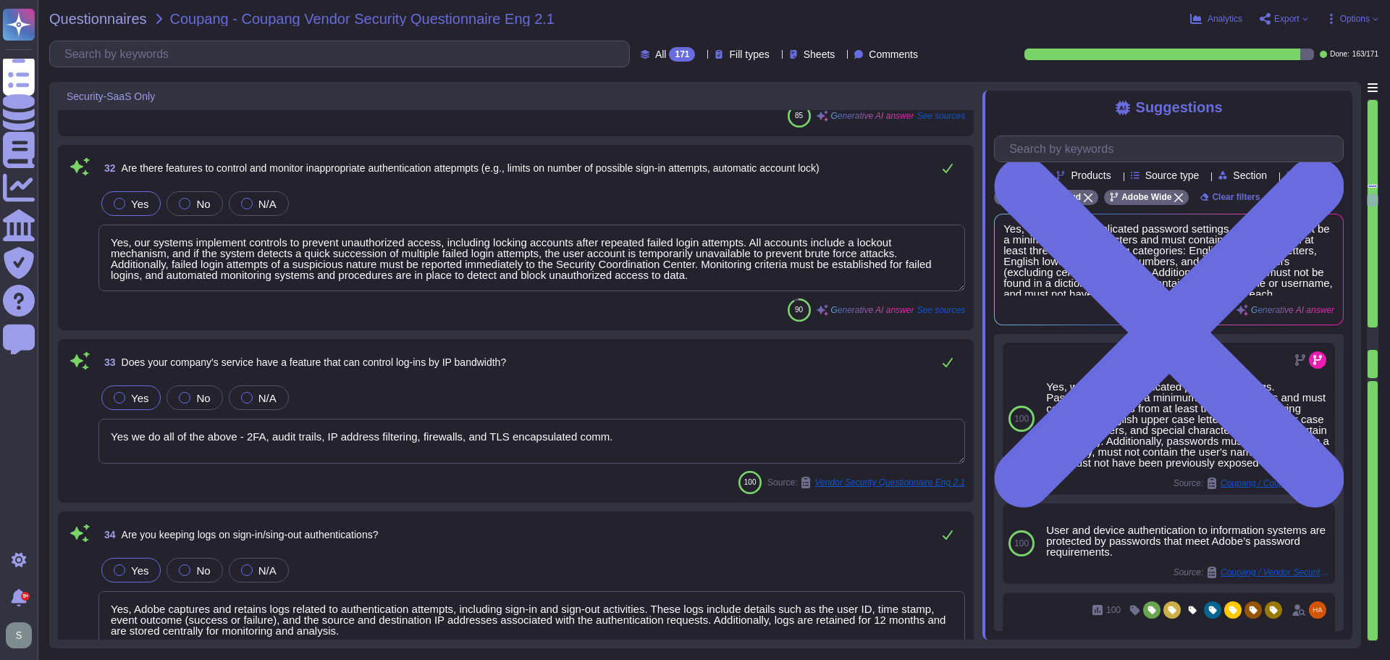
type textarea "Third-party audit or certification reports are available under NDA and can be r…"
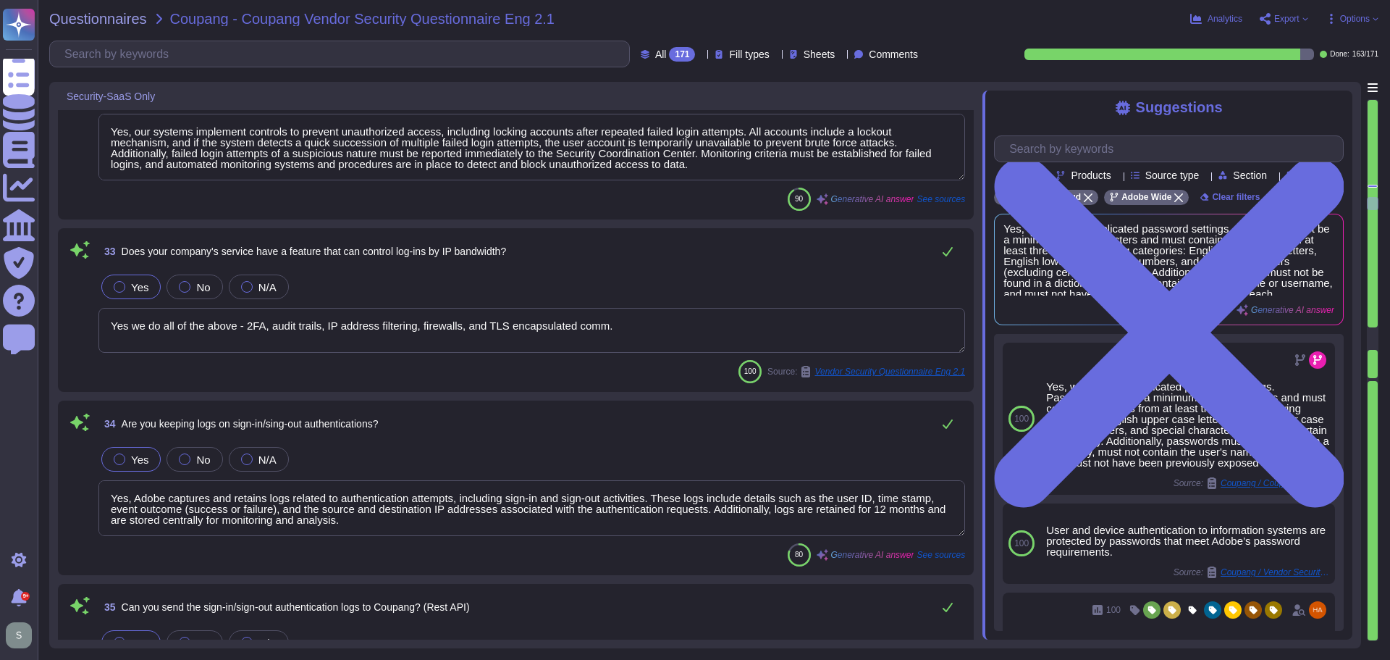
scroll to position [5633, 0]
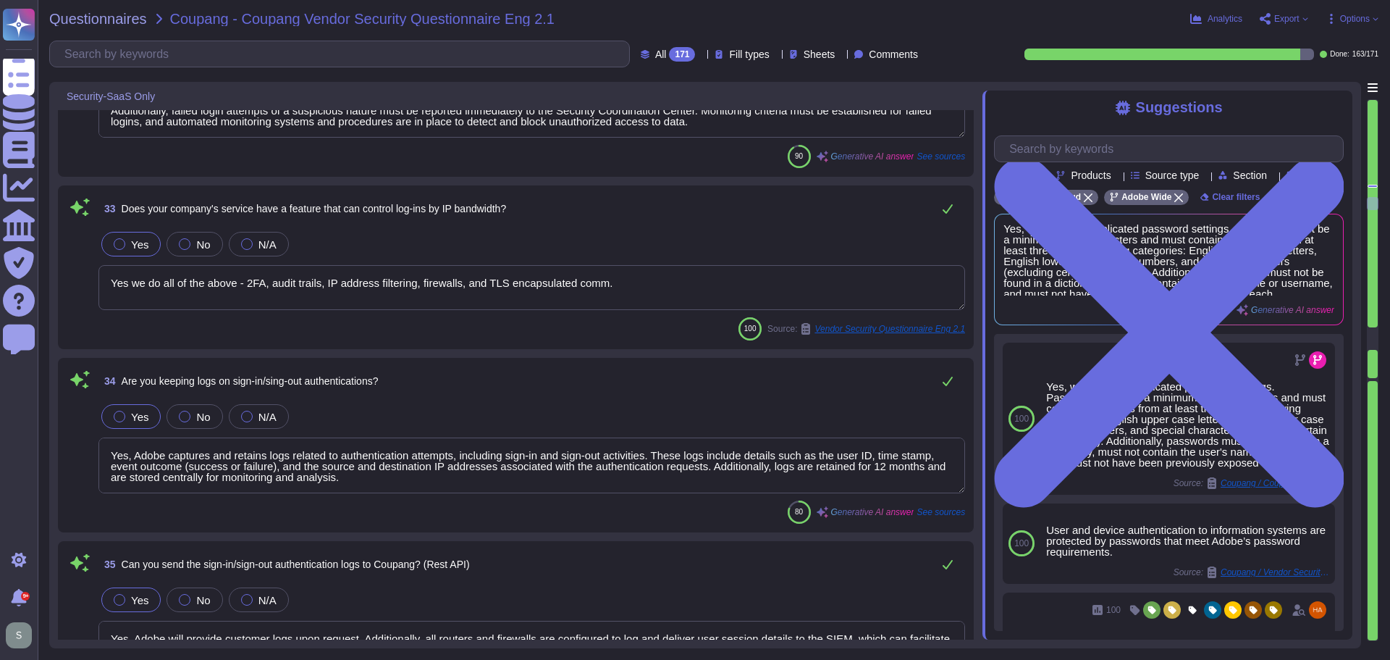
type textarea "Yes, we have comprehensive controls in place to prevent, detect, and respond to…"
click at [639, 289] on textarea "Yes we do all of the above - 2FA, audit trails, IP address filtering, firewalls…" at bounding box center [531, 287] width 867 height 45
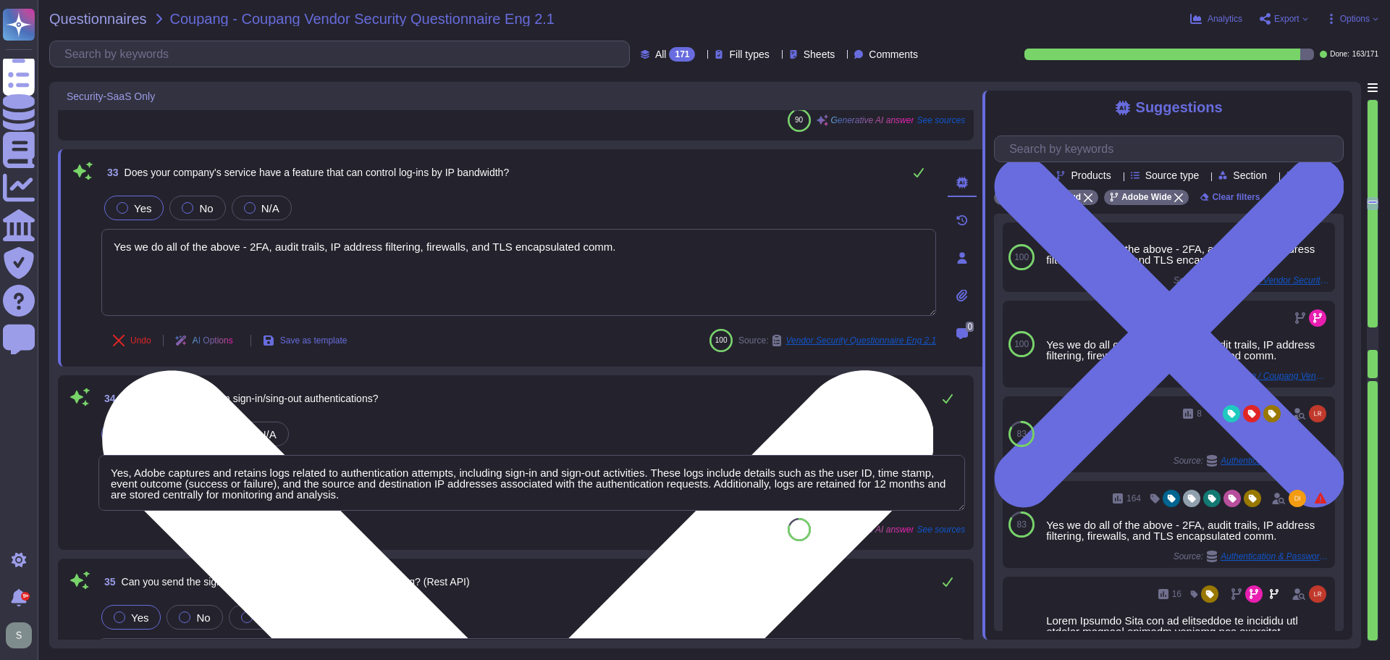
scroll to position [5706, 0]
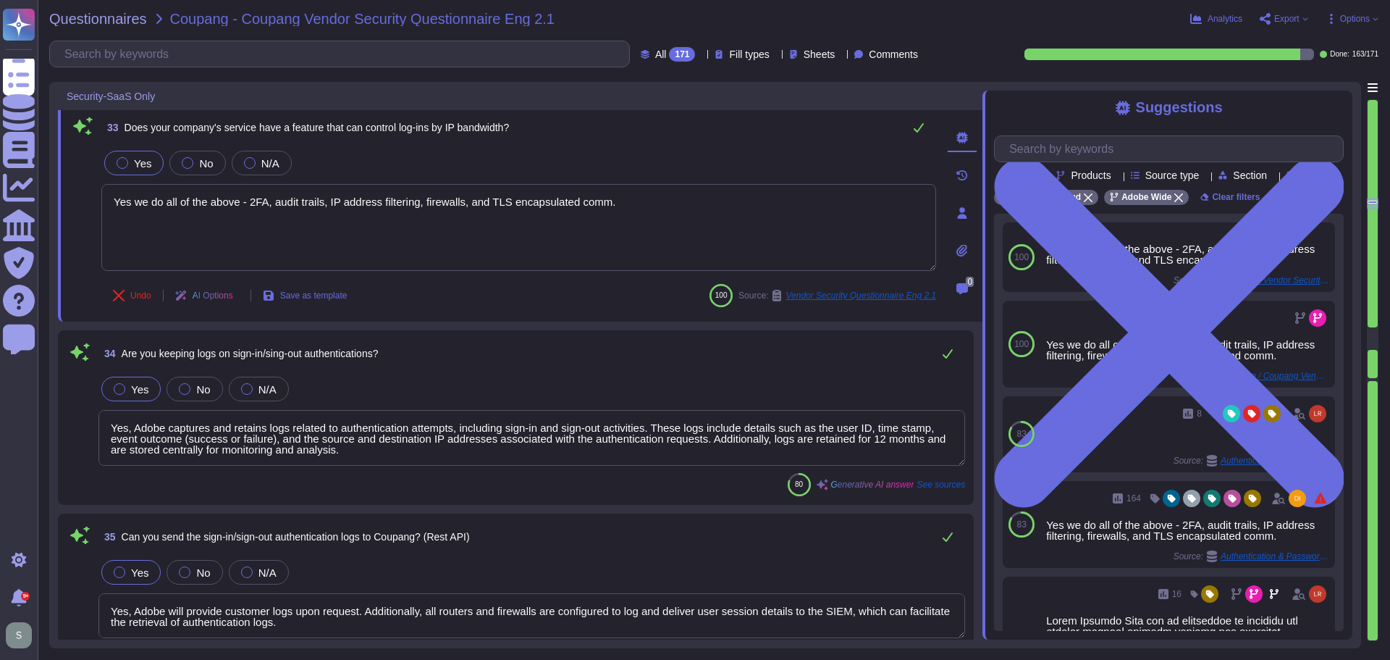
type textarea "Yes, we have comprehensive controls in place to prevent, detect, and respond to…"
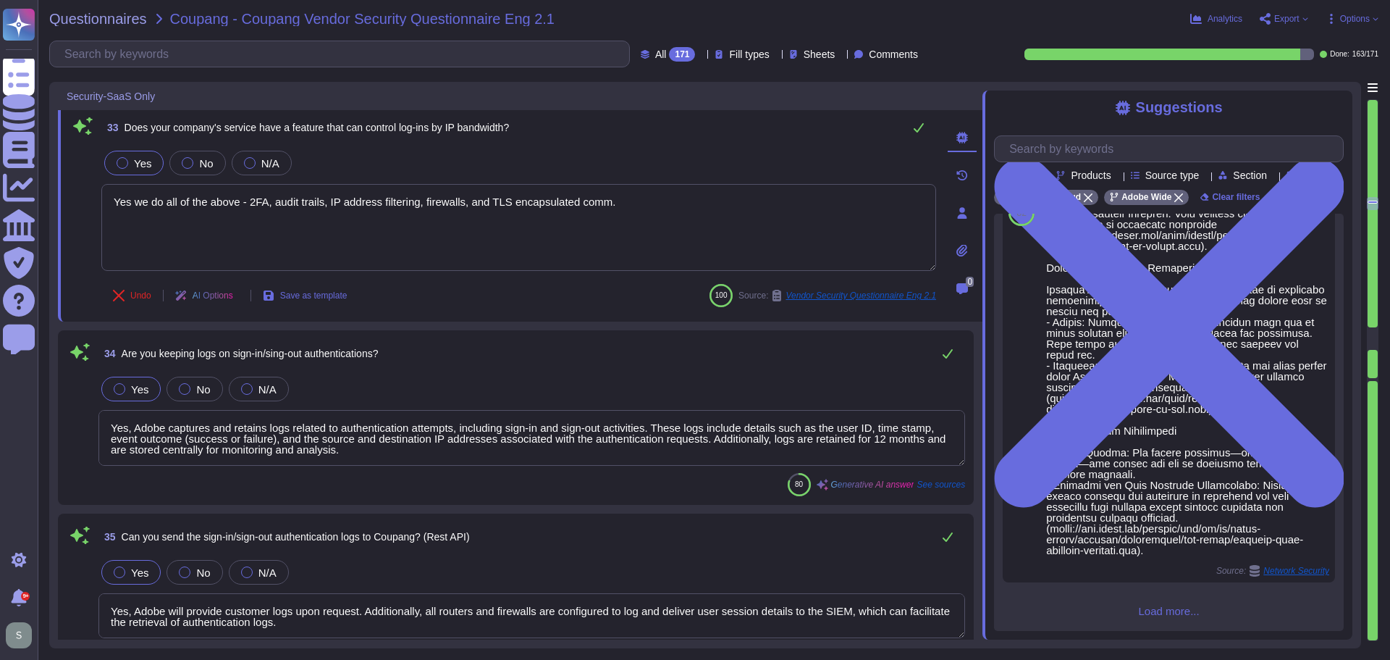
scroll to position [739, 0]
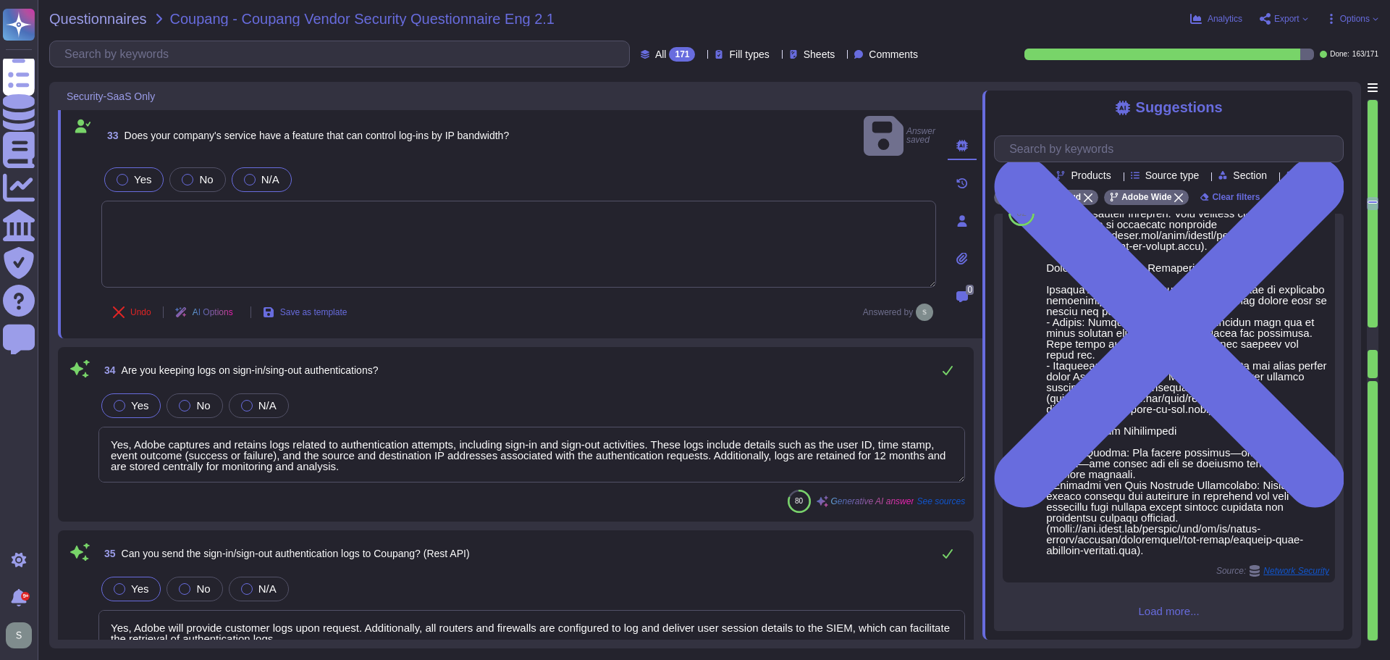
click at [256, 174] on label "N/A" at bounding box center [261, 180] width 35 height 12
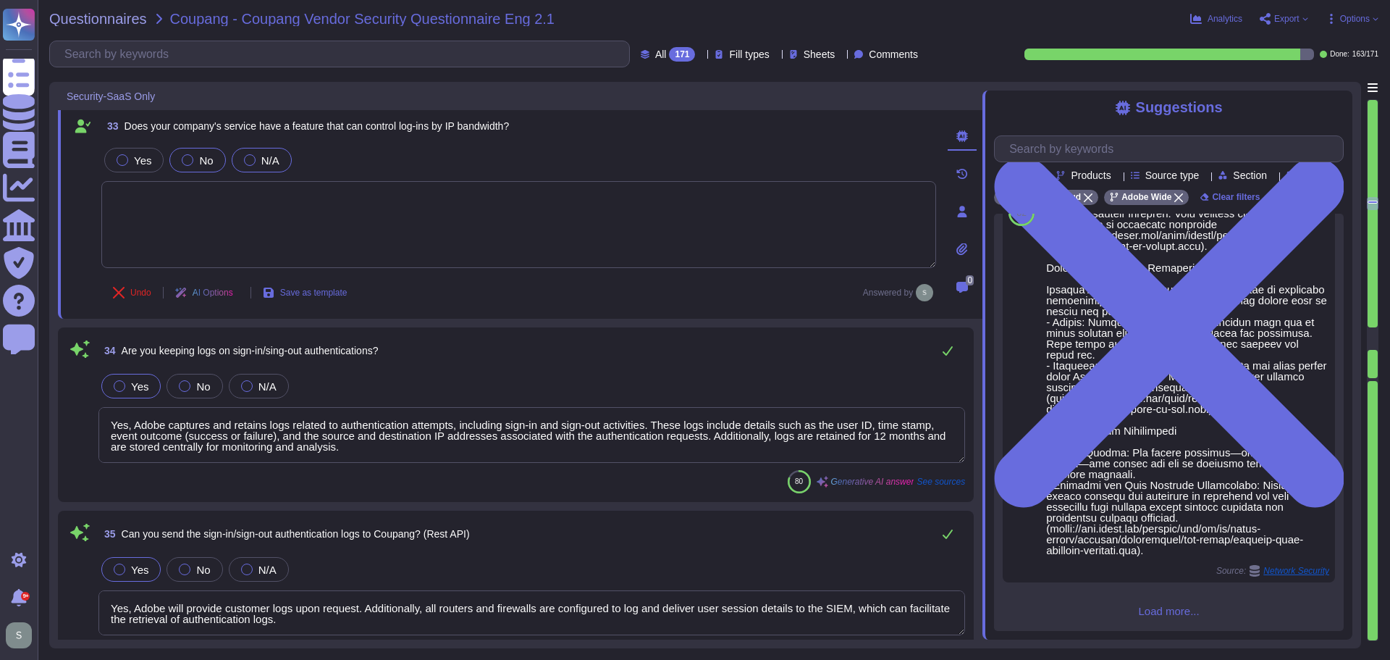
click at [194, 152] on div "No" at bounding box center [197, 160] width 56 height 25
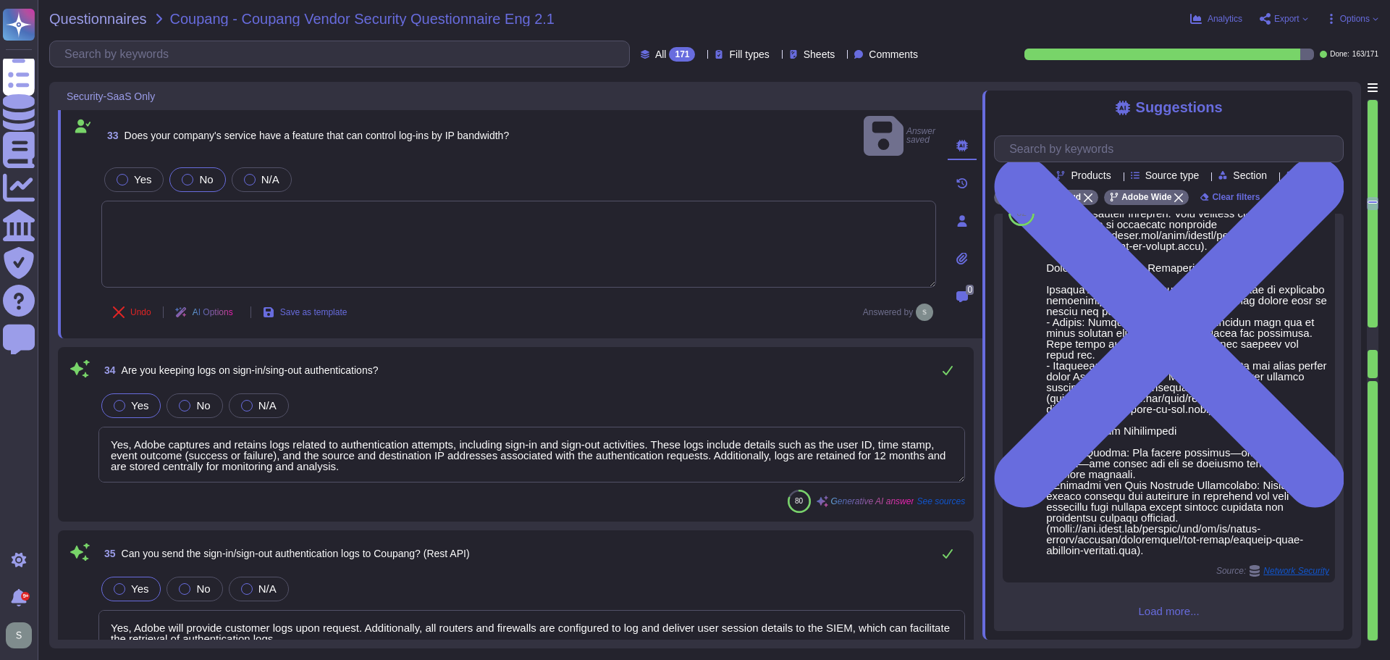
scroll to position [5851, 0]
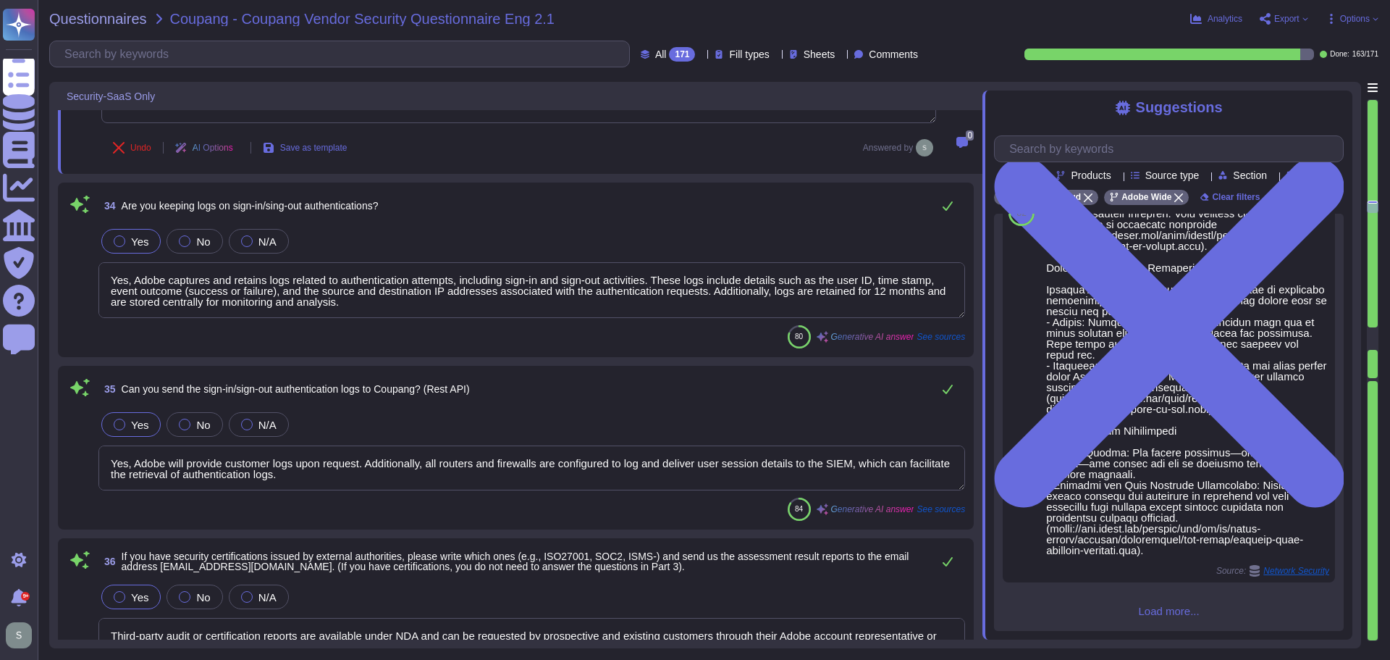
click at [346, 306] on textarea "Yes, Adobe captures and retains logs related to authentication attempts, includ…" at bounding box center [531, 290] width 867 height 56
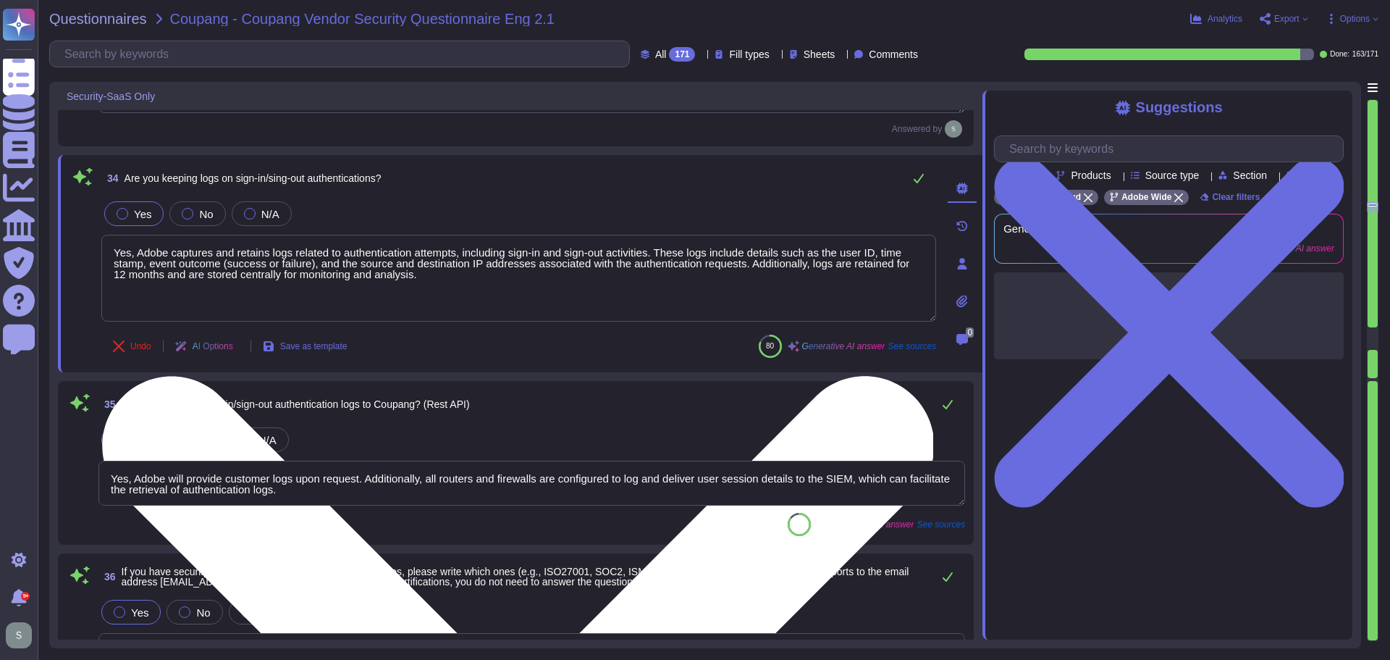
type textarea "Yes, we have comprehensive controls in place to prevent, detect, and respond to…"
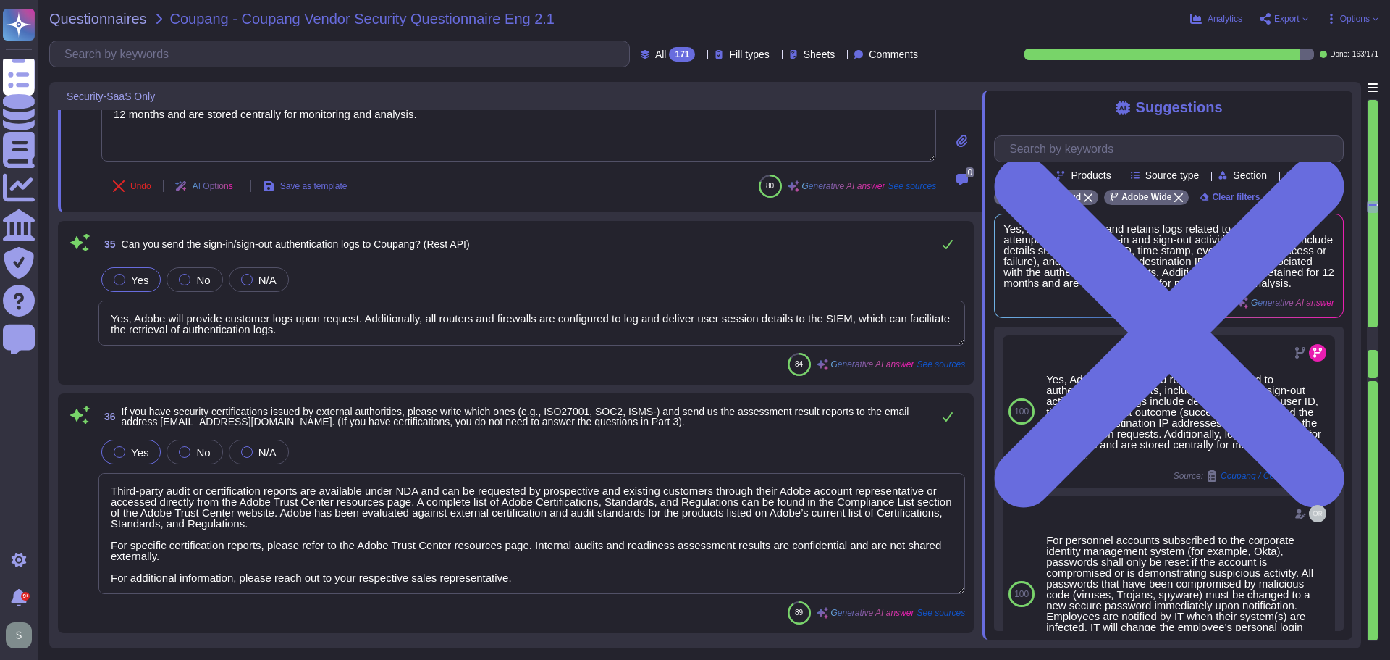
scroll to position [6068, 0]
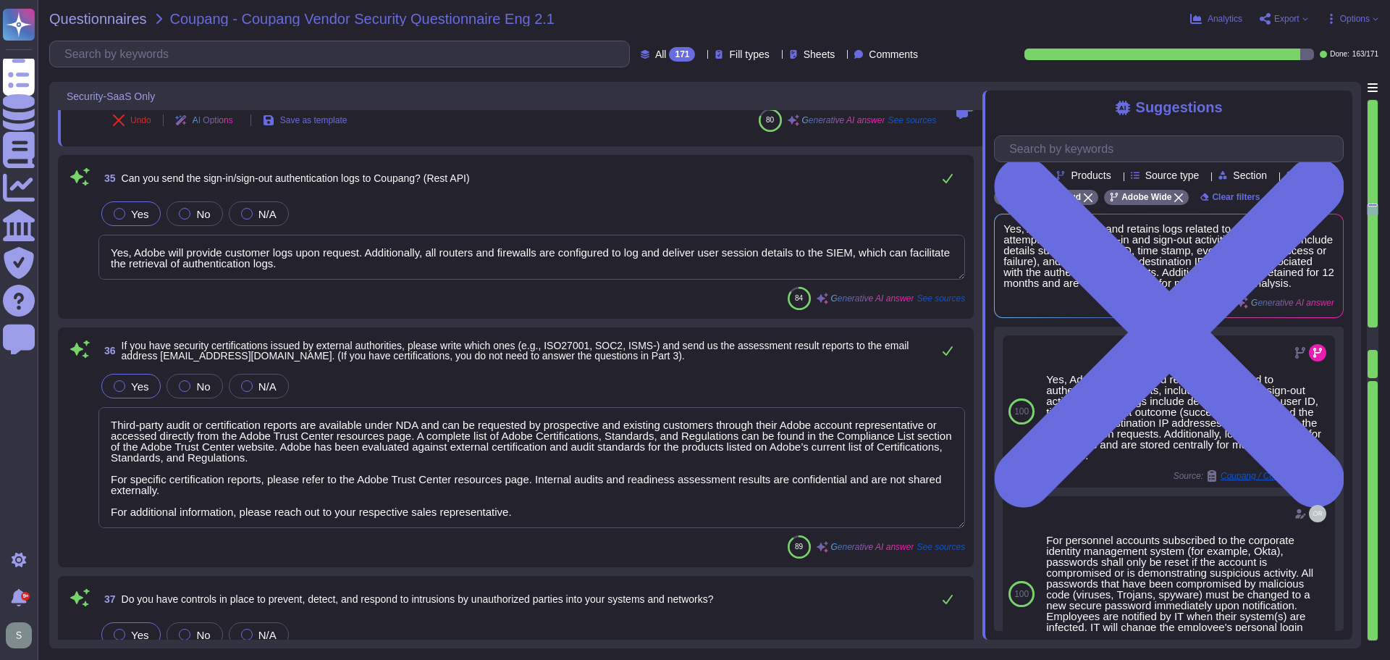
type textarea "Yes, we have a formal patch management process in place, governed by the Vulner…"
click at [330, 269] on textarea "Yes, Adobe will provide customer logs upon request. Additionally, all routers a…" at bounding box center [531, 257] width 867 height 45
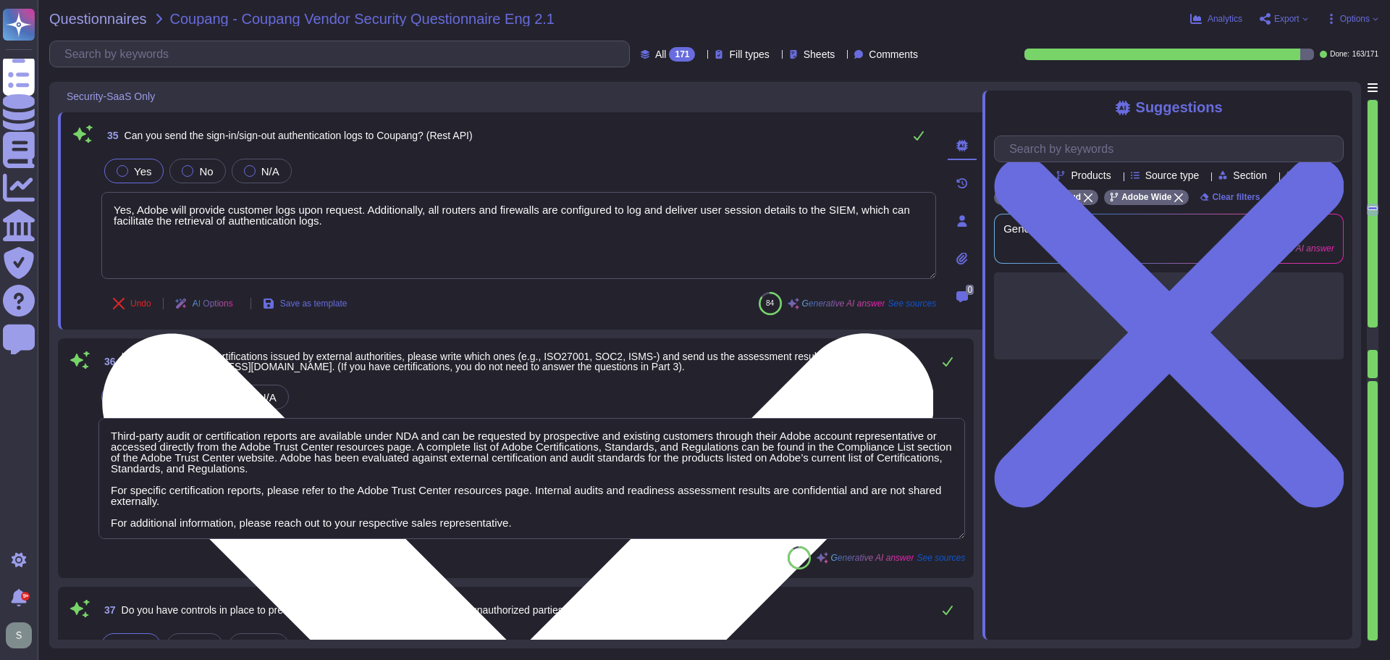
type textarea "Yes, we have a formal patch management process in place, governed by the Vulner…"
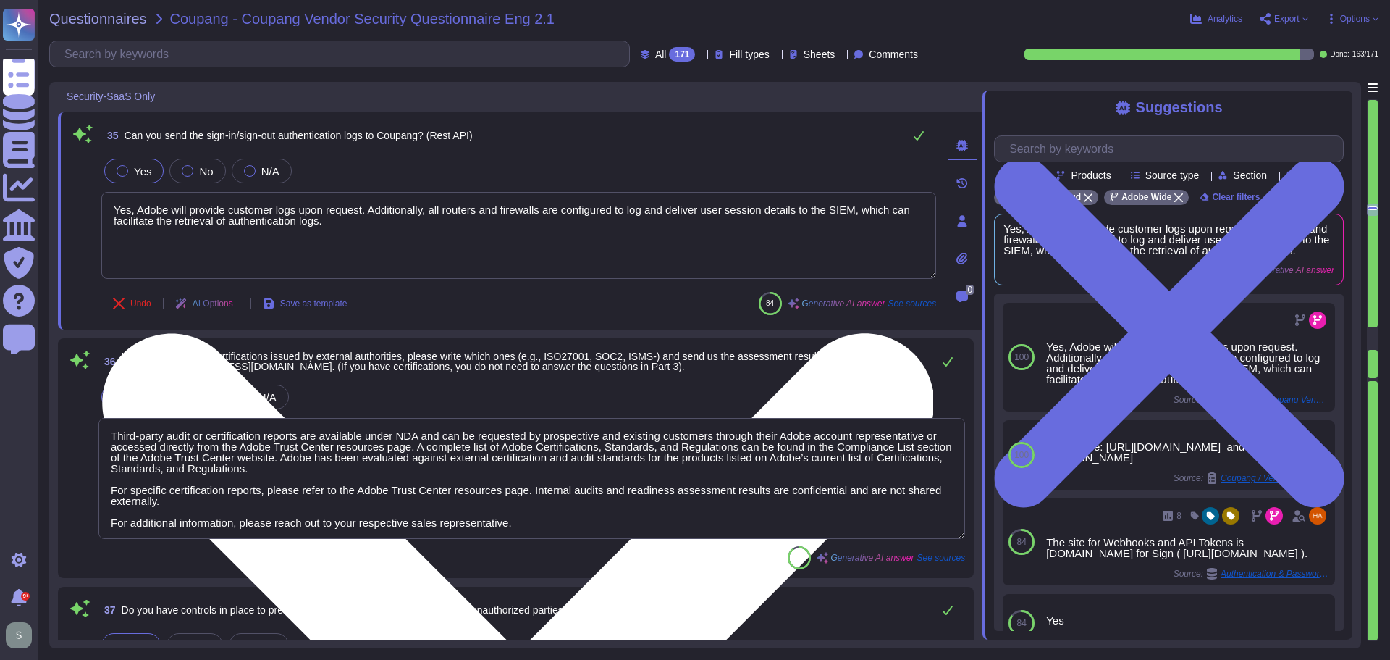
click at [176, 209] on textarea "Yes, Adobe will provide customer logs upon request. Additionally, all routers a…" at bounding box center [518, 235] width 835 height 87
click at [296, 215] on textarea "Yes, Adobe can provide customer logs upon request. Adobe in most Additionally, …" at bounding box center [518, 235] width 835 height 87
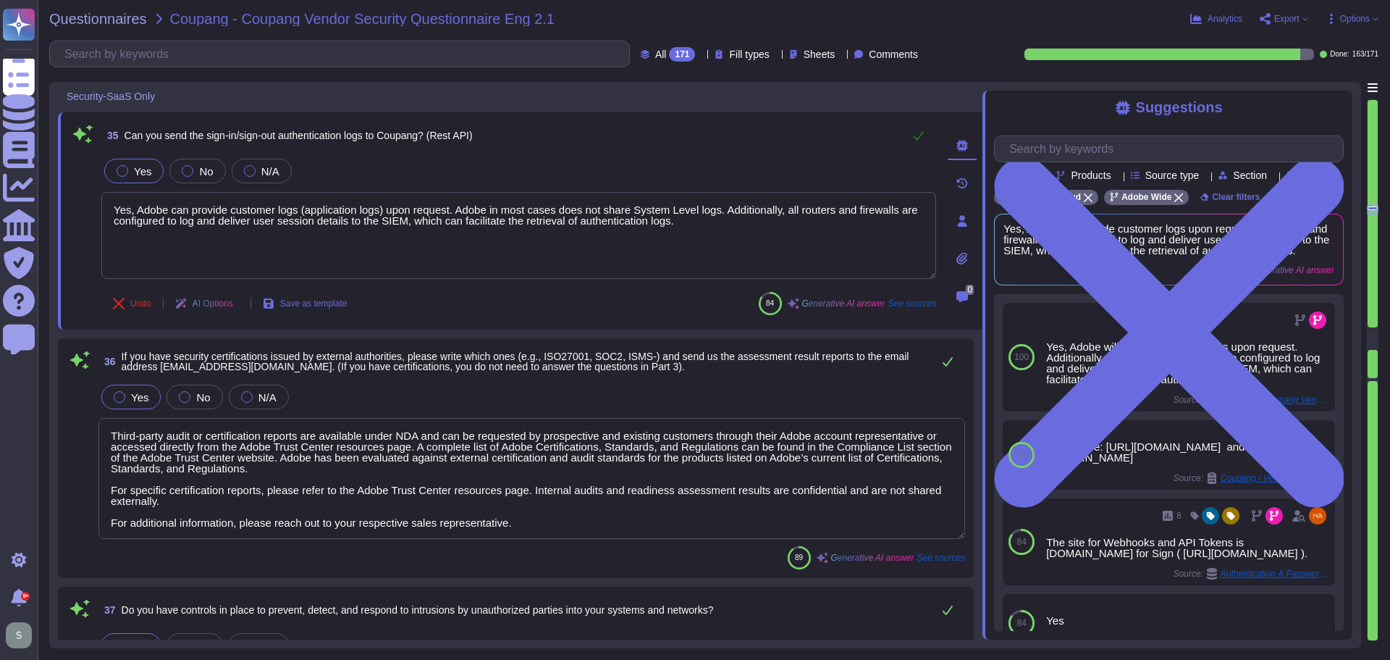
click at [923, 131] on icon at bounding box center [919, 136] width 12 height 12
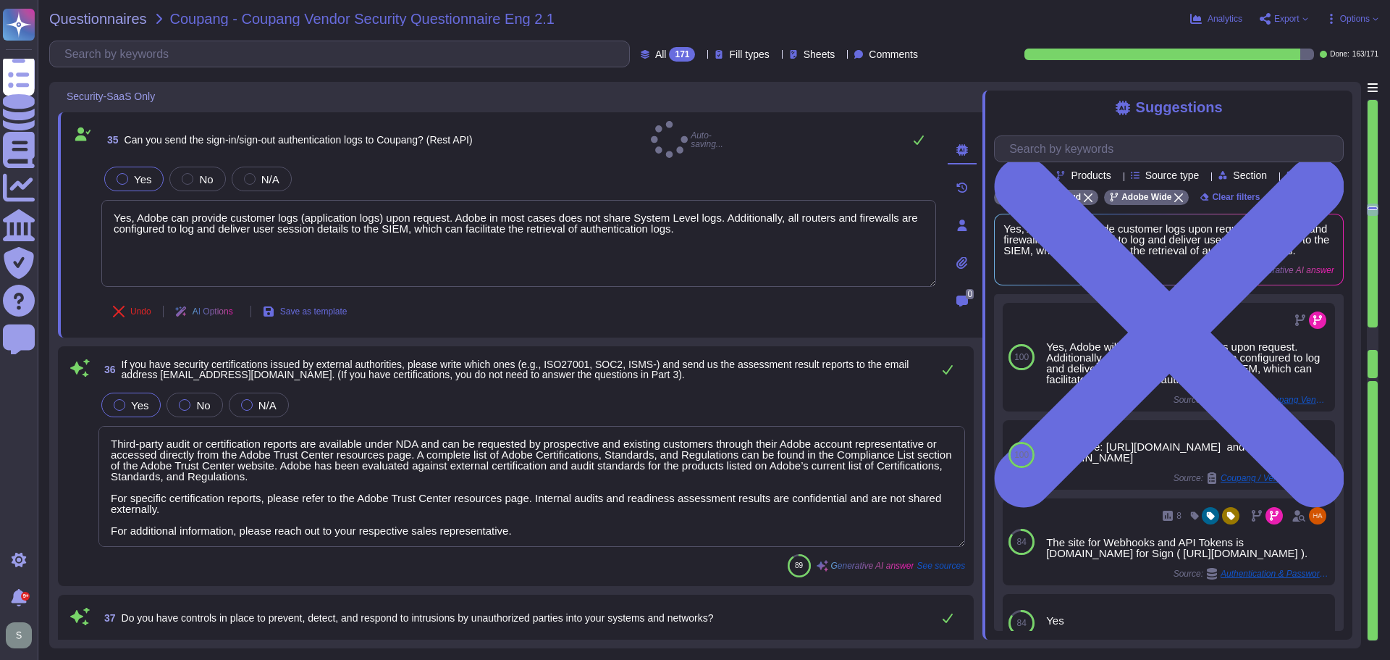
type textarea "Yes, Adobe can provide customer logs (application logs) upon request. Adobe in …"
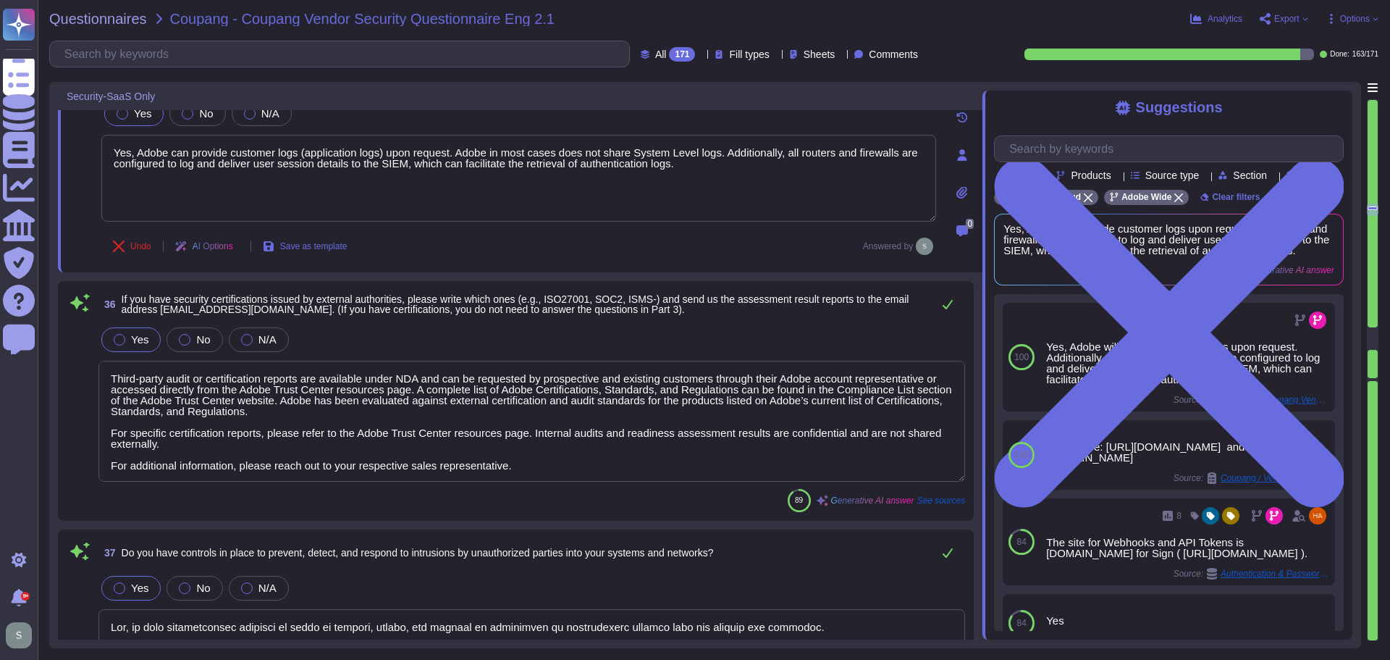
scroll to position [6213, 0]
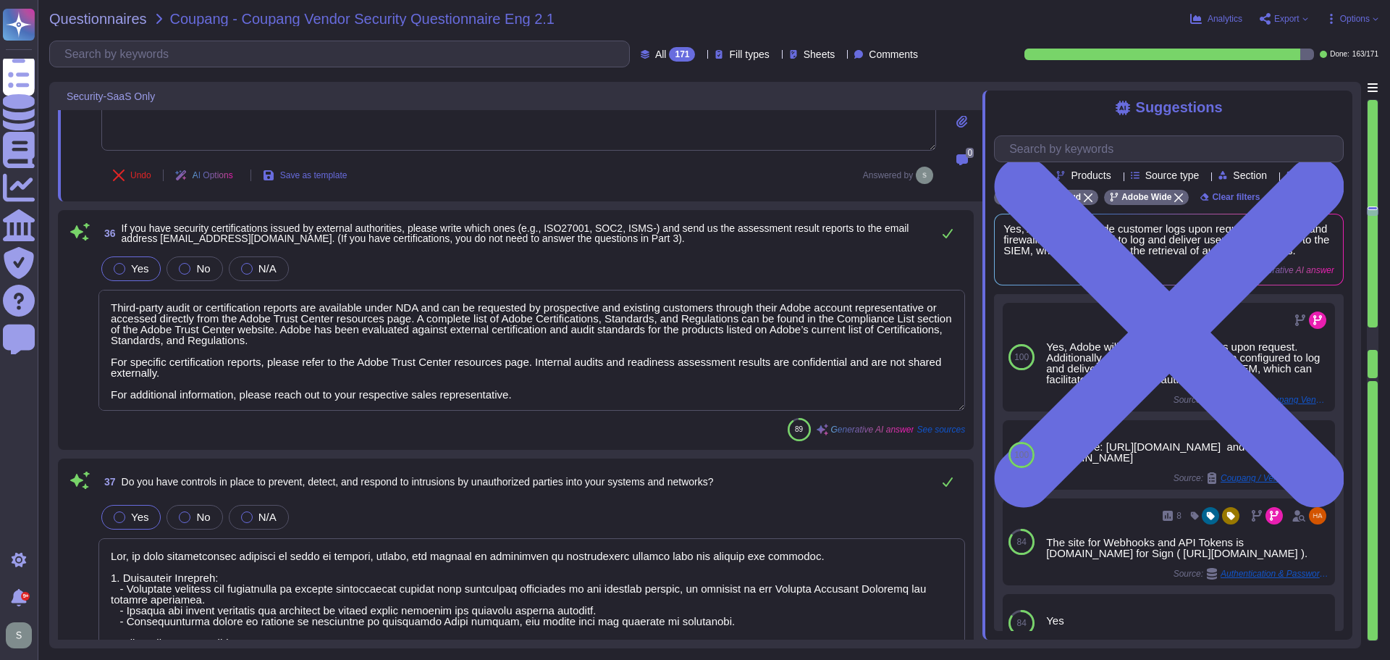
click at [527, 366] on textarea "Third-party audit or certification reports are available under NDA and can be r…" at bounding box center [531, 350] width 867 height 121
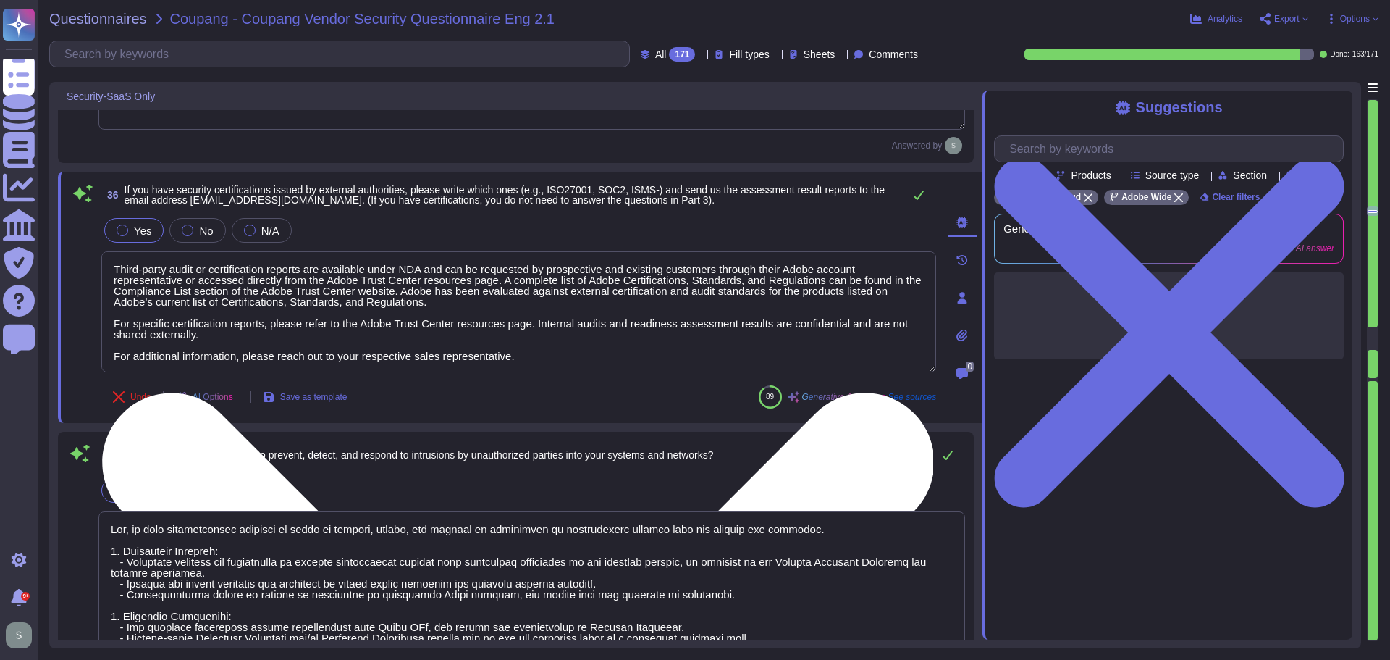
click at [537, 358] on textarea "Third-party audit or certification reports are available under NDA and can be r…" at bounding box center [518, 311] width 835 height 121
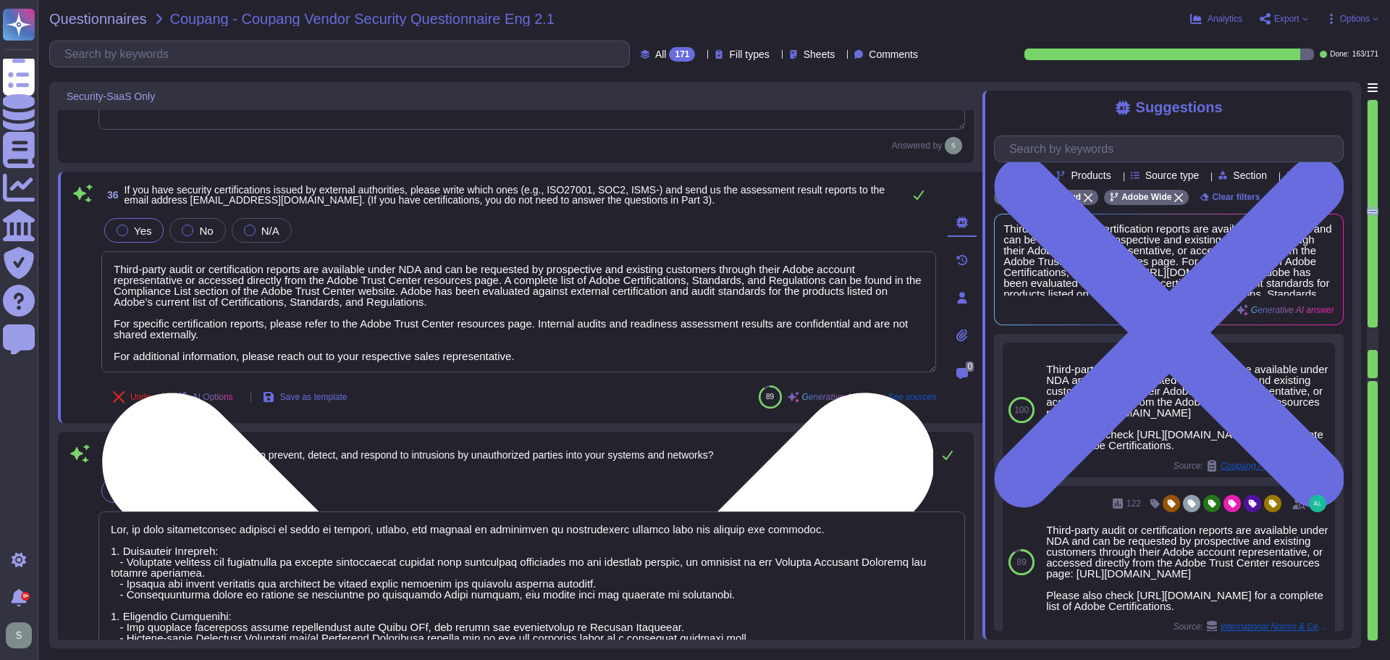
click at [437, 303] on textarea "Third-party audit or certification reports are available under NDA and can be r…" at bounding box center [518, 311] width 835 height 121
click at [495, 282] on textarea "Third-party audit or certification reports are available under NDA and can be r…" at bounding box center [518, 311] width 835 height 121
paste textarea "[URL][DOMAIN_NAME]"
drag, startPoint x: 720, startPoint y: 282, endPoint x: 498, endPoint y: 278, distance: 222.4
click at [498, 278] on textarea "Third-party audit or certification reports are available under NDA and can be r…" at bounding box center [518, 311] width 835 height 121
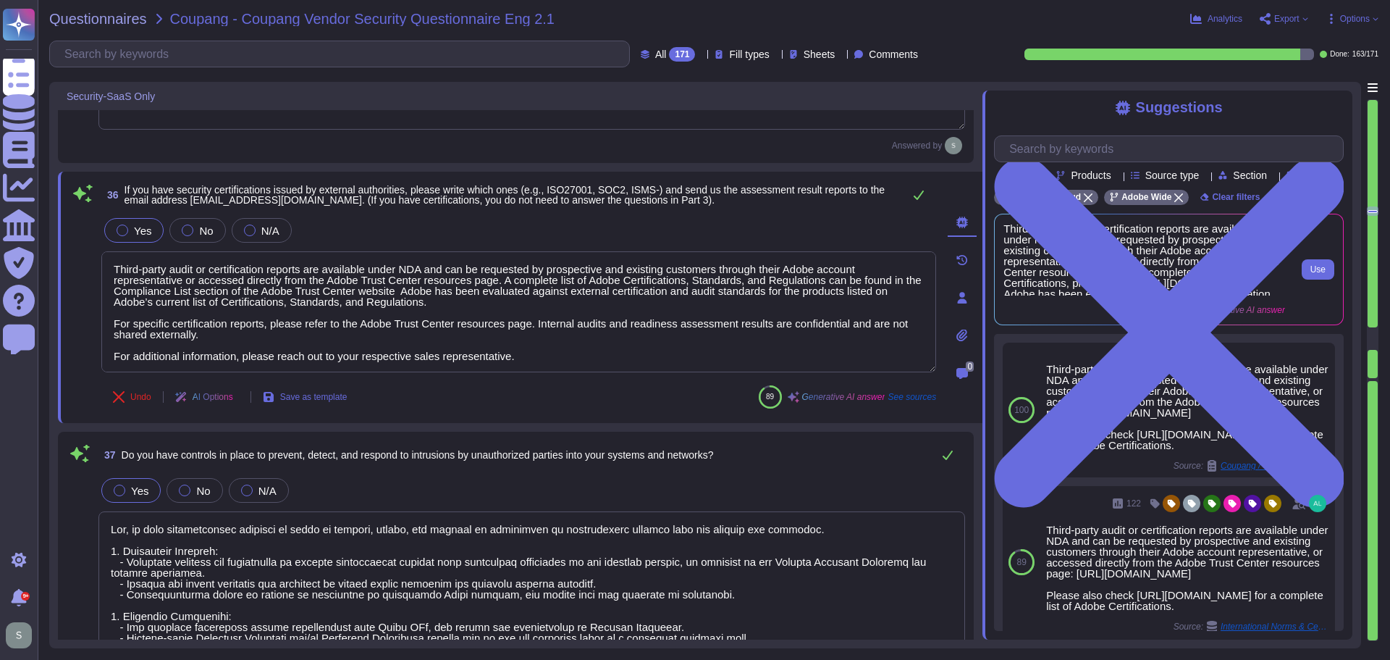
paste textarea "([URL][DOMAIN_NAME])"
type textarea "Third-party audit or certification reports are available under NDA and can be r…"
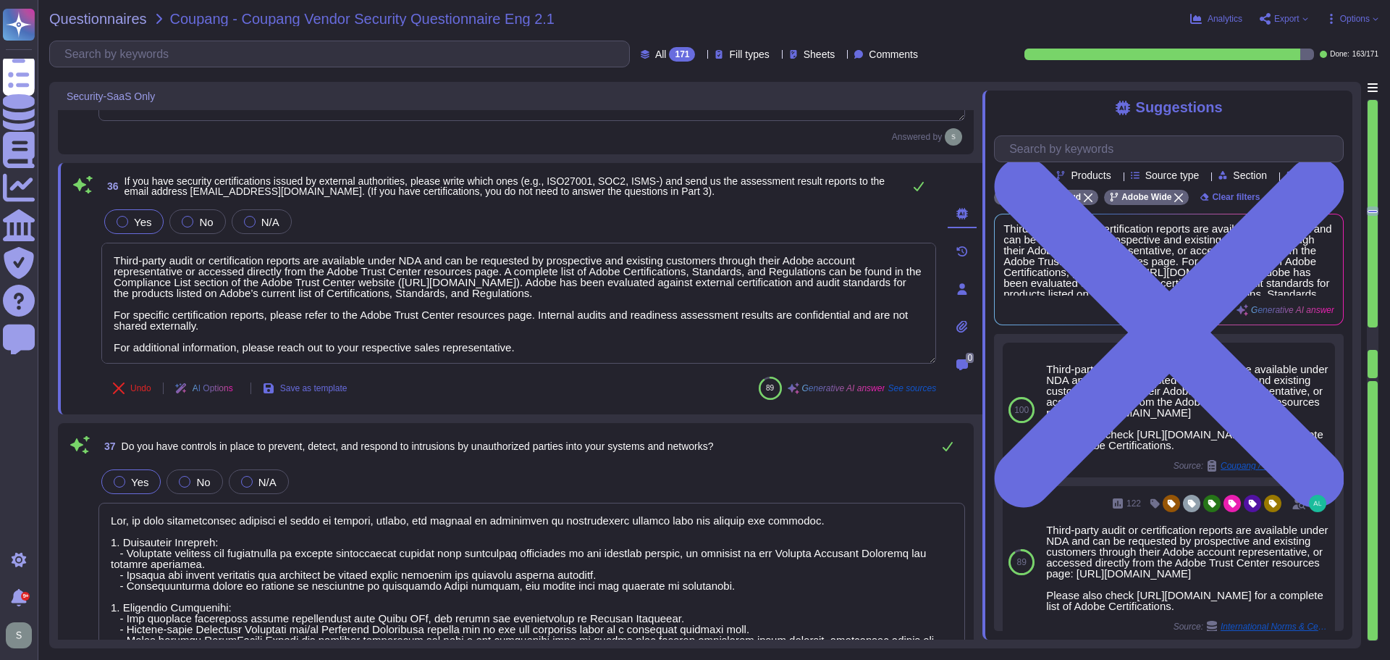
type textarea "Yes, we have comprehensive controls in place to prevent, detect, and respond to…"
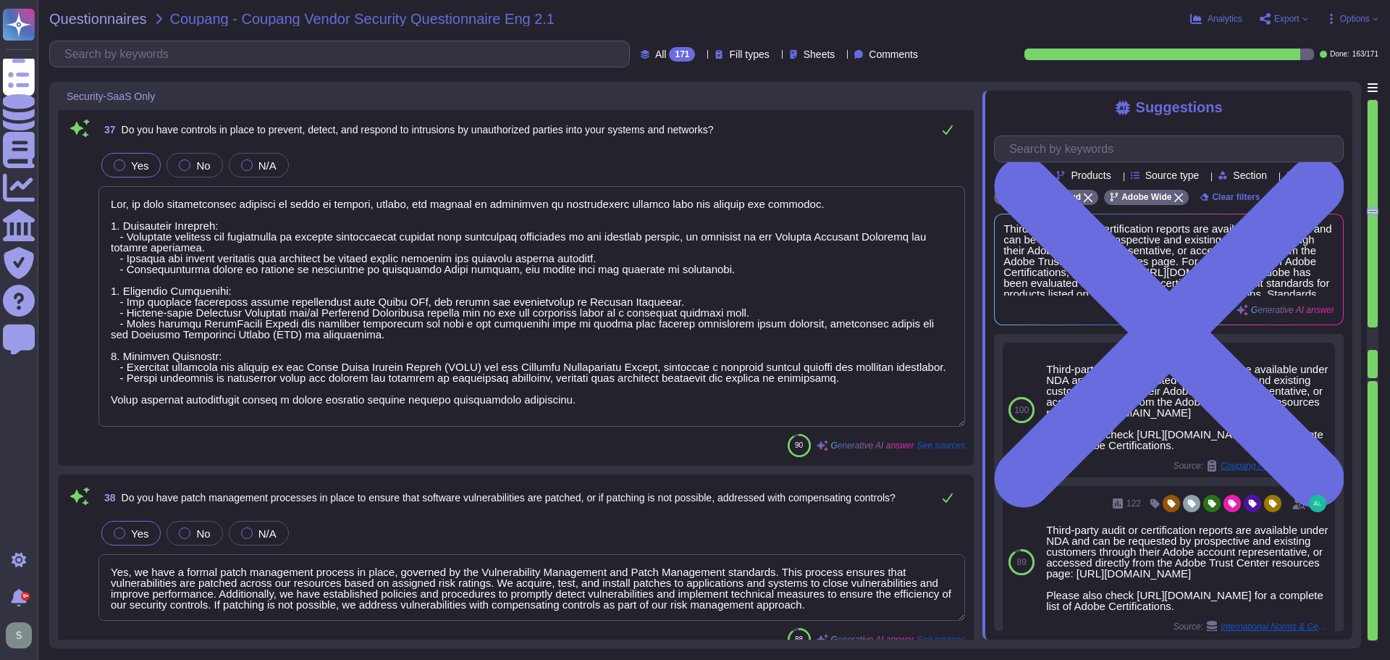
type textarea "Third-party audit or certification reports are available under NDA and can be r…"
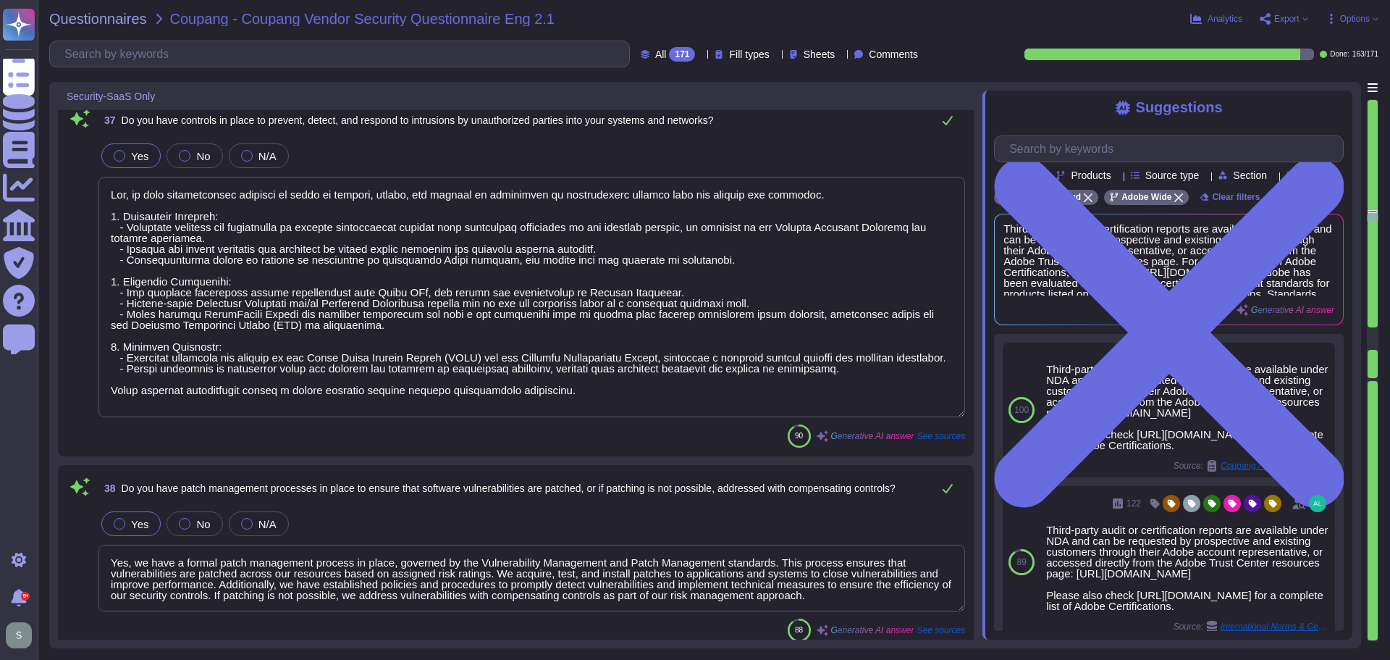
scroll to position [6575, 0]
type textarea "Adobe backs up customer data regularly and validates restoration of data period…"
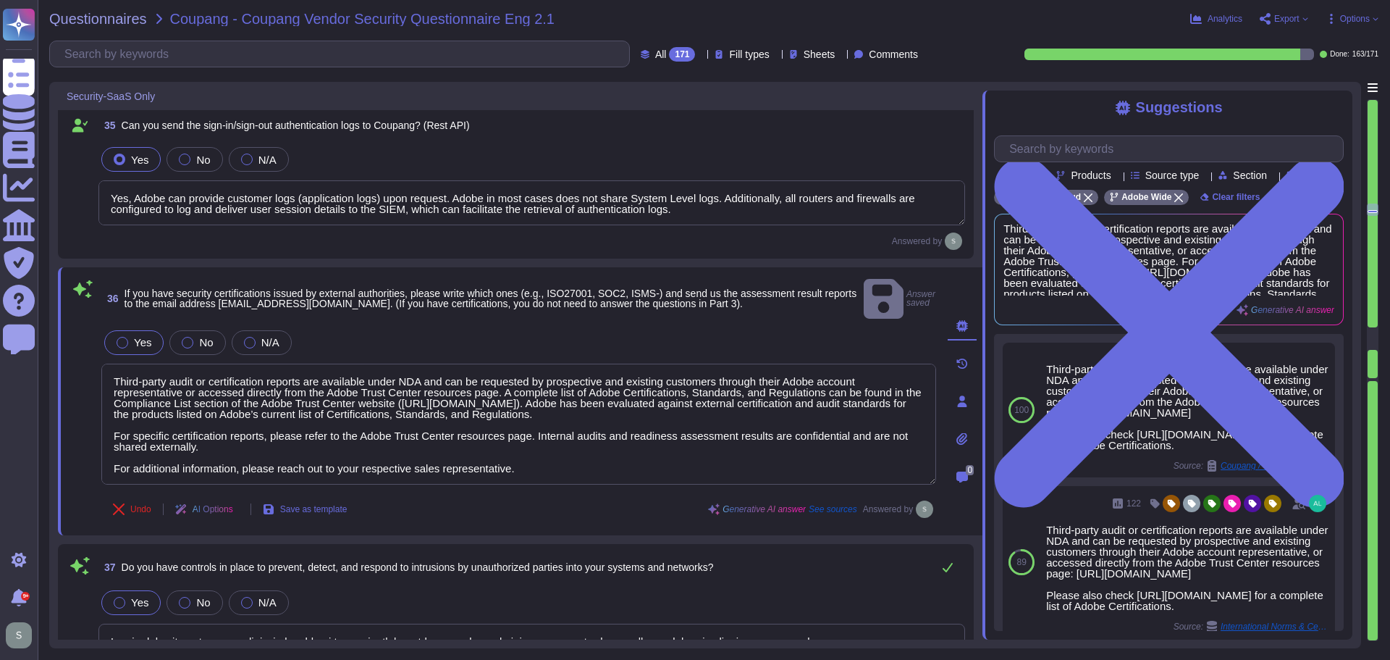
type textarea "Yes, Adobe captures and retains logs related to authentication attempts, includ…"
type textarea "Yes, Adobe can provide customer logs (application logs) upon request. Adobe in …"
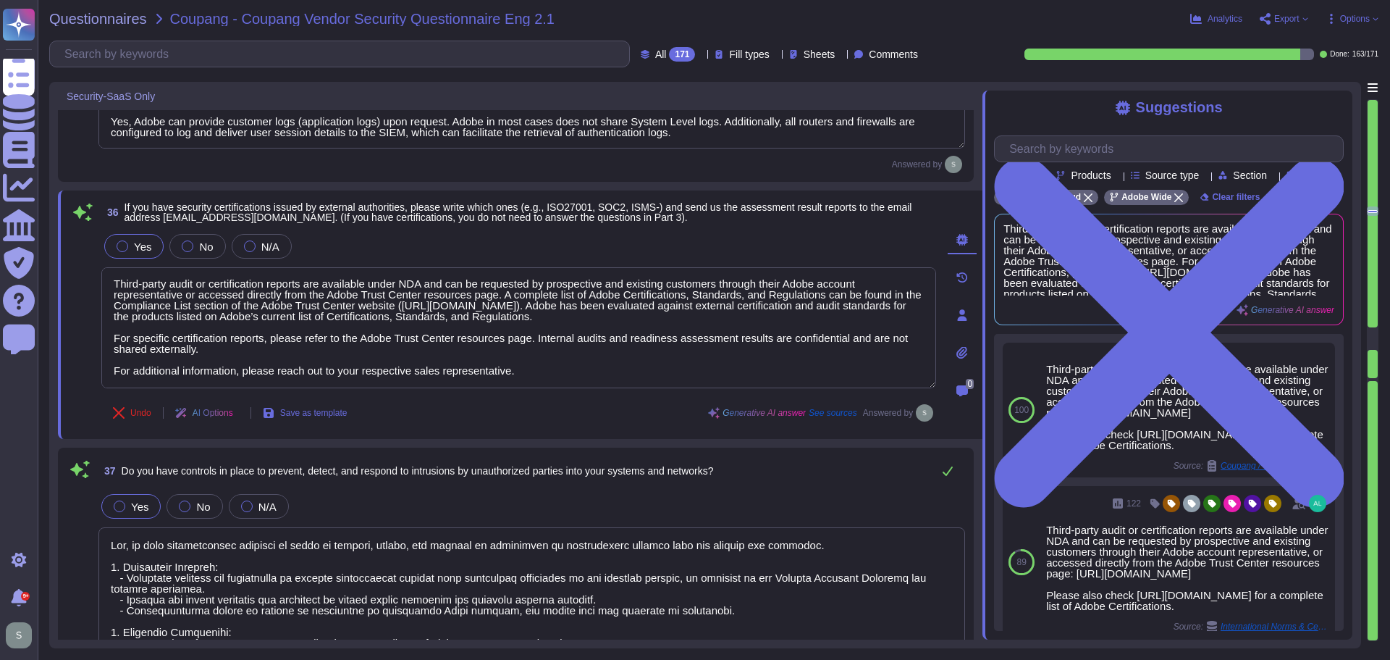
scroll to position [6253, 0]
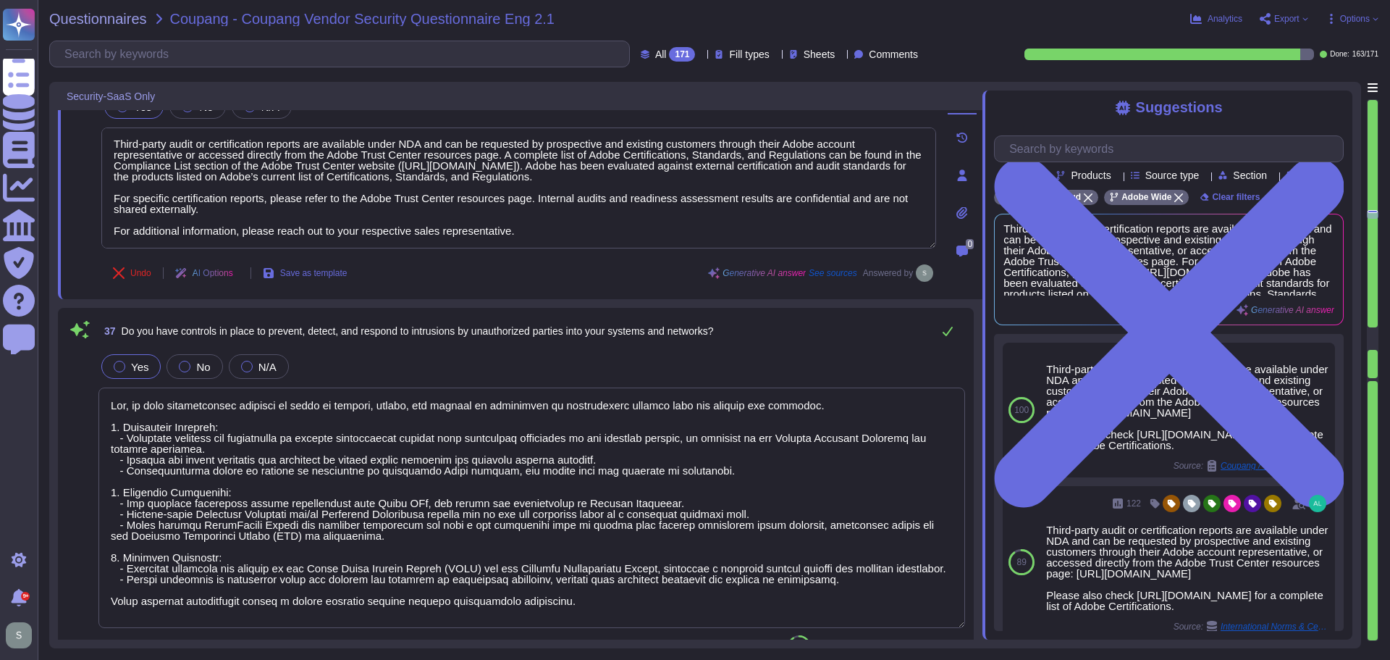
type textarea "Yes, we have comprehensive controls in place to prevent, detect, and respond to…"
click at [537, 433] on textarea at bounding box center [531, 507] width 867 height 240
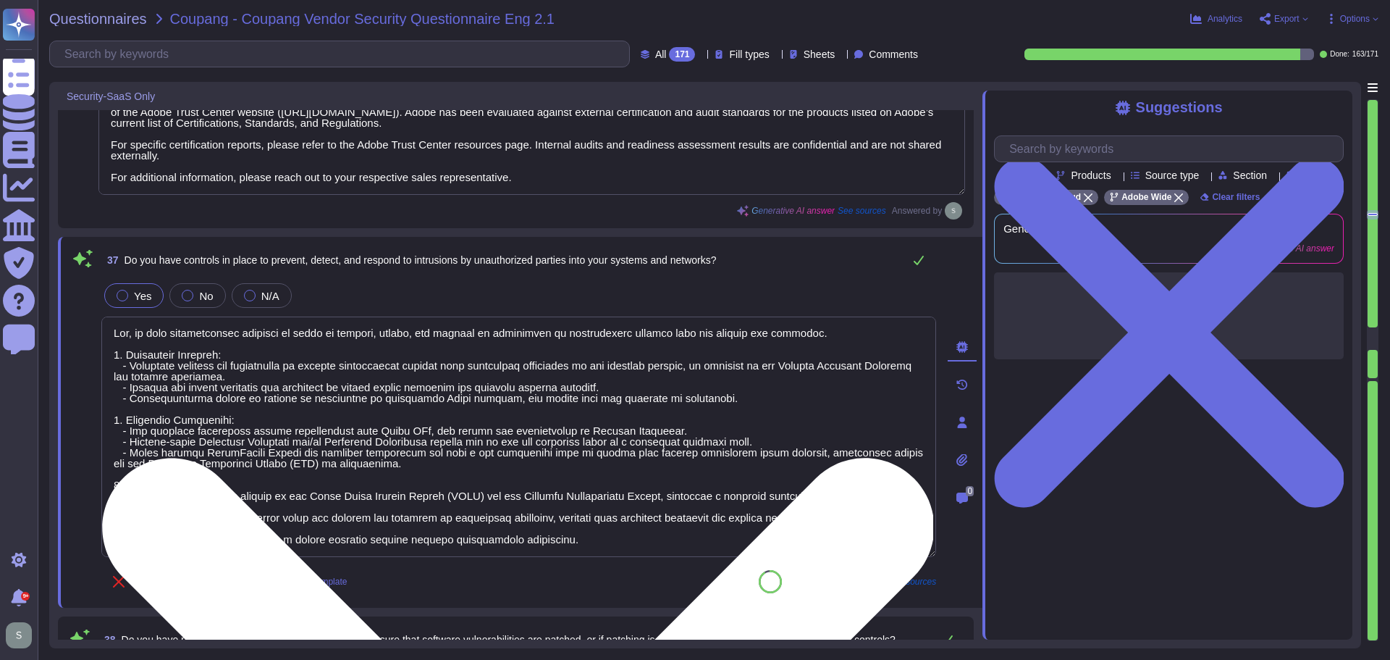
scroll to position [6397, 0]
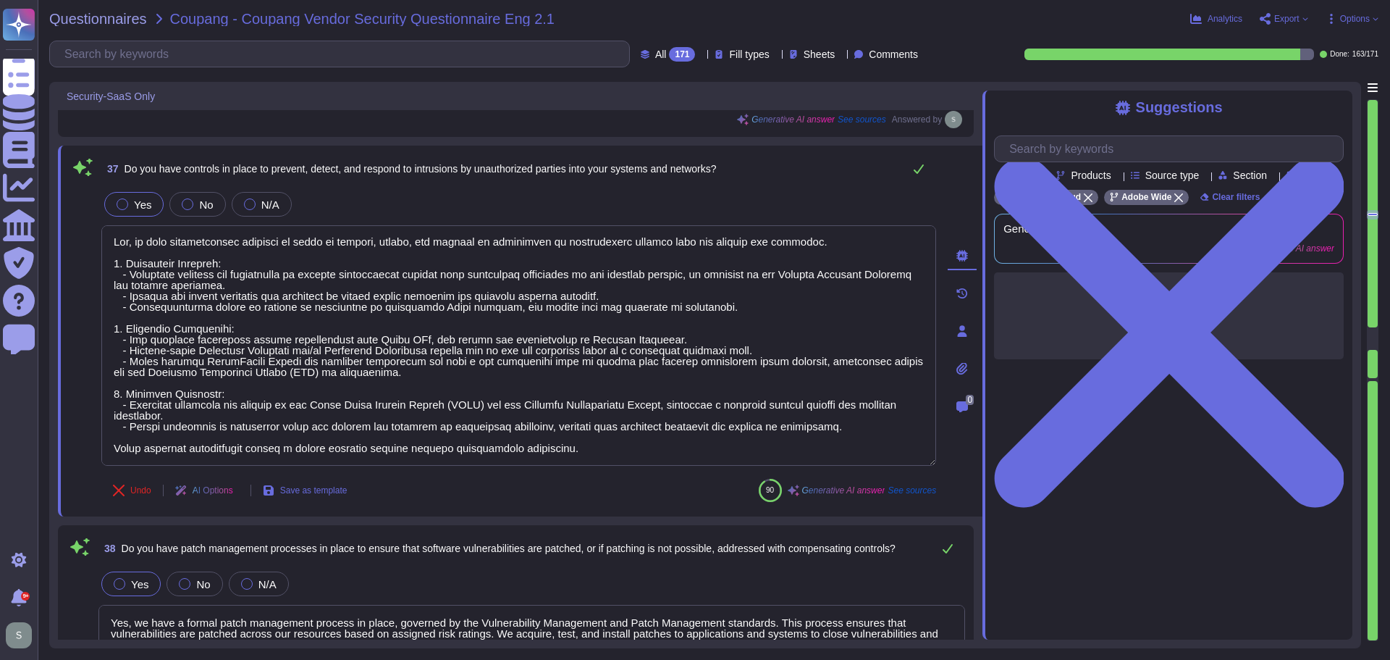
click at [759, 167] on div "37 Do you have controls in place to prevent, detect, and respond to intrusions …" at bounding box center [518, 168] width 835 height 29
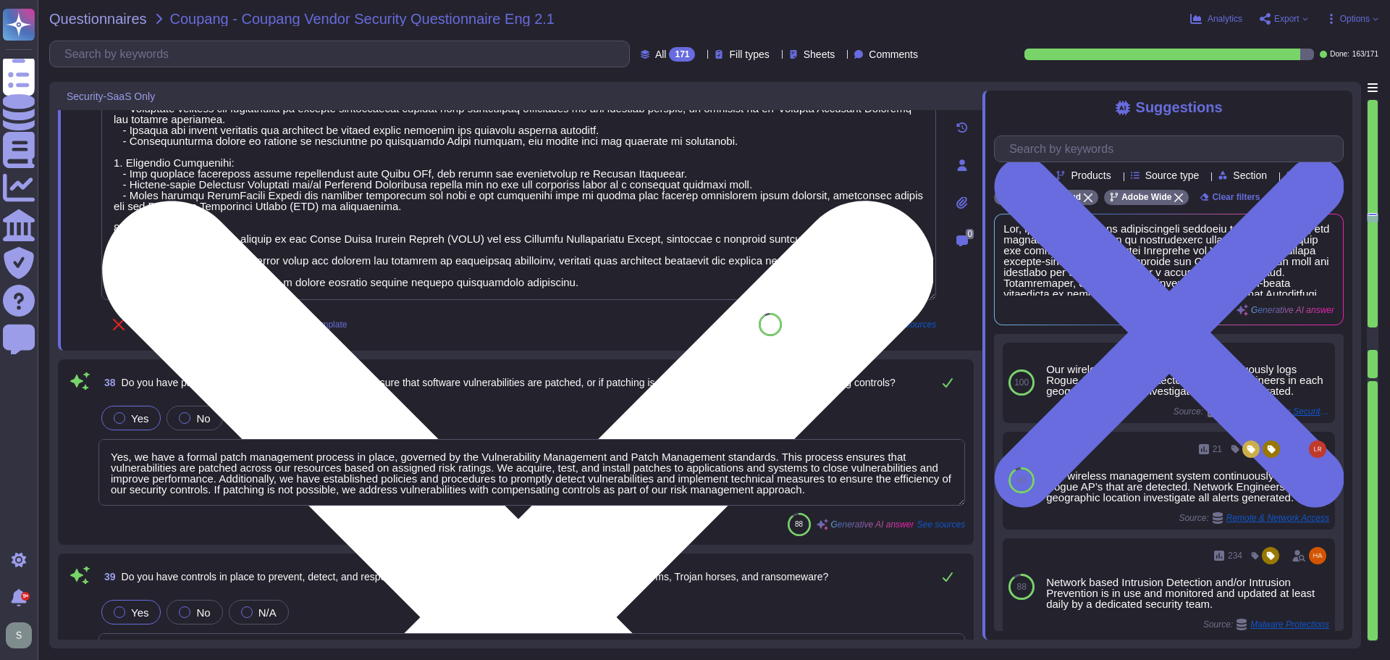
scroll to position [6542, 0]
type textarea "Adobe backs up customer data regularly and validates restoration of data period…"
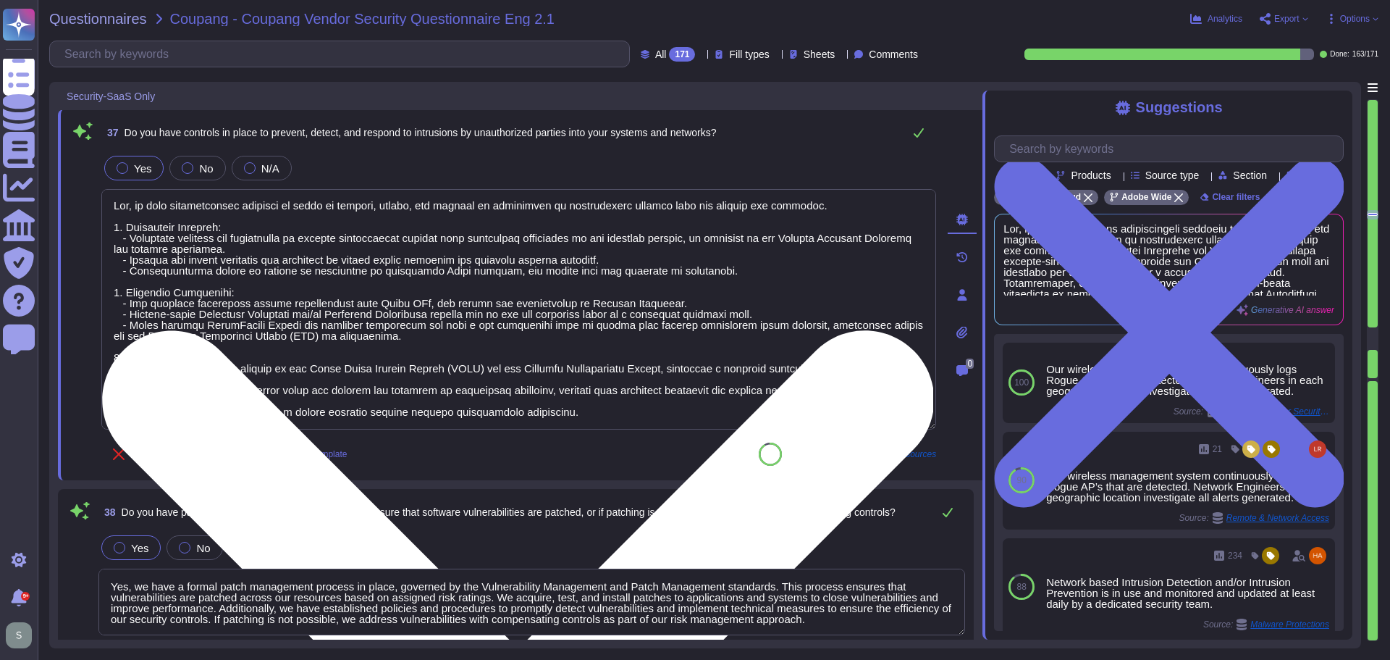
scroll to position [6397, 0]
type textarea "Yes, Adobe can provide customer logs (application logs) upon request. Adobe in …"
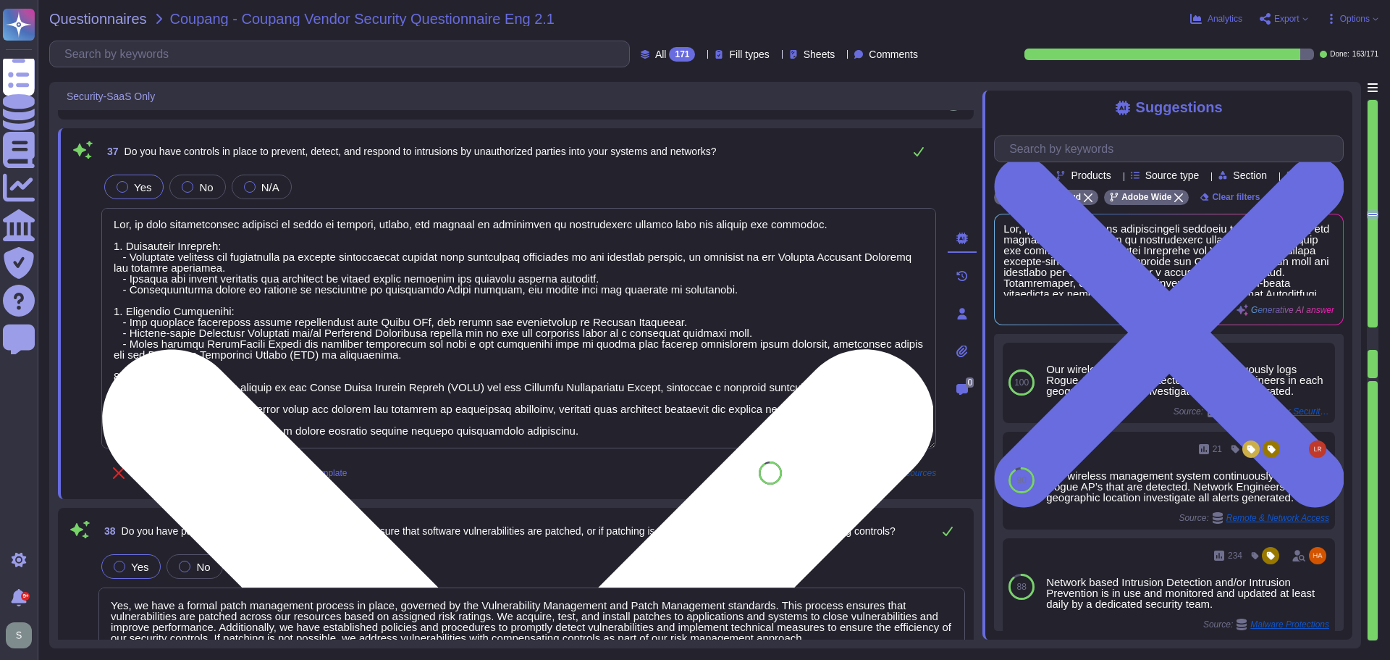
click at [364, 357] on textarea at bounding box center [518, 328] width 835 height 240
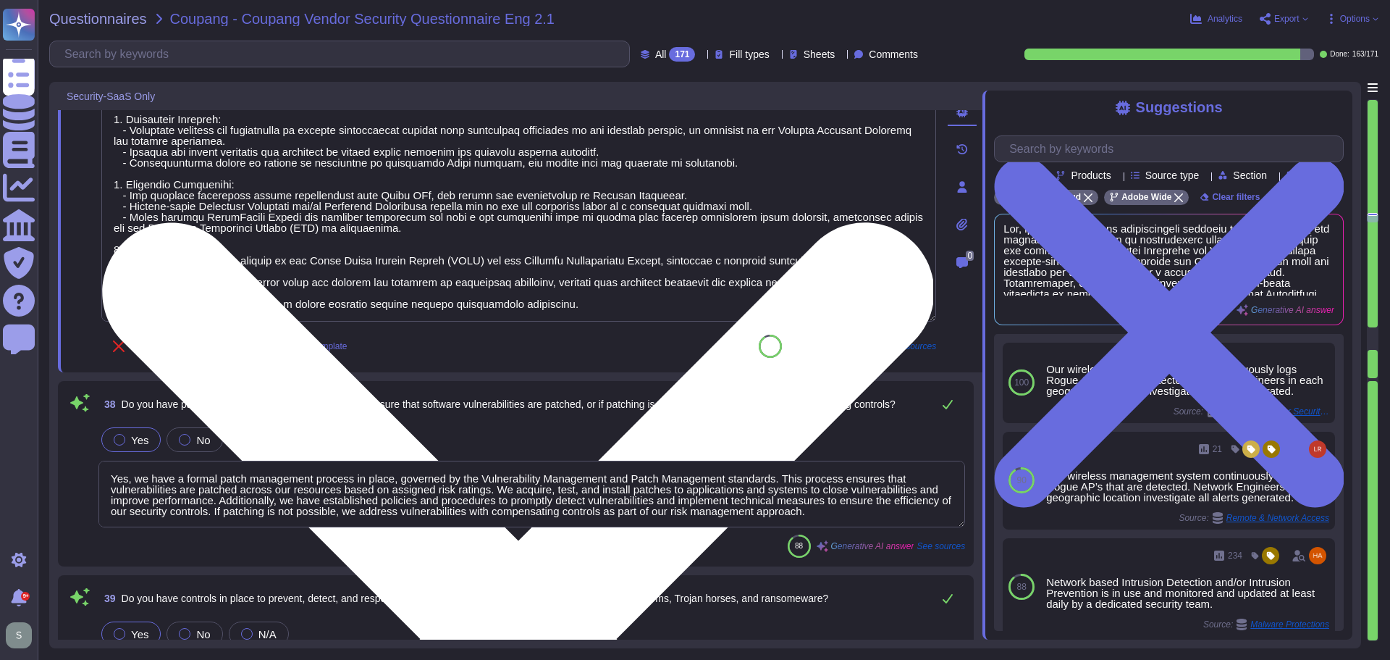
type textarea "Adobe backs up customer data regularly and validates restoration of data period…"
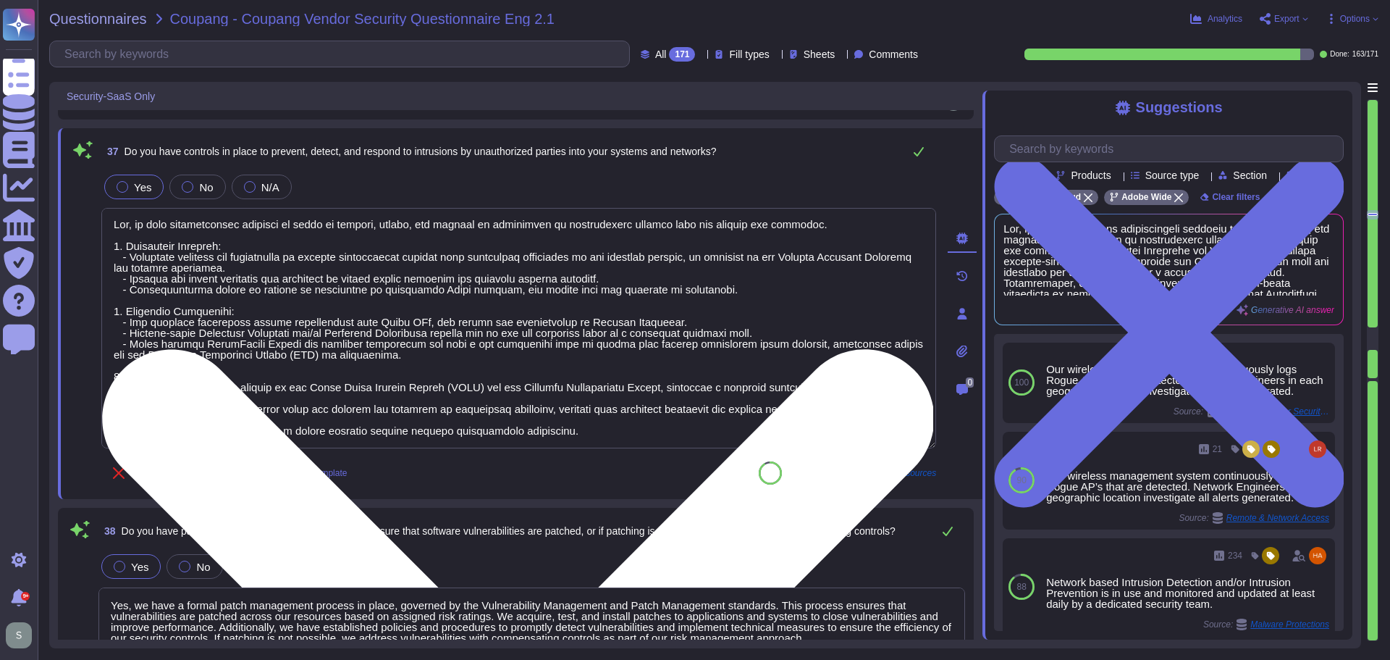
click at [234, 381] on textarea at bounding box center [518, 328] width 835 height 240
click at [232, 377] on textarea at bounding box center [518, 328] width 835 height 240
click at [228, 403] on textarea at bounding box center [518, 328] width 835 height 240
click at [220, 398] on textarea at bounding box center [518, 328] width 835 height 240
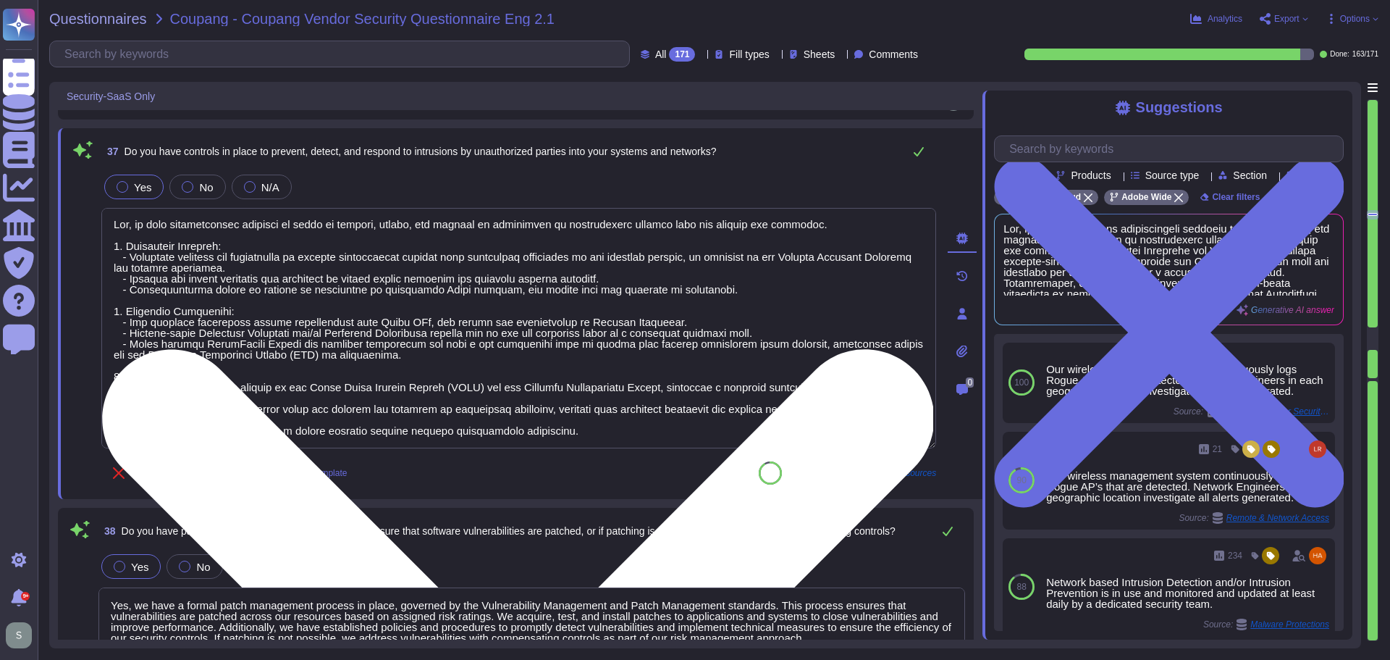
click at [590, 424] on textarea at bounding box center [518, 328] width 835 height 240
click at [579, 429] on textarea at bounding box center [518, 328] width 835 height 240
click at [377, 356] on textarea at bounding box center [518, 328] width 835 height 240
click at [249, 400] on textarea at bounding box center [518, 328] width 835 height 240
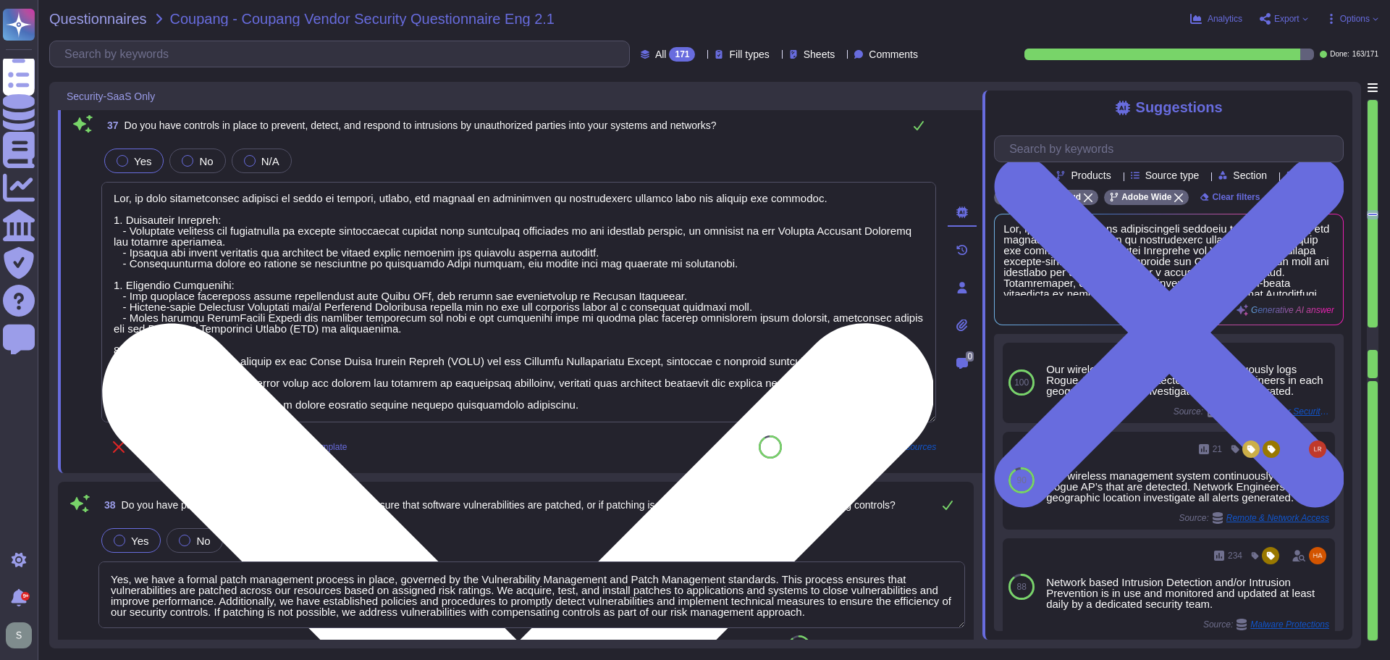
scroll to position [6470, 0]
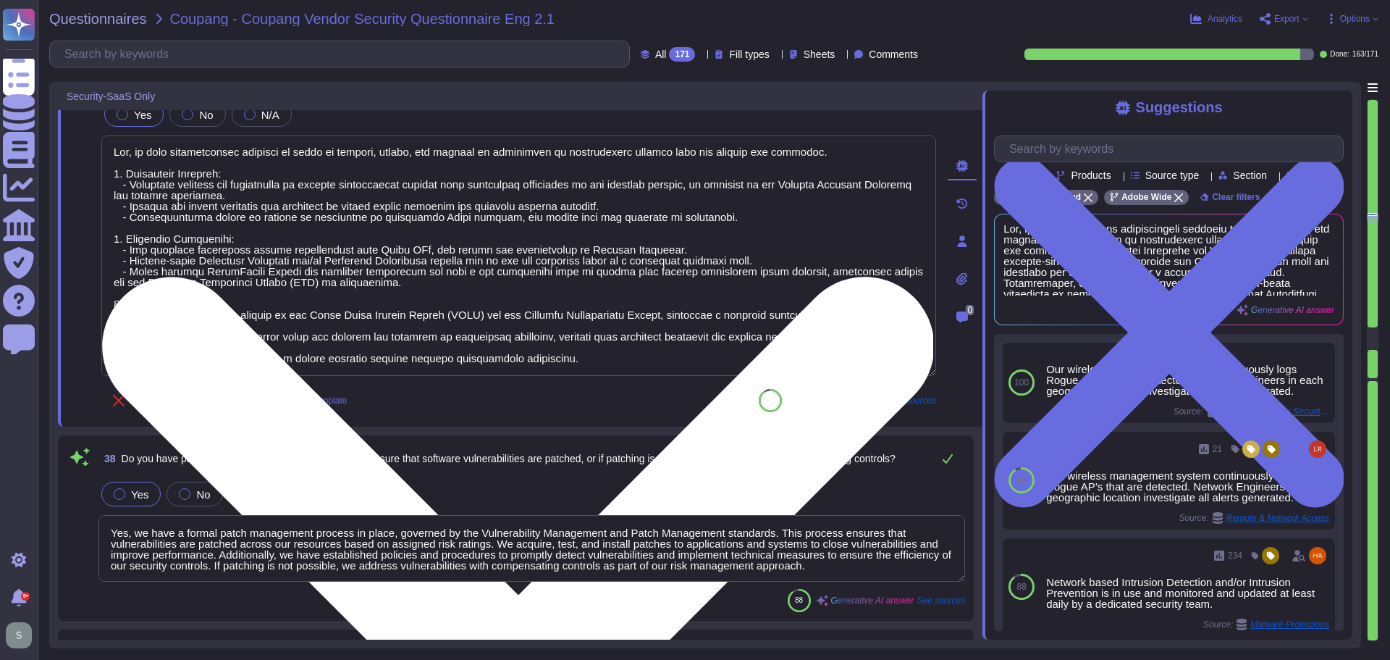
click at [593, 358] on textarea at bounding box center [518, 255] width 835 height 240
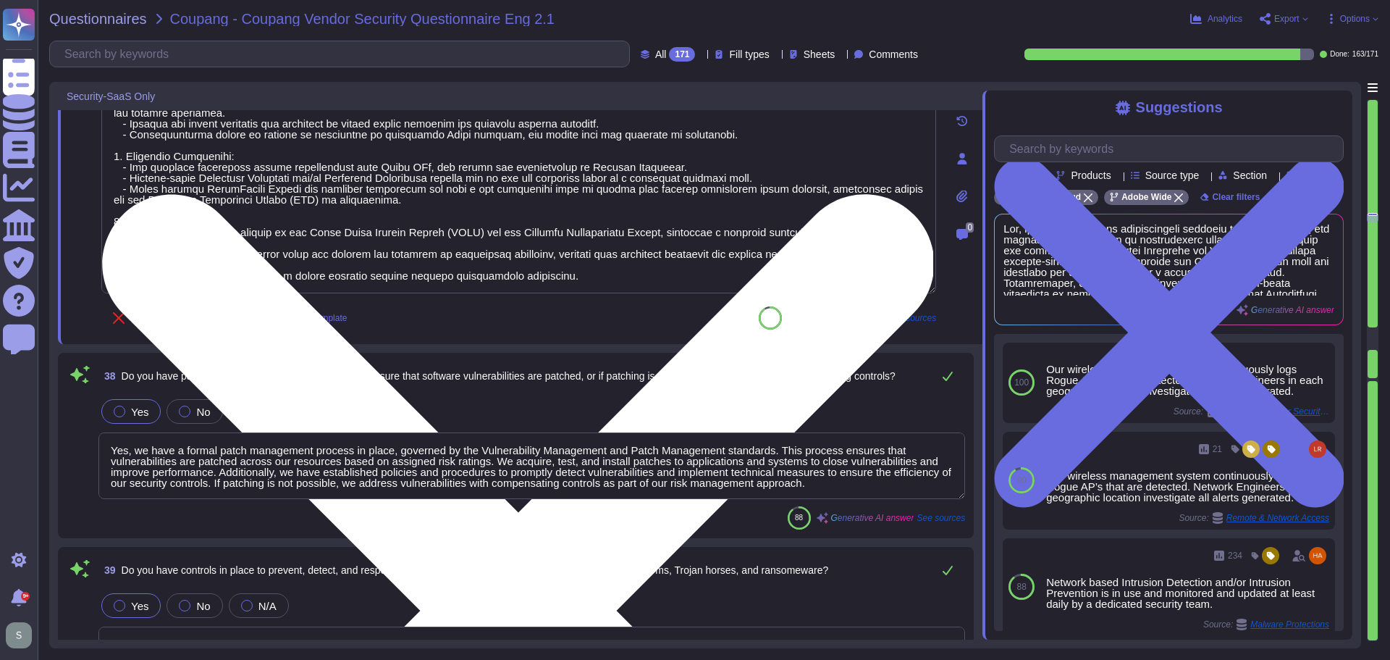
scroll to position [6687, 0]
type textarea "Adobe implements a range of access management procedures, including IP address …"
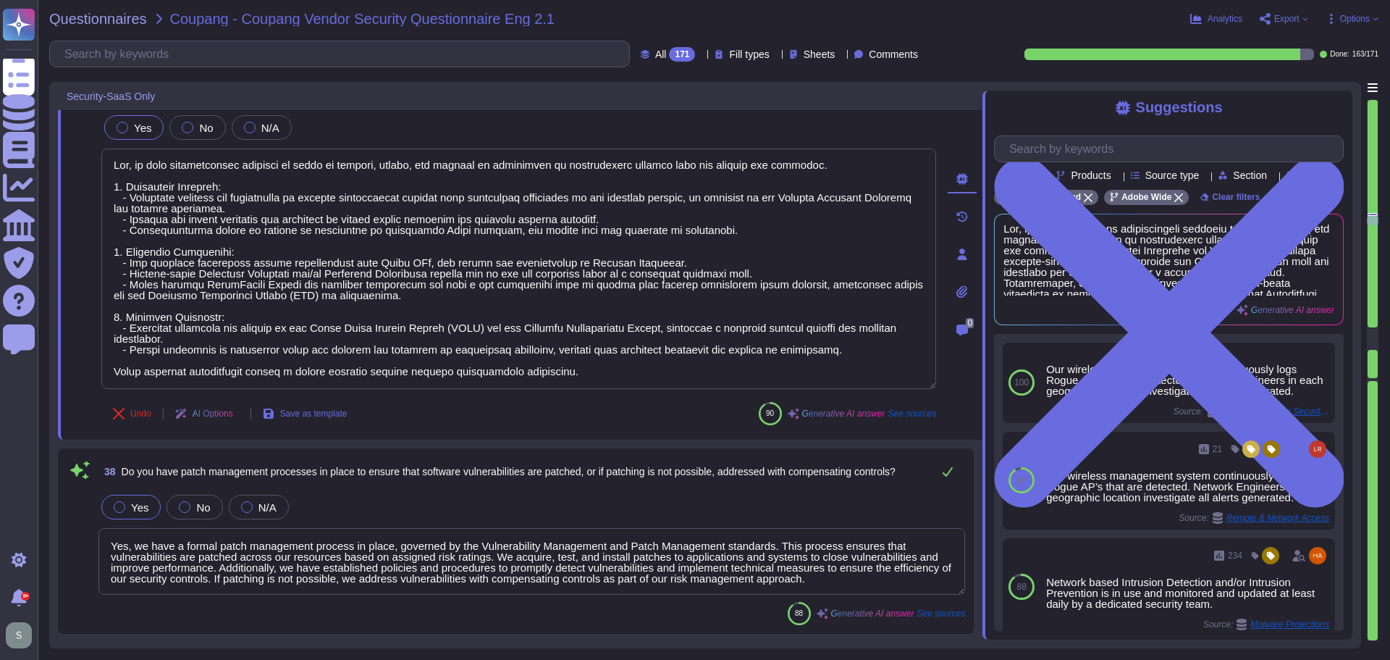
scroll to position [6413, 0]
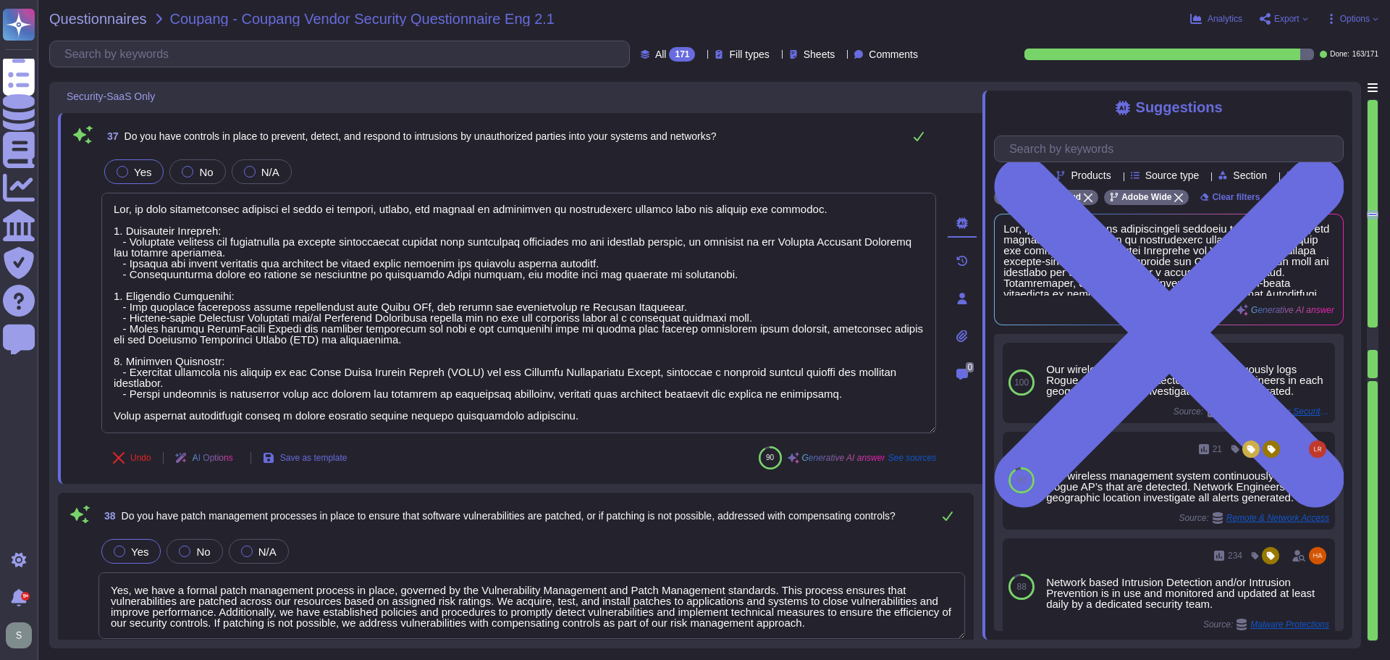
type textarea "Yes, Adobe can provide customer logs (application logs) upon request. Adobe in …"
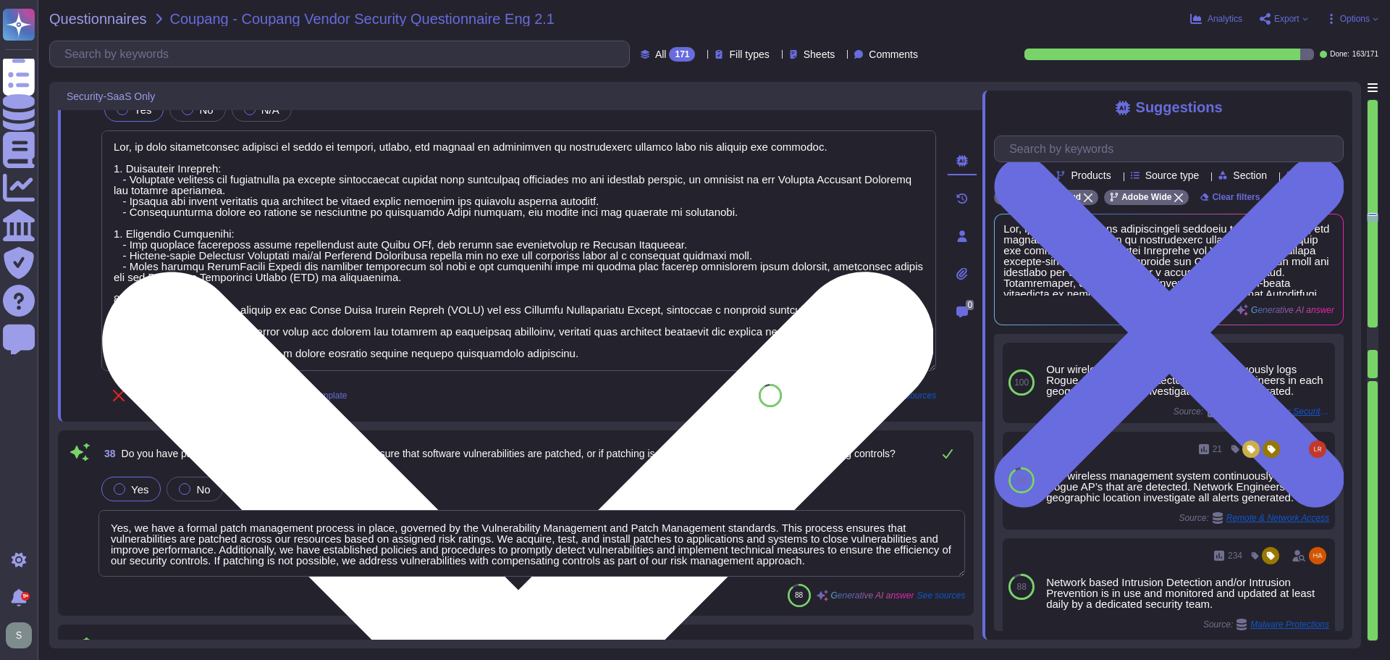
type textarea "Adobe backs up customer data regularly and validates restoration of data period…"
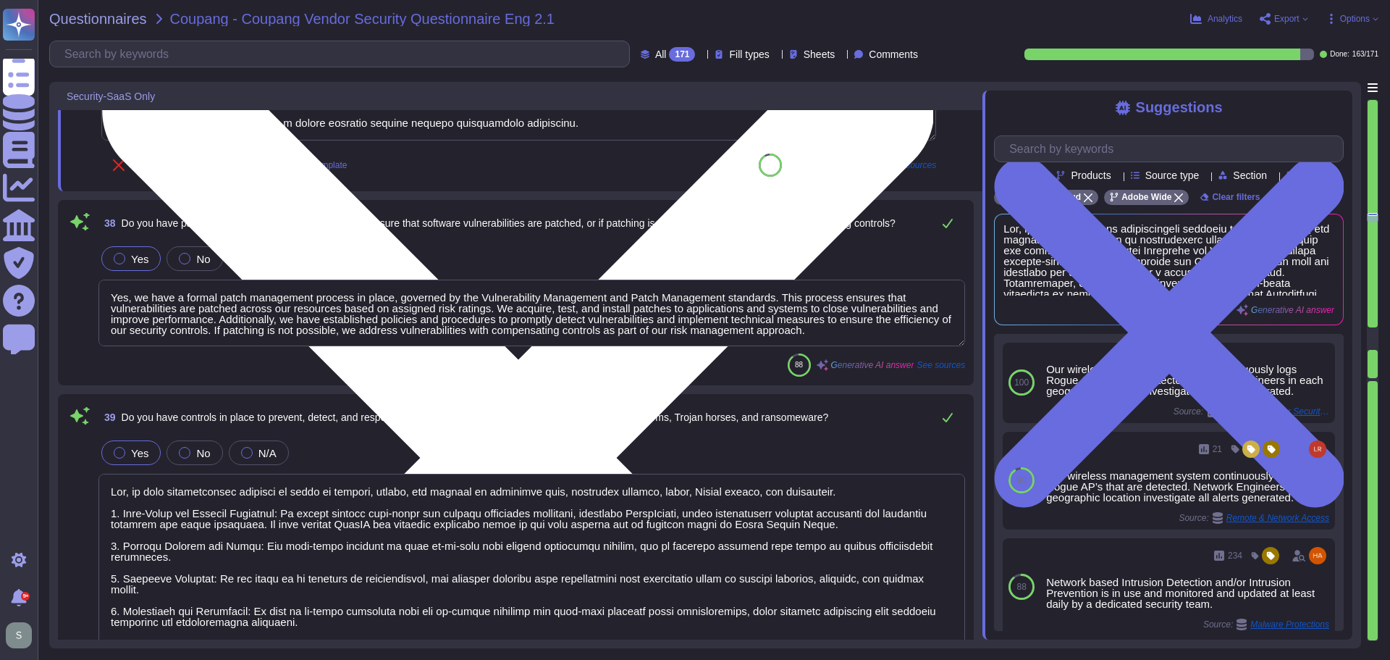
scroll to position [6702, 0]
type textarea "Adobe implements a range of access management procedures, including IP address …"
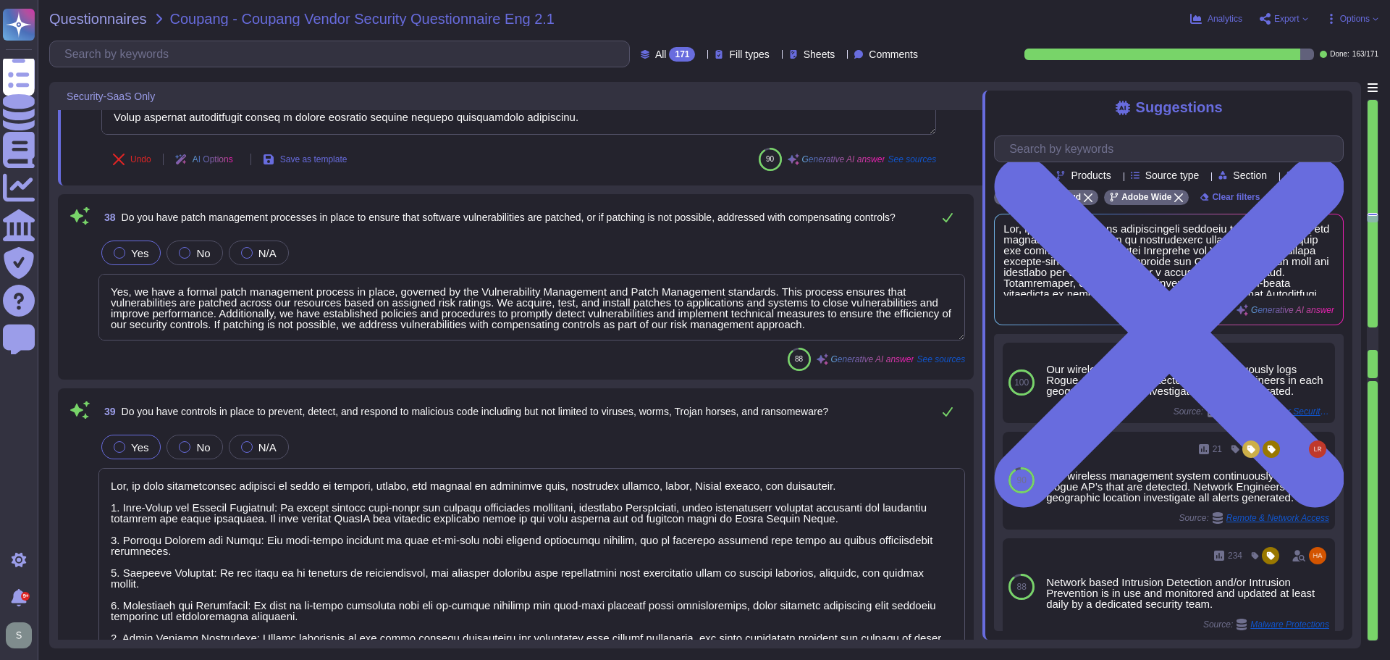
click at [847, 326] on textarea "Yes, we have a formal patch management process in place, governed by the Vulner…" at bounding box center [531, 307] width 867 height 67
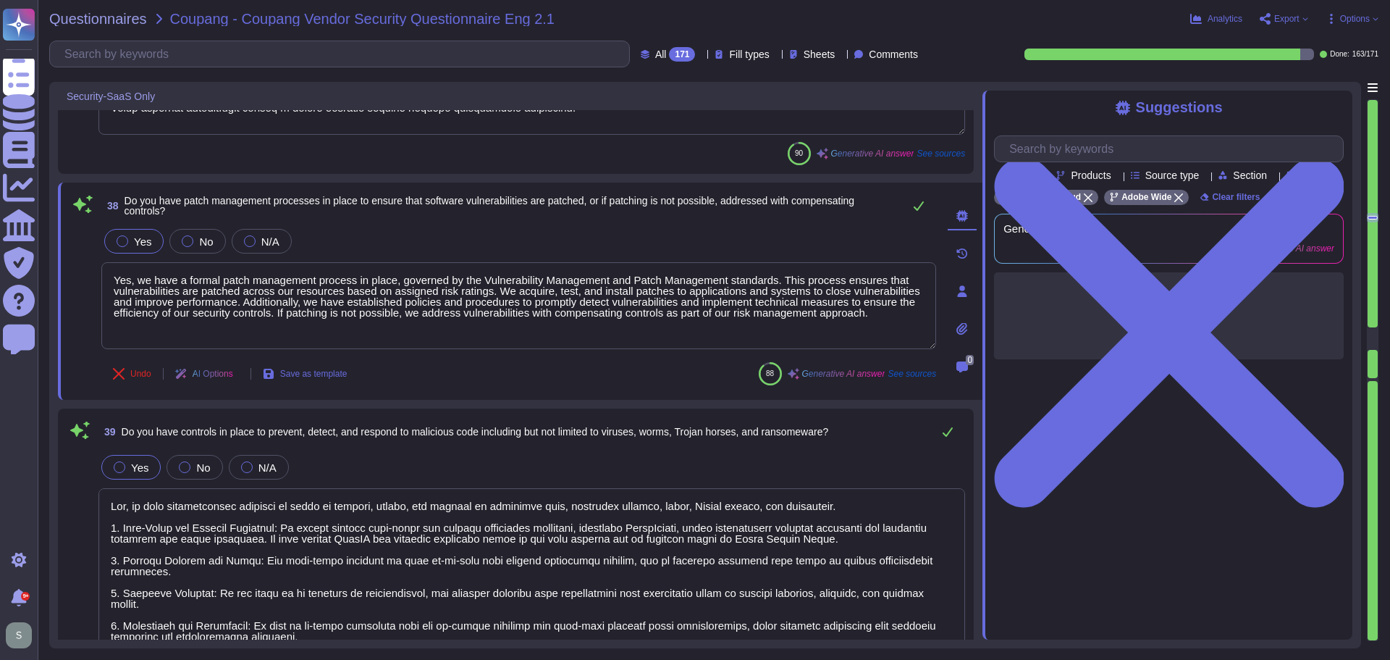
type textarea "Adobe implements a range of access management procedures, including IP address …"
